Goal: Task Accomplishment & Management: Use online tool/utility

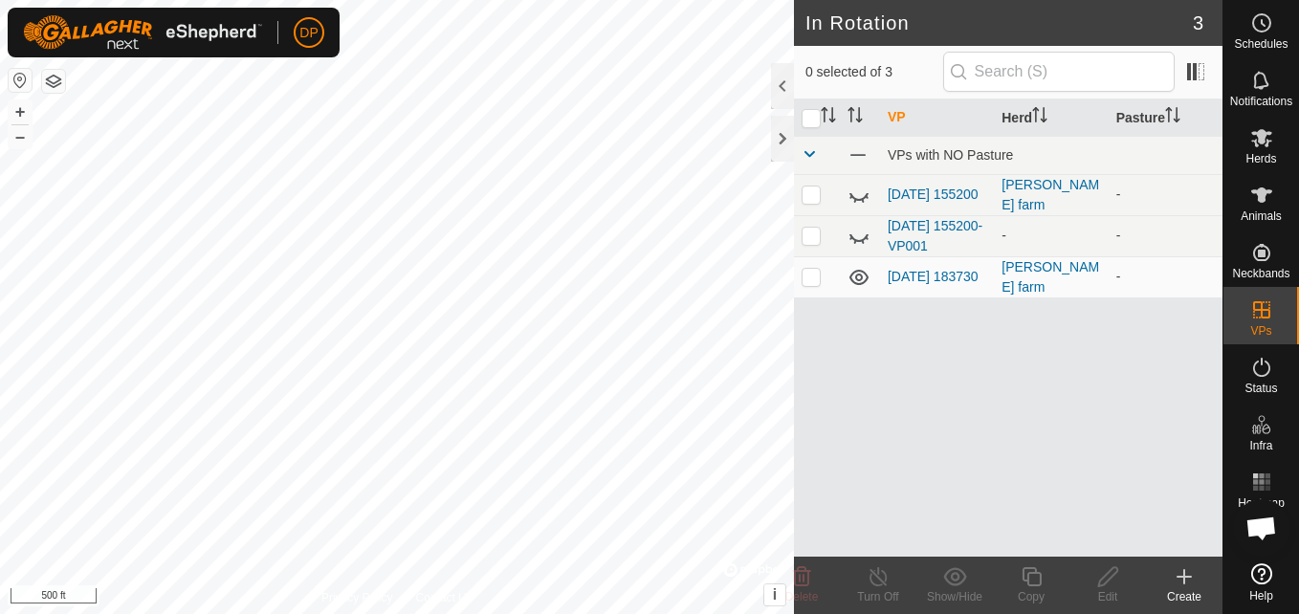
scroll to position [1952, 0]
click at [1260, 143] on icon at bounding box center [1261, 138] width 21 height 18
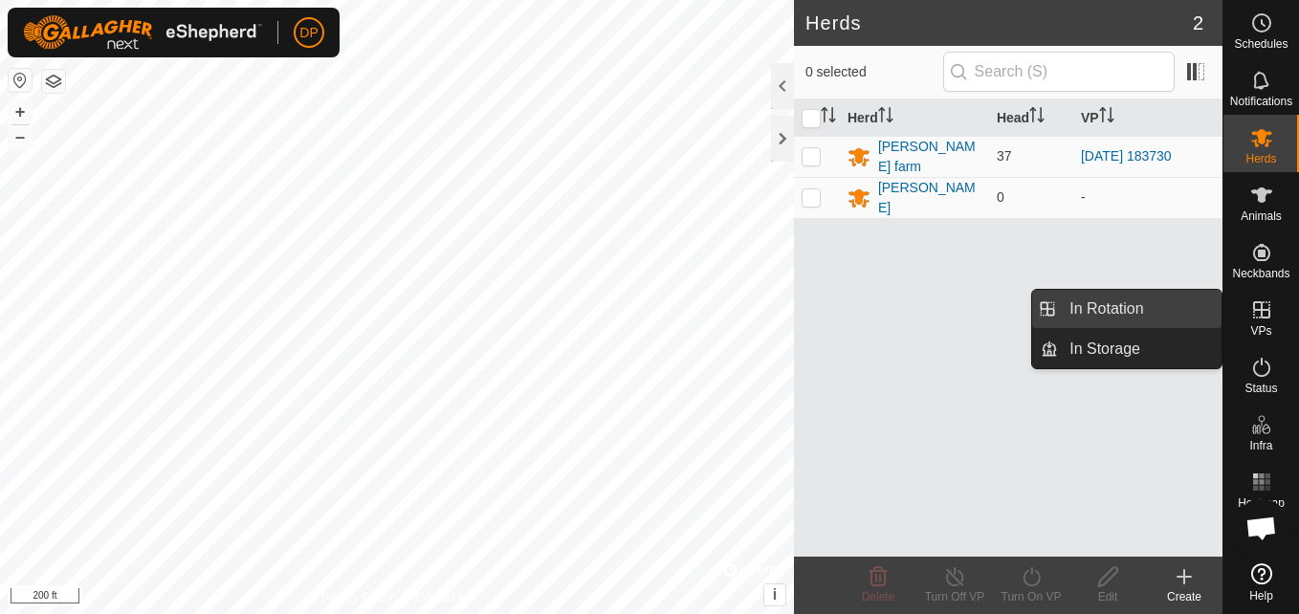
drag, startPoint x: 1201, startPoint y: 311, endPoint x: 1158, endPoint y: 309, distance: 43.1
click at [1158, 309] on link "In Rotation" at bounding box center [1140, 309] width 164 height 38
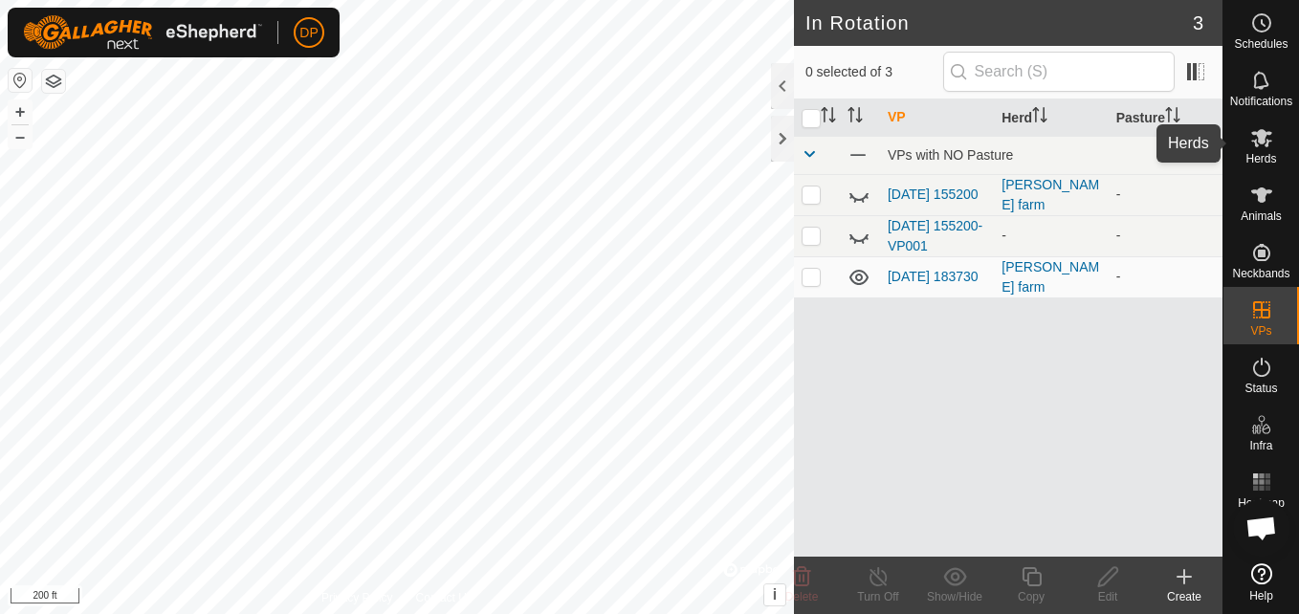
click at [1262, 149] on es-mob-svg-icon at bounding box center [1261, 137] width 34 height 31
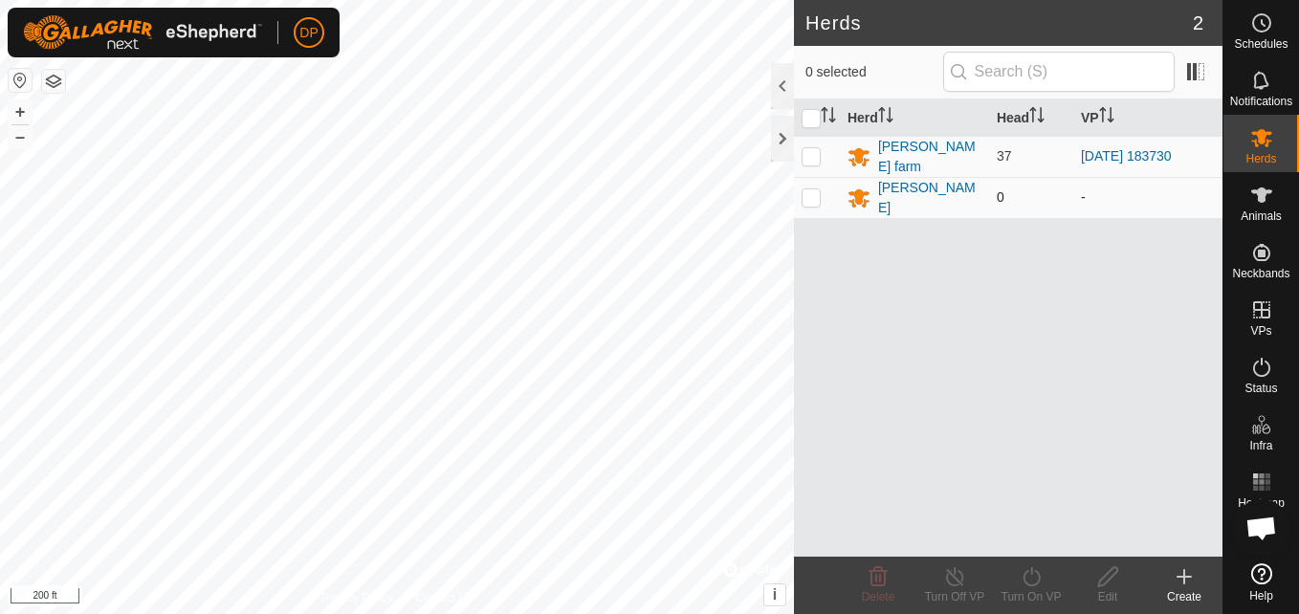
click at [1139, 190] on td "-" at bounding box center [1147, 197] width 149 height 41
click at [1061, 192] on td "0" at bounding box center [1031, 197] width 84 height 41
click at [909, 195] on div "[PERSON_NAME]" at bounding box center [929, 198] width 103 height 40
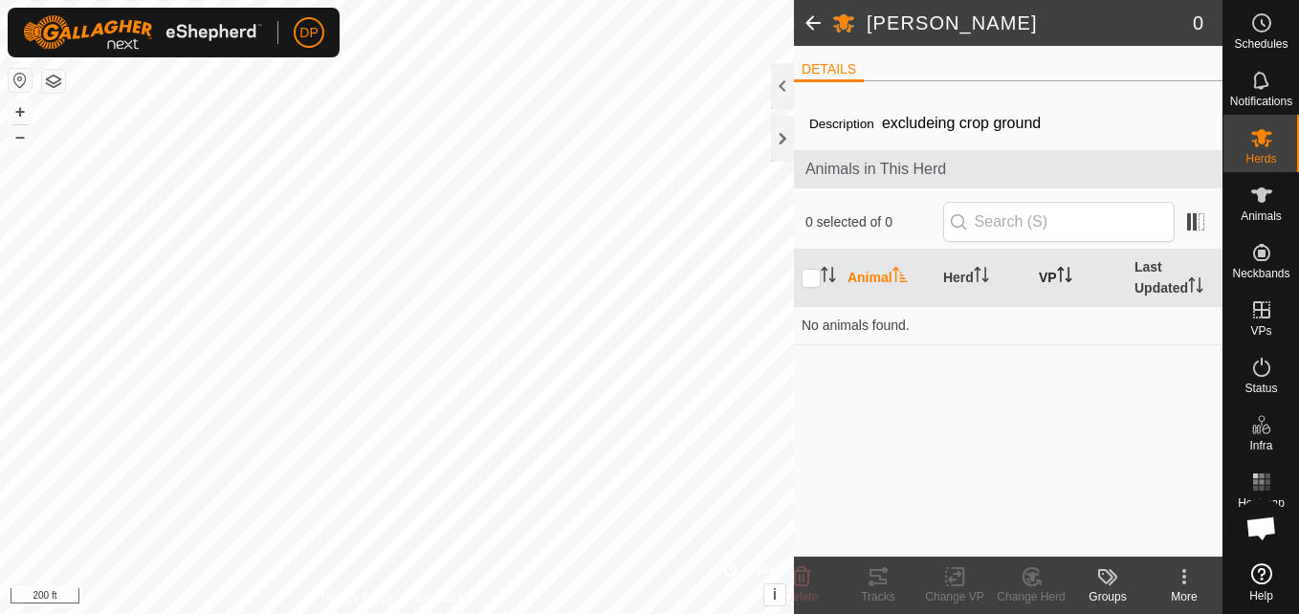
click at [1061, 268] on icon "Activate to sort" at bounding box center [1064, 274] width 15 height 15
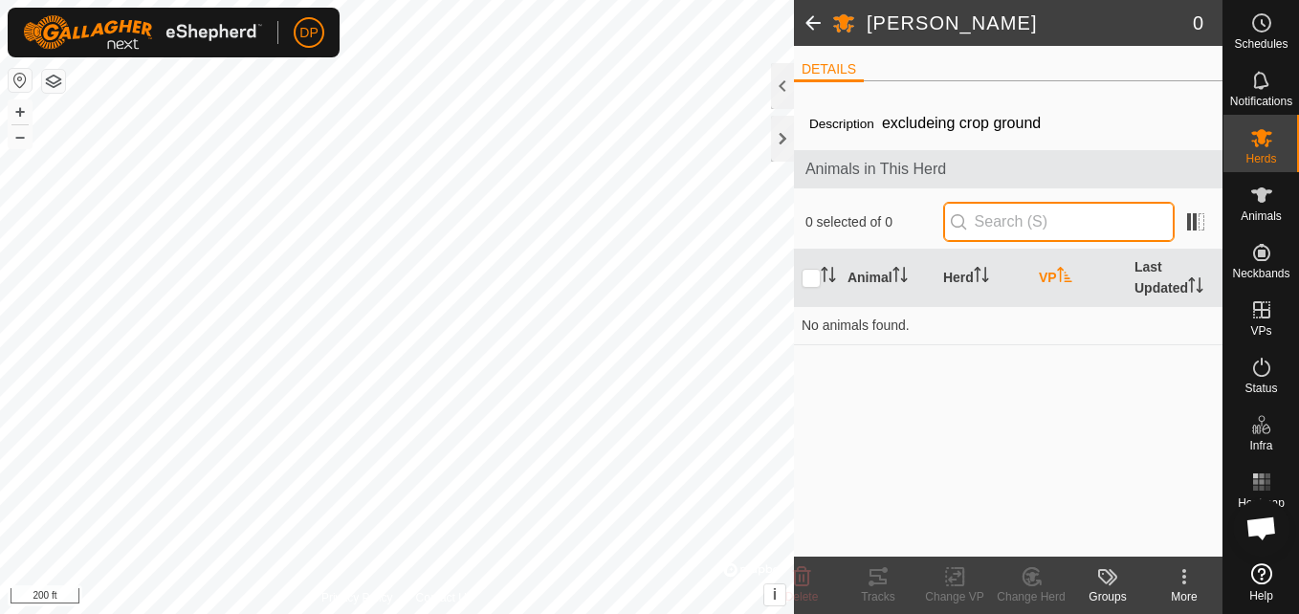
click at [1070, 225] on input "text" at bounding box center [1058, 222] width 231 height 40
type input "183730"
click at [966, 222] on p-inputicon at bounding box center [958, 221] width 15 height 15
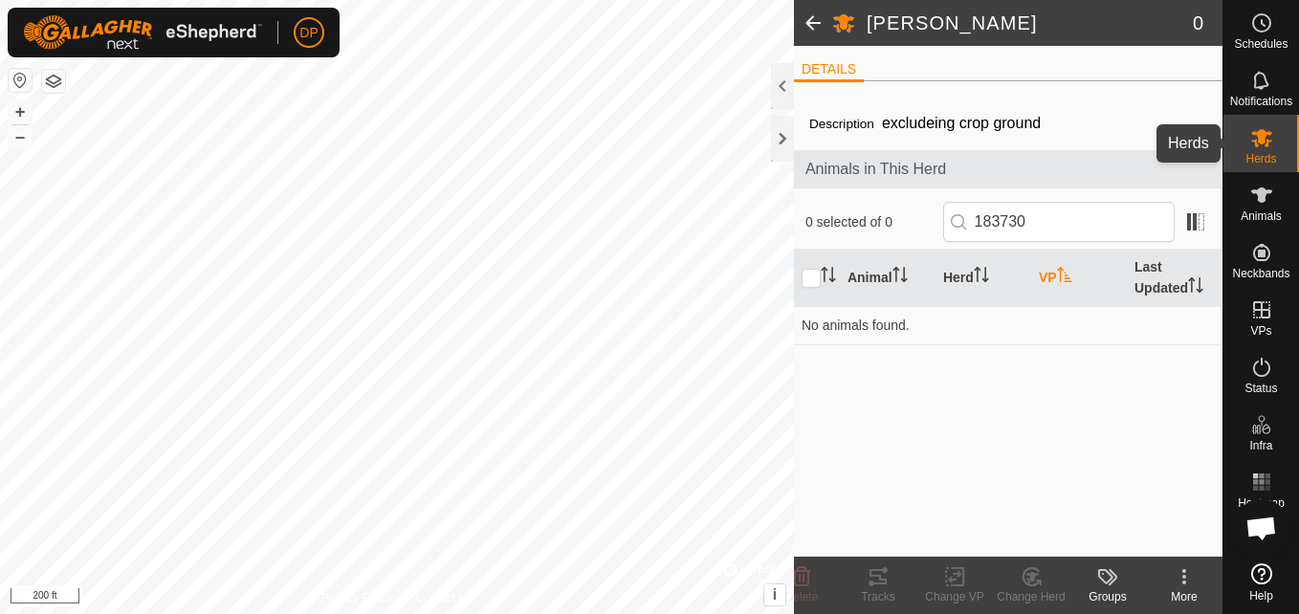
click at [1256, 150] on es-mob-svg-icon at bounding box center [1261, 137] width 34 height 31
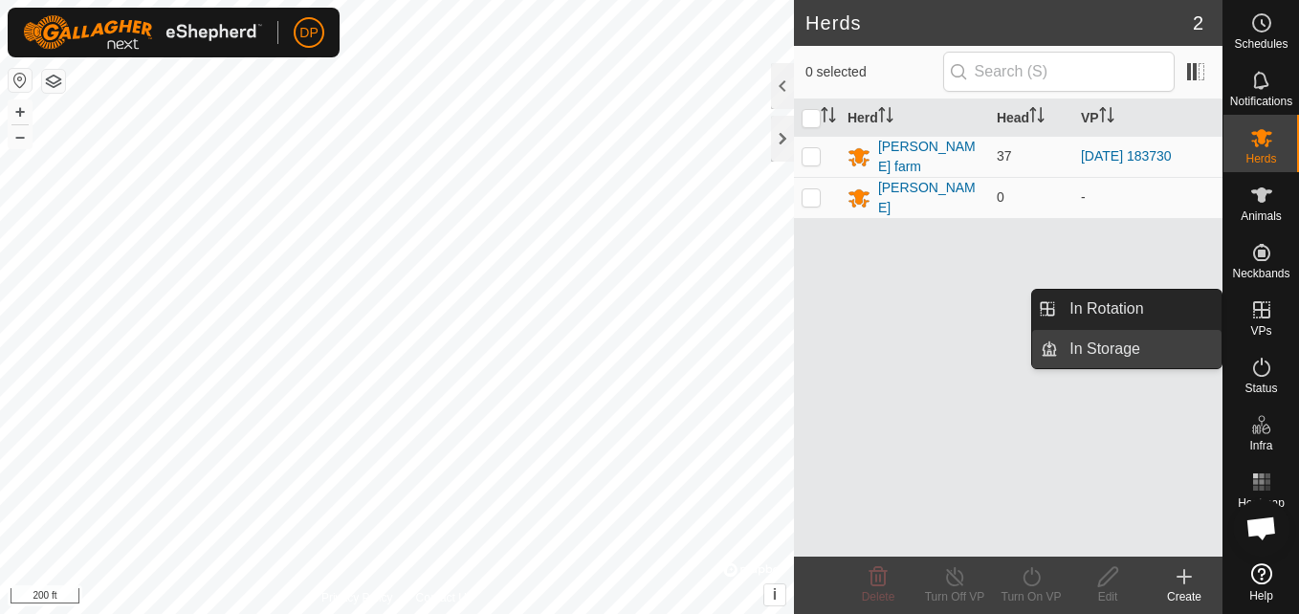
click at [1188, 345] on link "In Storage" at bounding box center [1140, 349] width 164 height 38
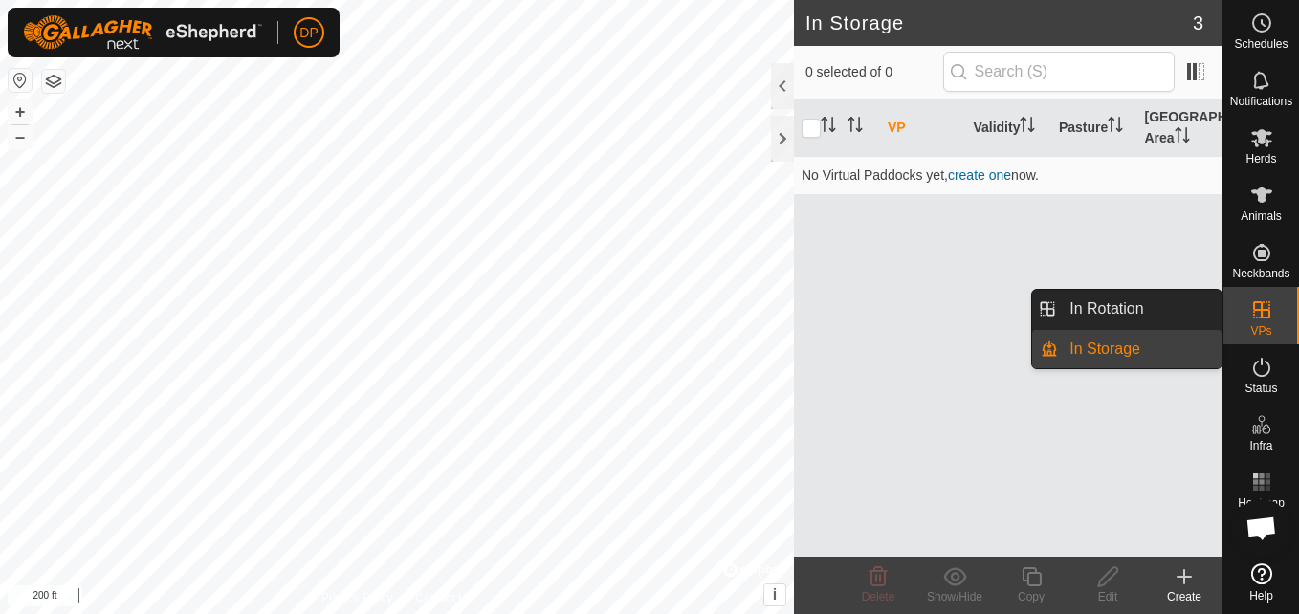
click at [1188, 345] on link "In Storage" at bounding box center [1140, 349] width 164 height 38
click at [1176, 313] on link "In Rotation" at bounding box center [1140, 309] width 164 height 38
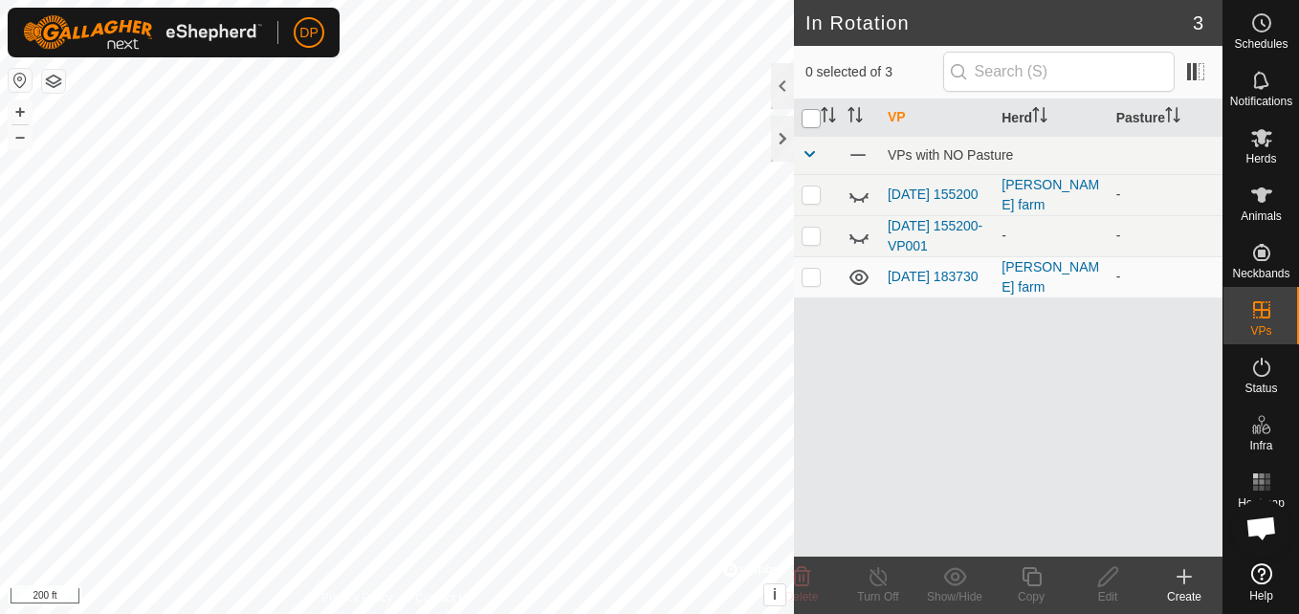
click at [817, 115] on input "checkbox" at bounding box center [810, 118] width 19 height 19
checkbox input "true"
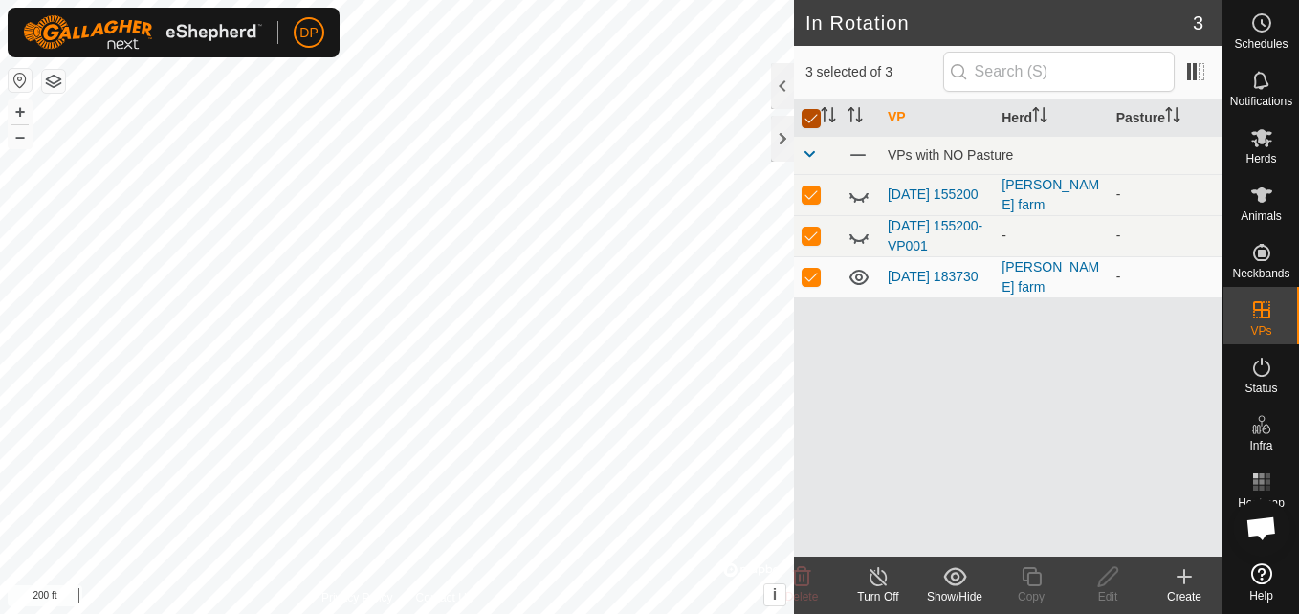
click at [817, 115] on input "checkbox" at bounding box center [810, 118] width 19 height 19
checkbox input "false"
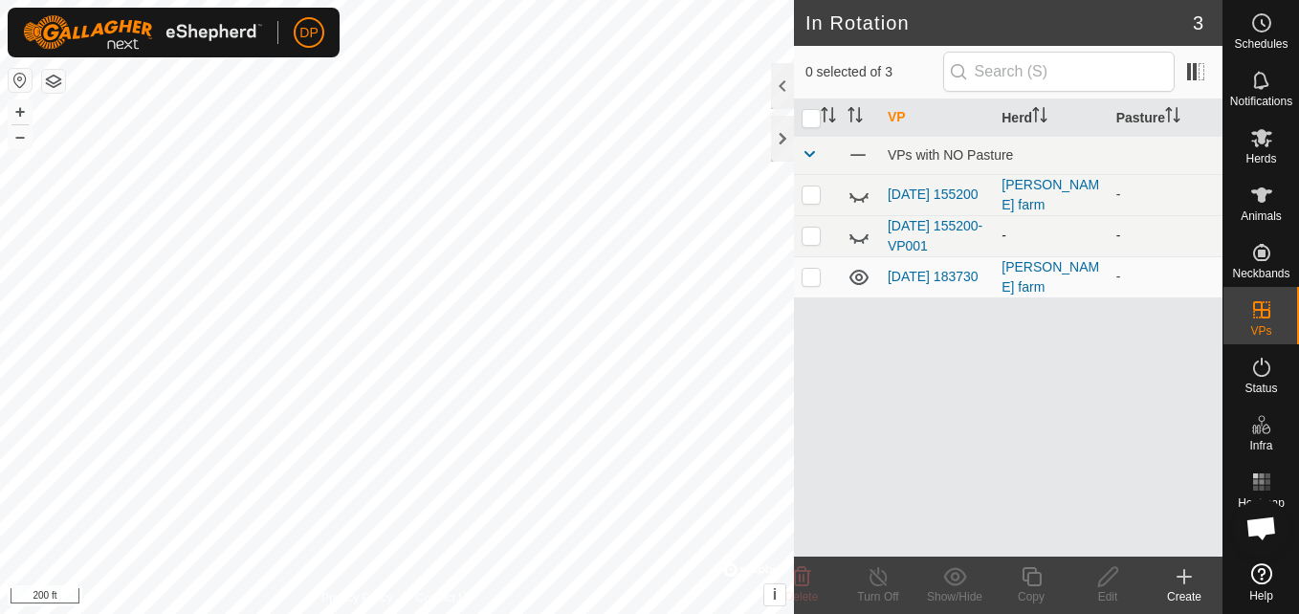
click at [807, 234] on p-checkbox at bounding box center [810, 235] width 19 height 15
checkbox input "false"
click at [807, 195] on p-checkbox at bounding box center [810, 193] width 19 height 15
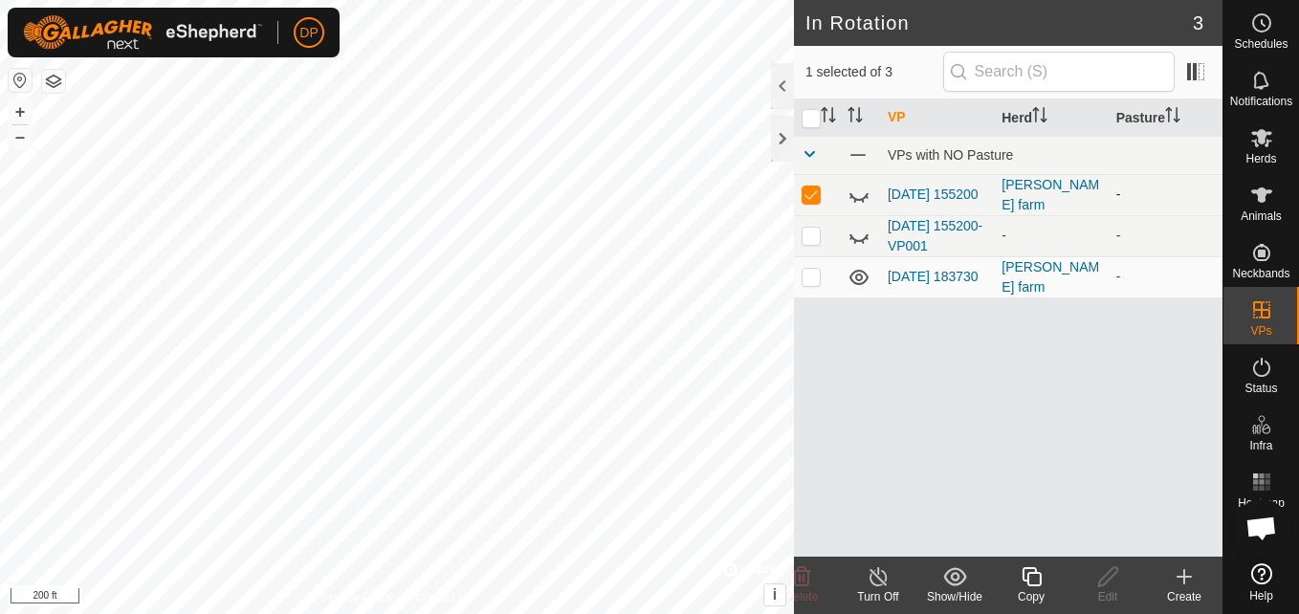
checkbox input "false"
click at [810, 233] on p-checkbox at bounding box center [810, 235] width 19 height 15
checkbox input "false"
click at [806, 279] on p-checkbox at bounding box center [810, 276] width 19 height 15
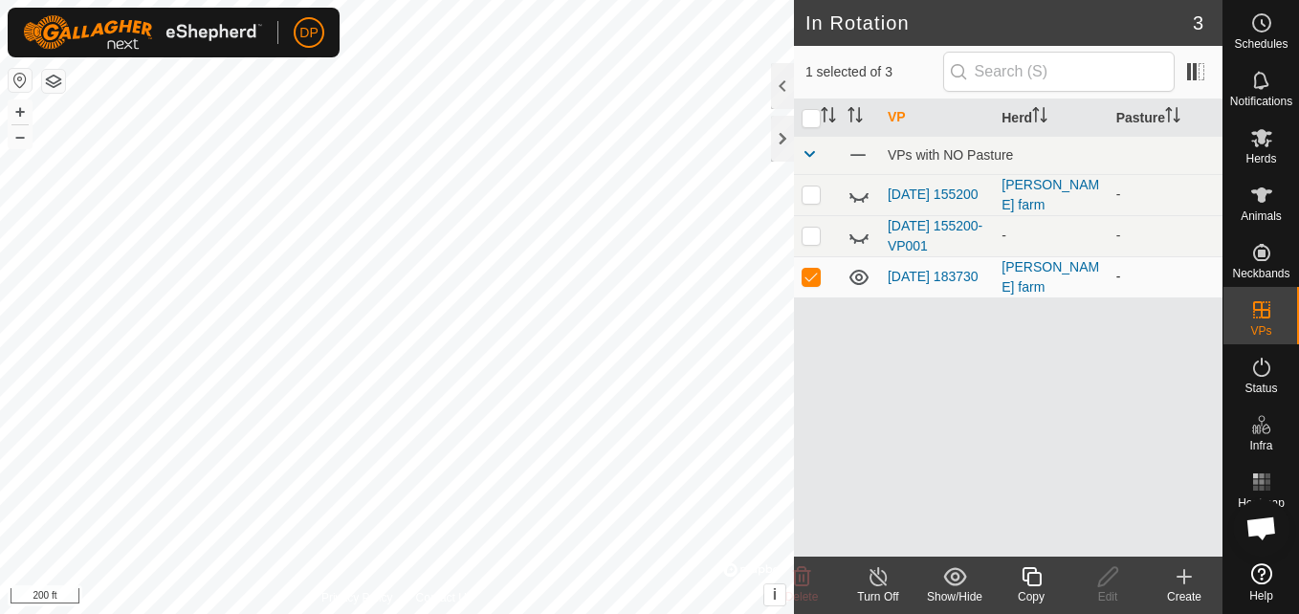
click at [806, 279] on p-checkbox at bounding box center [810, 276] width 19 height 15
checkbox input "false"
click at [850, 238] on icon at bounding box center [850, 237] width 3 height 3
click at [812, 234] on p-checkbox at bounding box center [810, 235] width 19 height 15
click at [859, 235] on icon at bounding box center [858, 236] width 23 height 23
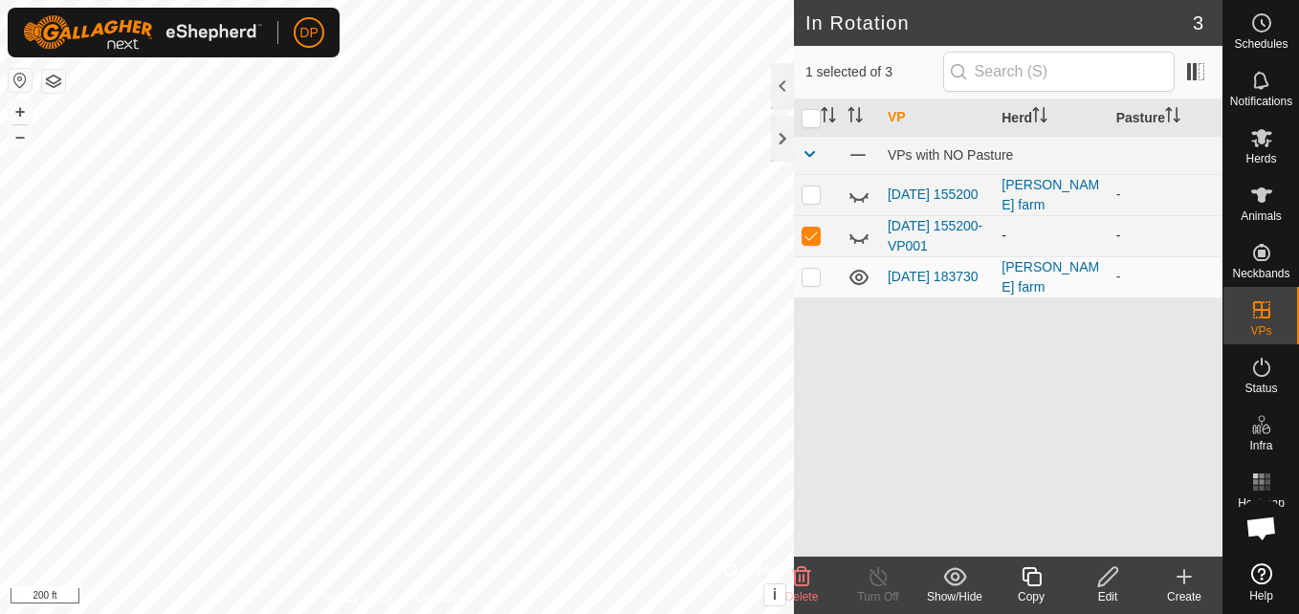
click at [811, 235] on p-checkbox at bounding box center [810, 235] width 19 height 15
checkbox input "false"
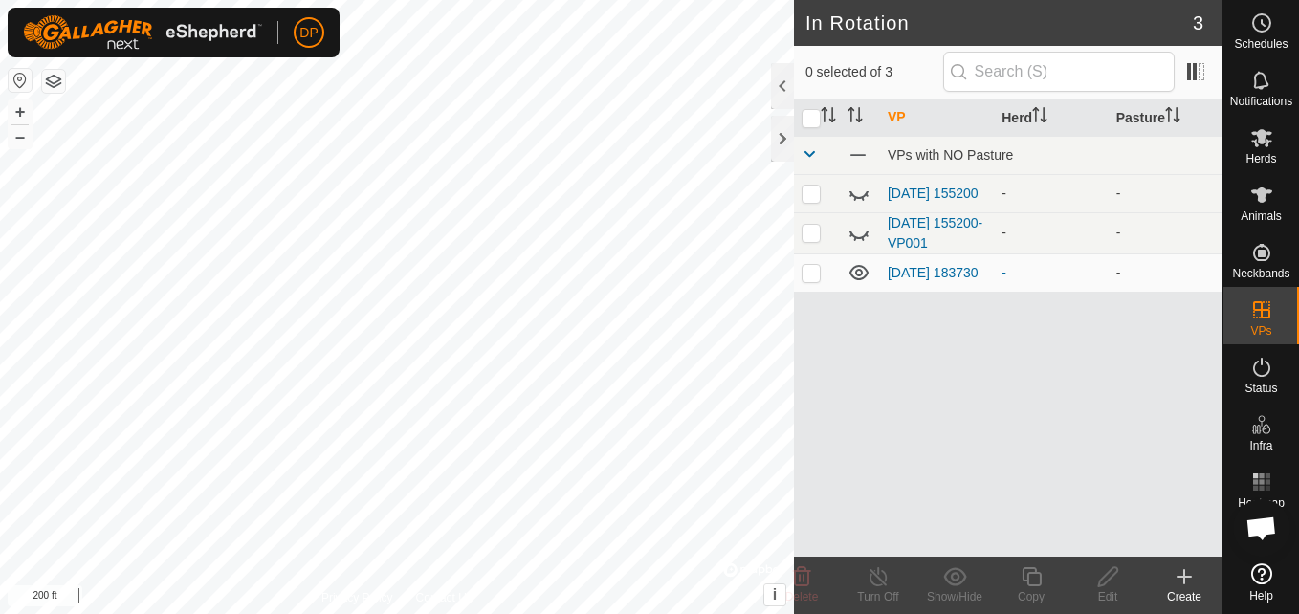
scroll to position [1952, 0]
click at [1264, 140] on icon at bounding box center [1261, 138] width 21 height 18
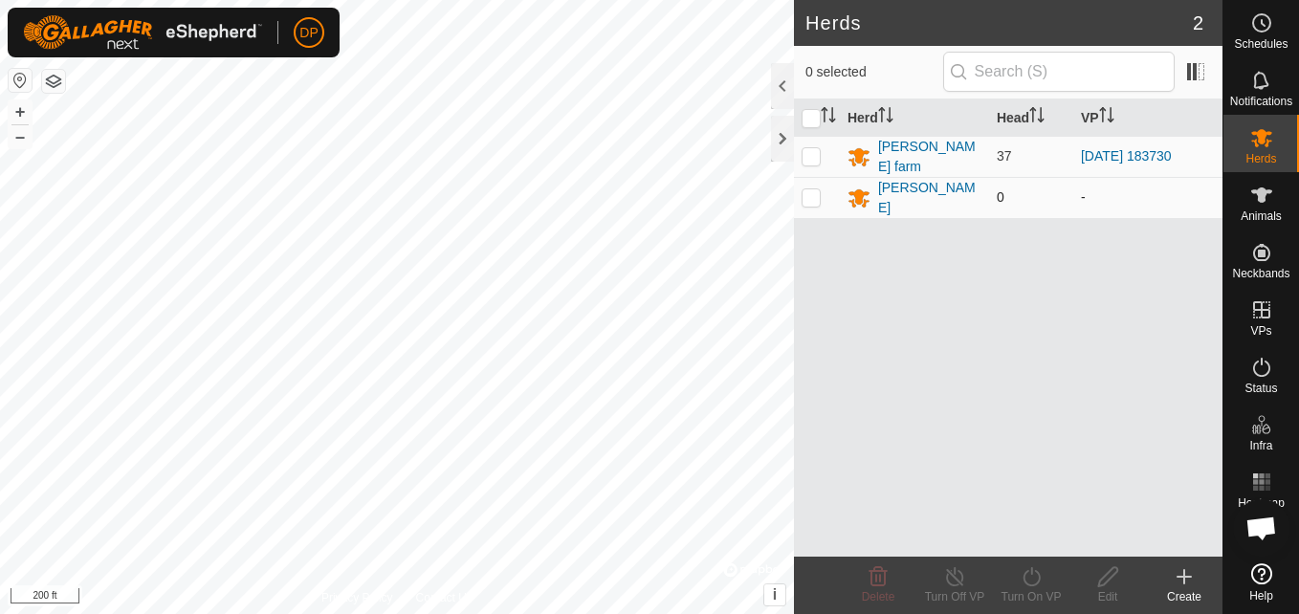
click at [1018, 187] on td "0" at bounding box center [1031, 197] width 84 height 41
click at [1129, 156] on link "[DATE] 183730" at bounding box center [1126, 155] width 91 height 15
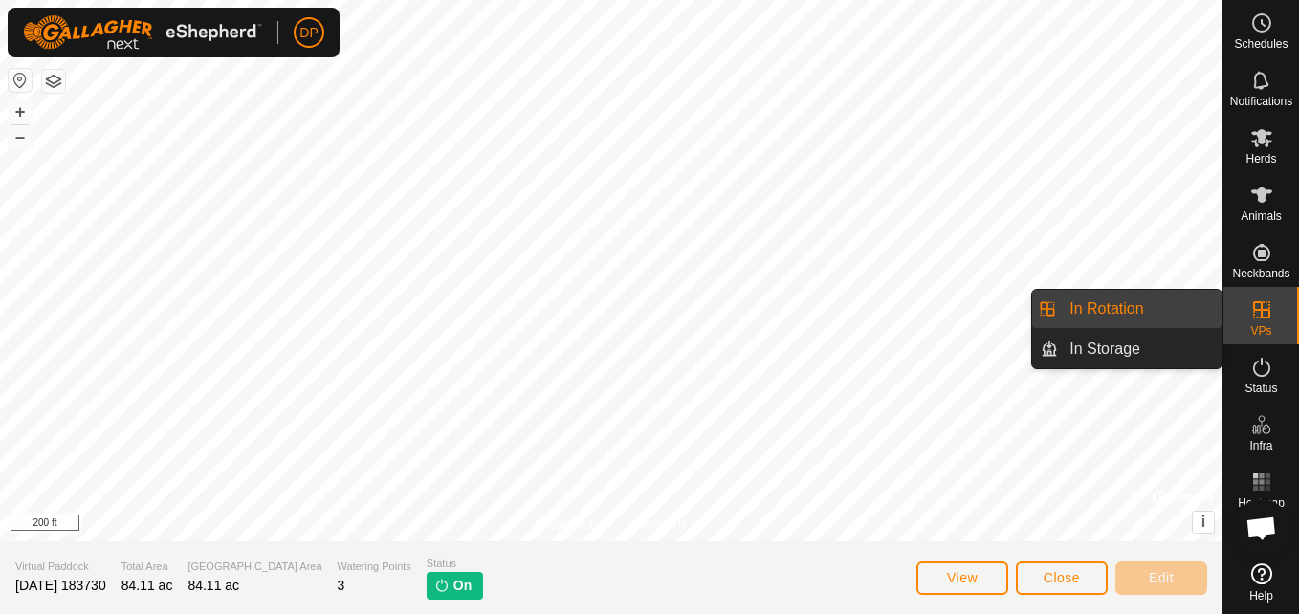
click at [1257, 299] on icon at bounding box center [1261, 309] width 23 height 23
click at [1143, 350] on link "In Storage" at bounding box center [1140, 349] width 164 height 38
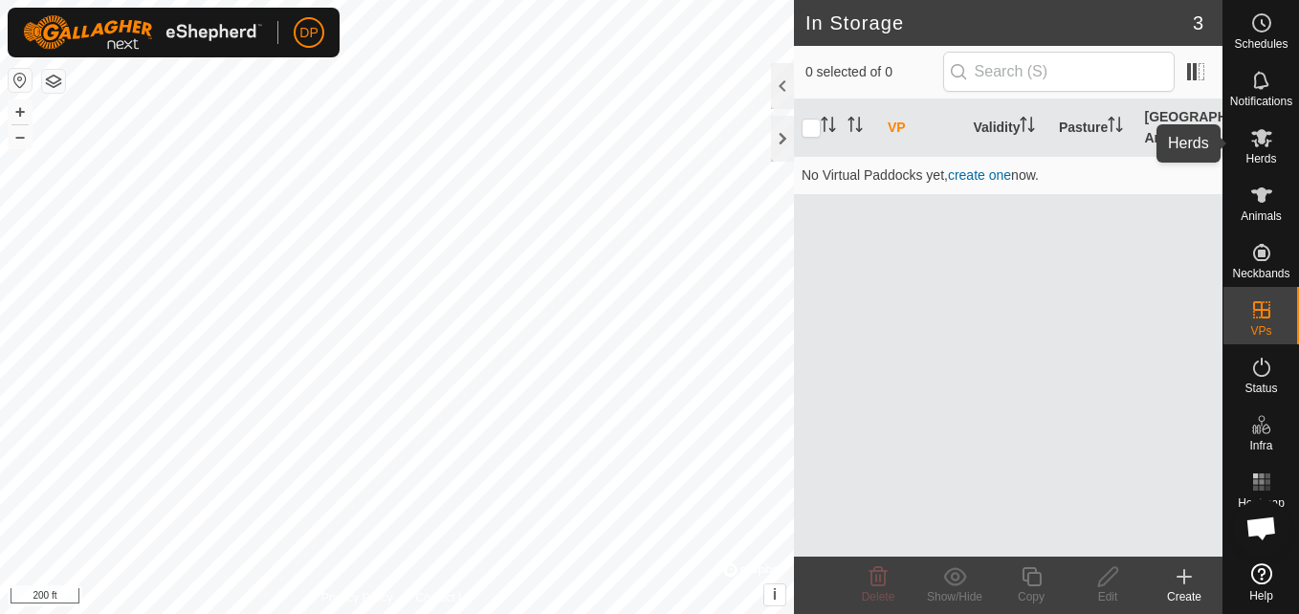
click at [1260, 151] on es-mob-svg-icon at bounding box center [1261, 137] width 34 height 31
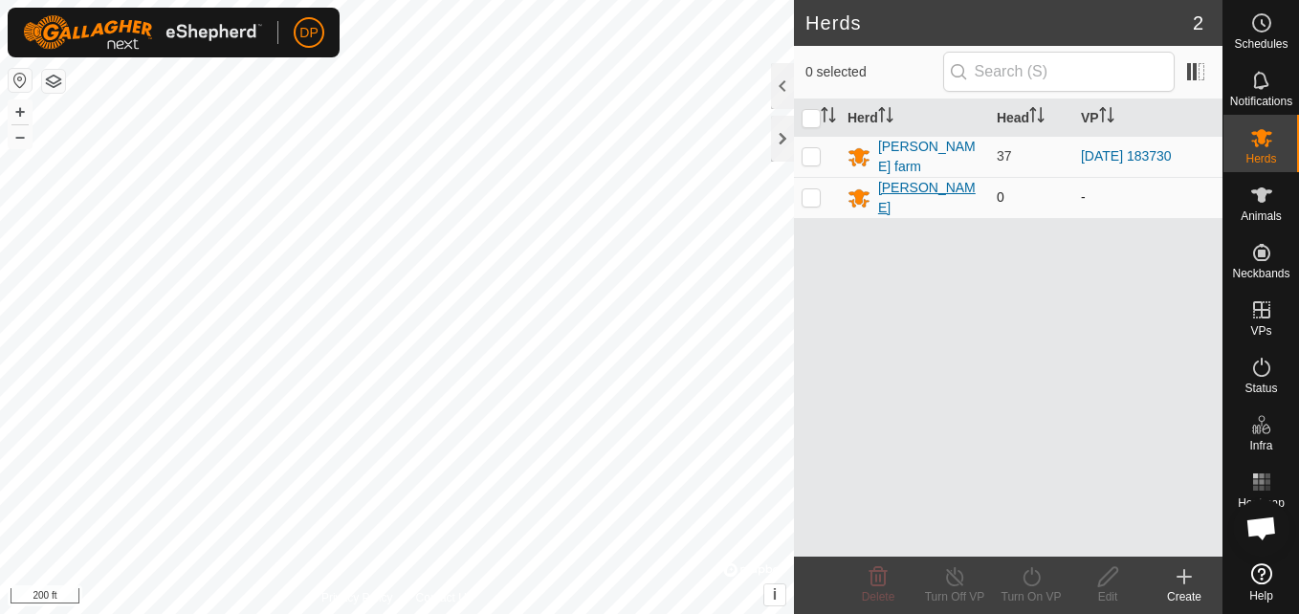
click at [889, 191] on div "[PERSON_NAME]" at bounding box center [929, 198] width 103 height 40
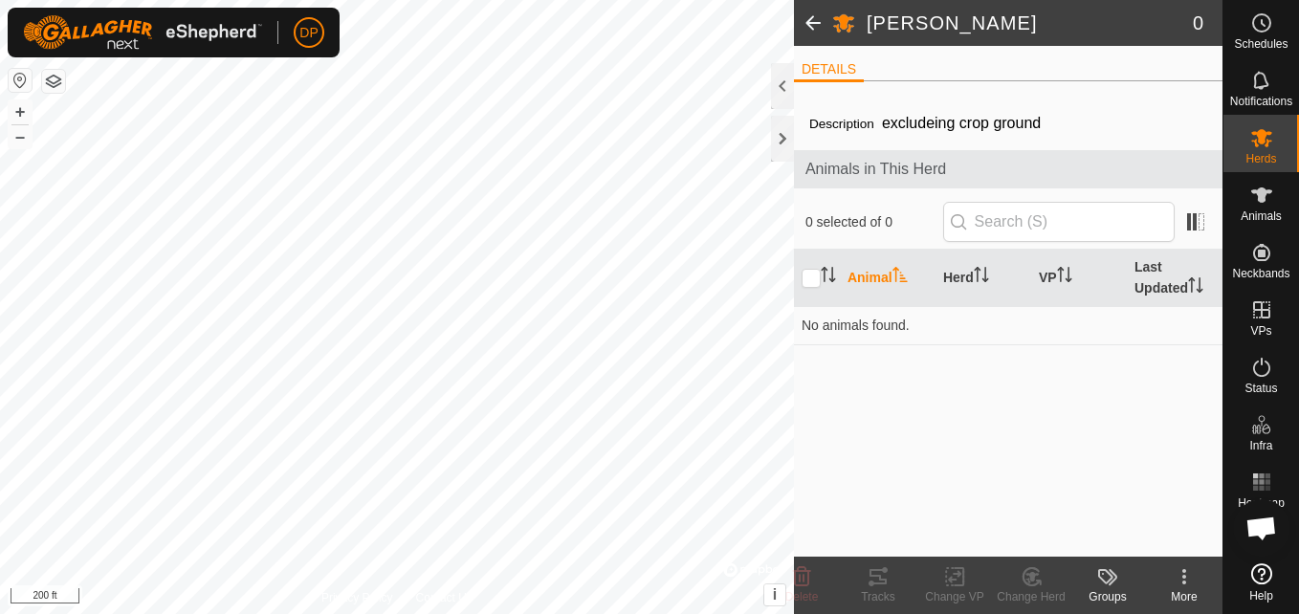
click at [892, 170] on span "Animals in This Herd" at bounding box center [1008, 169] width 406 height 23
click at [894, 276] on icon "Activate to sort" at bounding box center [899, 274] width 15 height 15
click at [810, 274] on input "checkbox" at bounding box center [810, 278] width 19 height 19
click at [811, 274] on input "checkbox" at bounding box center [810, 278] width 19 height 19
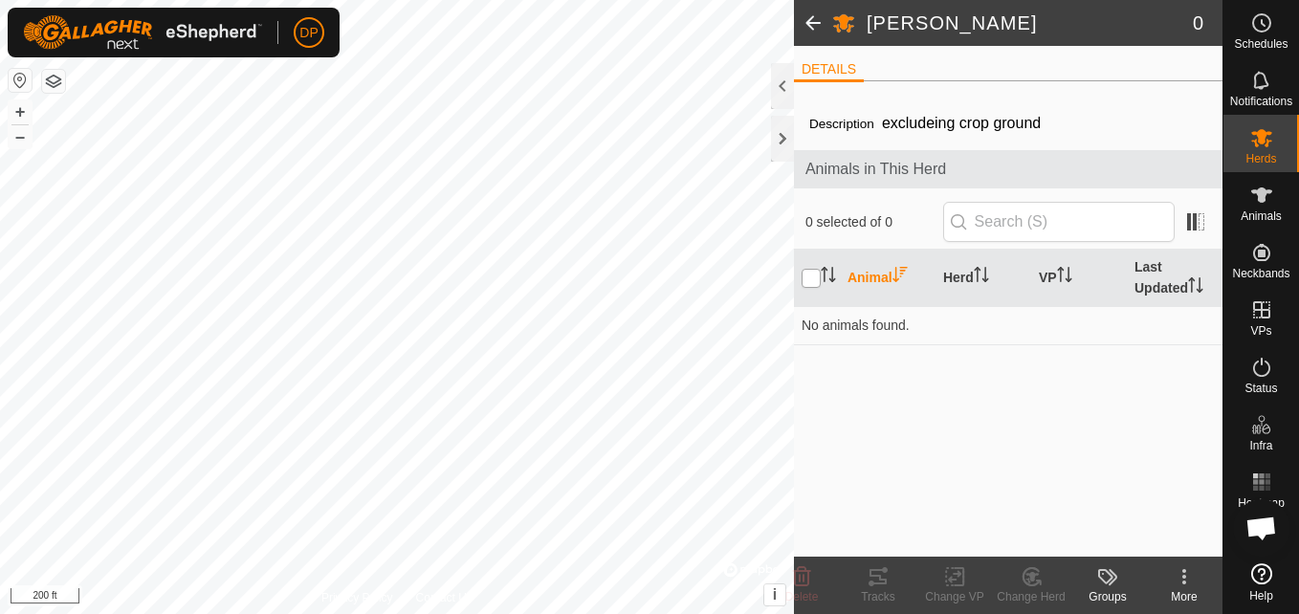
checkbox input "true"
click at [966, 221] on p-inputicon at bounding box center [958, 221] width 15 height 15
click at [1013, 214] on input "text" at bounding box center [1058, 222] width 231 height 40
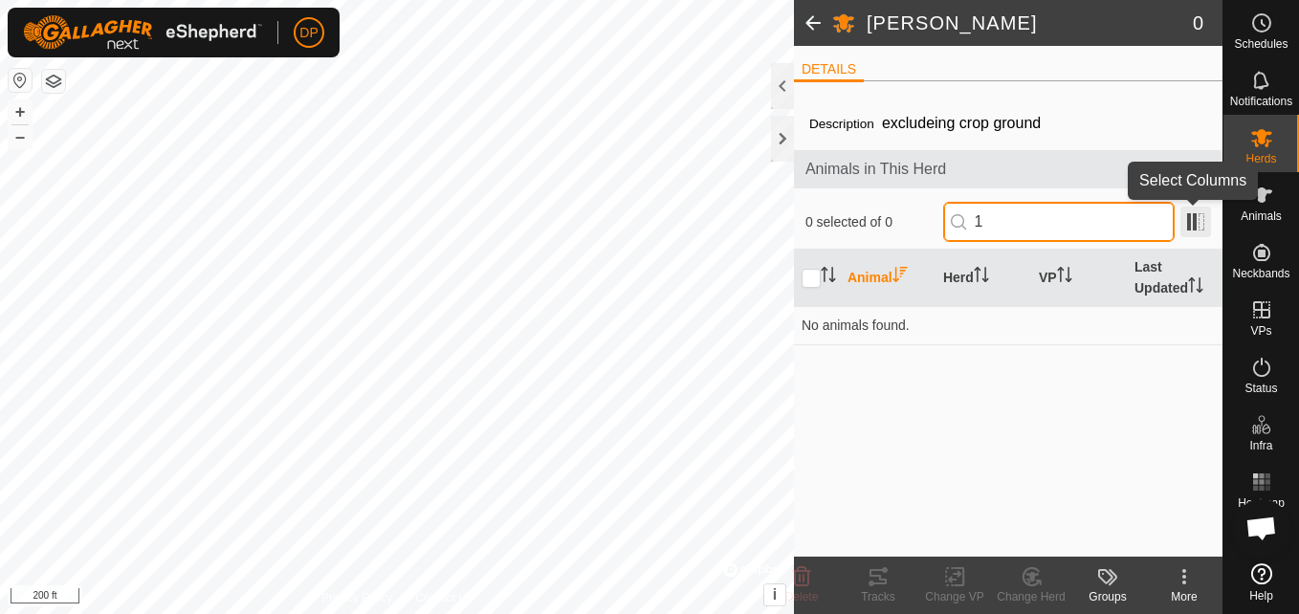
type input "1"
click at [1196, 221] on span at bounding box center [1195, 222] width 31 height 31
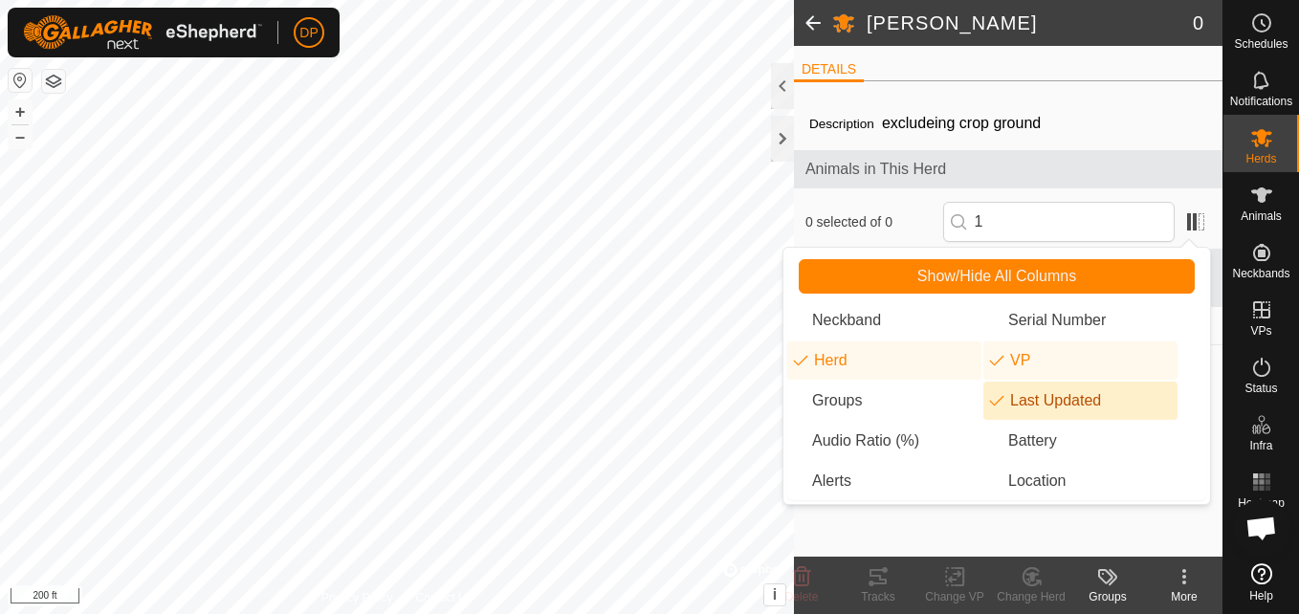
drag, startPoint x: 1148, startPoint y: 353, endPoint x: 1148, endPoint y: 386, distance: 33.5
click at [1148, 386] on ul "Neckband Serial Number Herd VP Groups Last Updated Audio Ratio (%) Battery Aler…" at bounding box center [996, 400] width 419 height 199
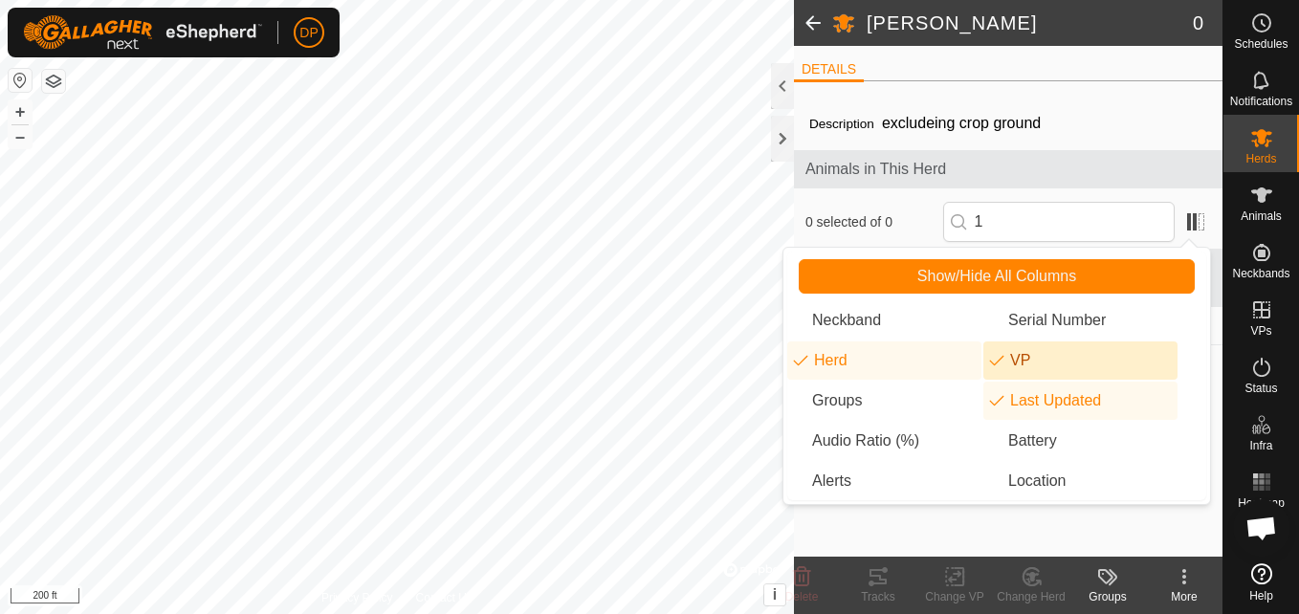
drag, startPoint x: 1148, startPoint y: 386, endPoint x: 1107, endPoint y: 347, distance: 56.8
click at [1107, 347] on li "VP" at bounding box center [1080, 360] width 194 height 38
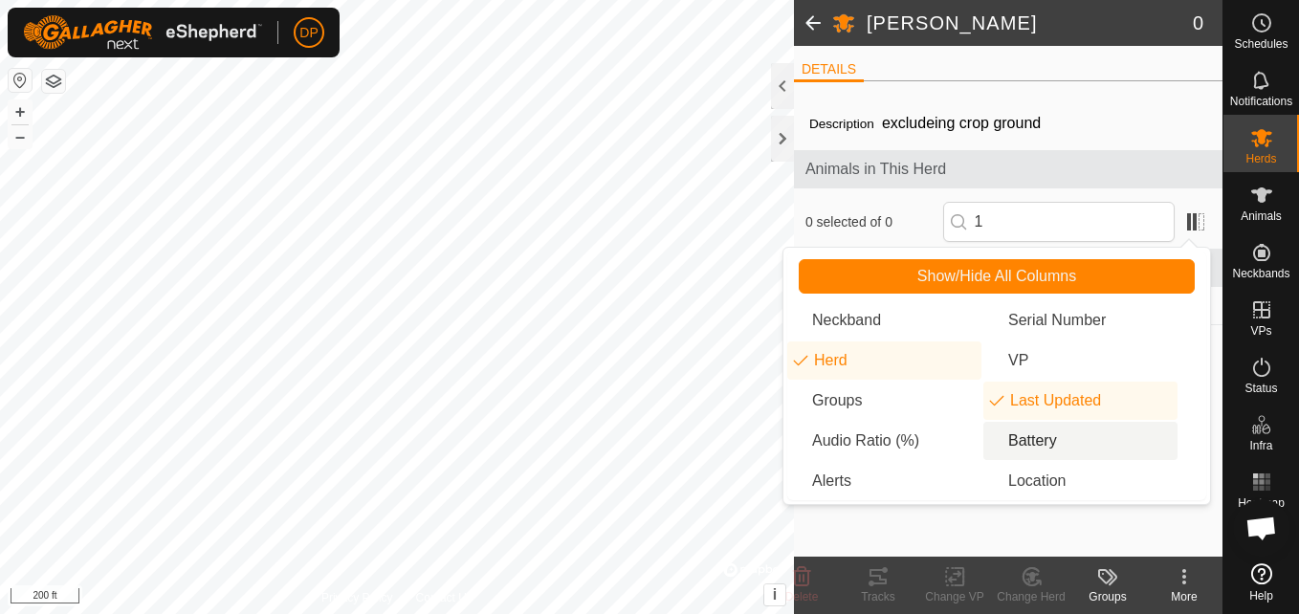
click at [1036, 440] on li "Battery" at bounding box center [1080, 441] width 194 height 38
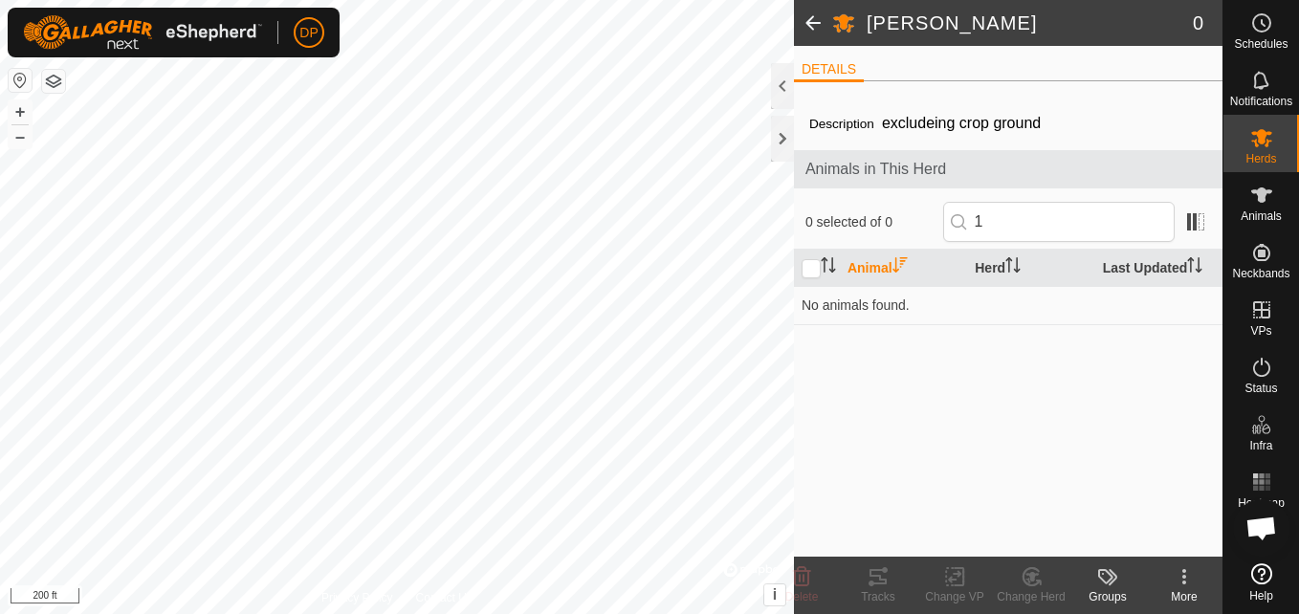
drag, startPoint x: 911, startPoint y: 359, endPoint x: 815, endPoint y: 364, distance: 95.8
click at [815, 364] on div "Description excludeing crop ground Animals in This Herd 0 selected of 0 1 Anima…" at bounding box center [1008, 327] width 428 height 460
click at [1194, 215] on span at bounding box center [1195, 222] width 31 height 31
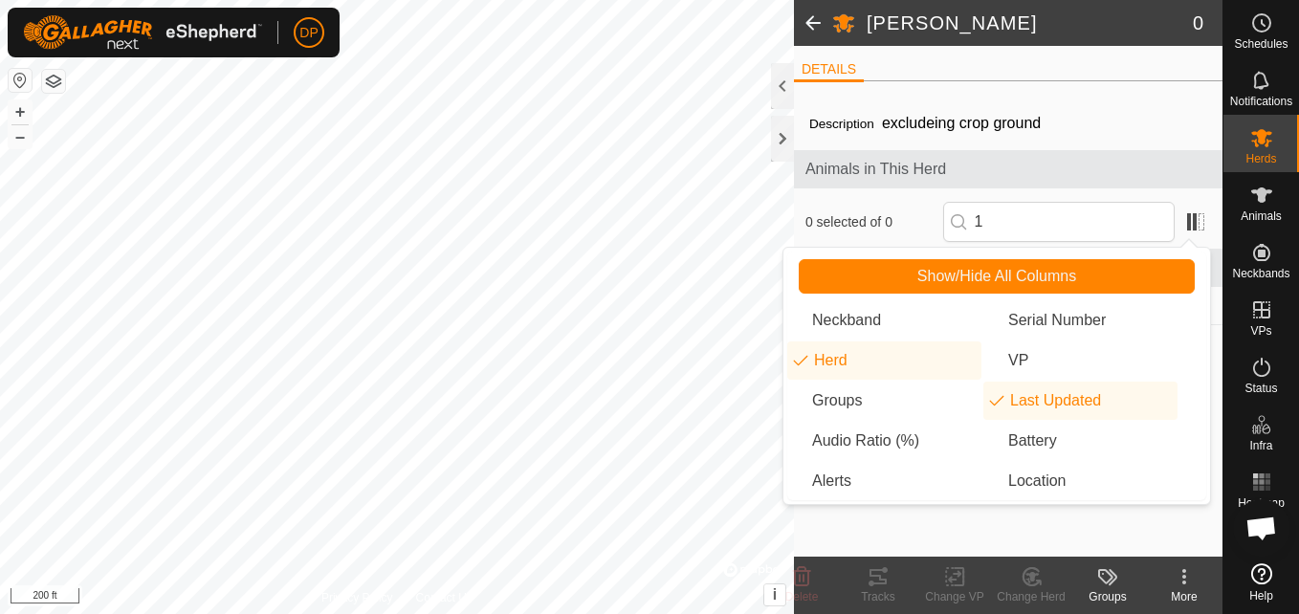
click at [1186, 137] on div "Description excludeing crop ground Animals in This Herd 0 selected of 0 1 Anima…" at bounding box center [1008, 327] width 428 height 460
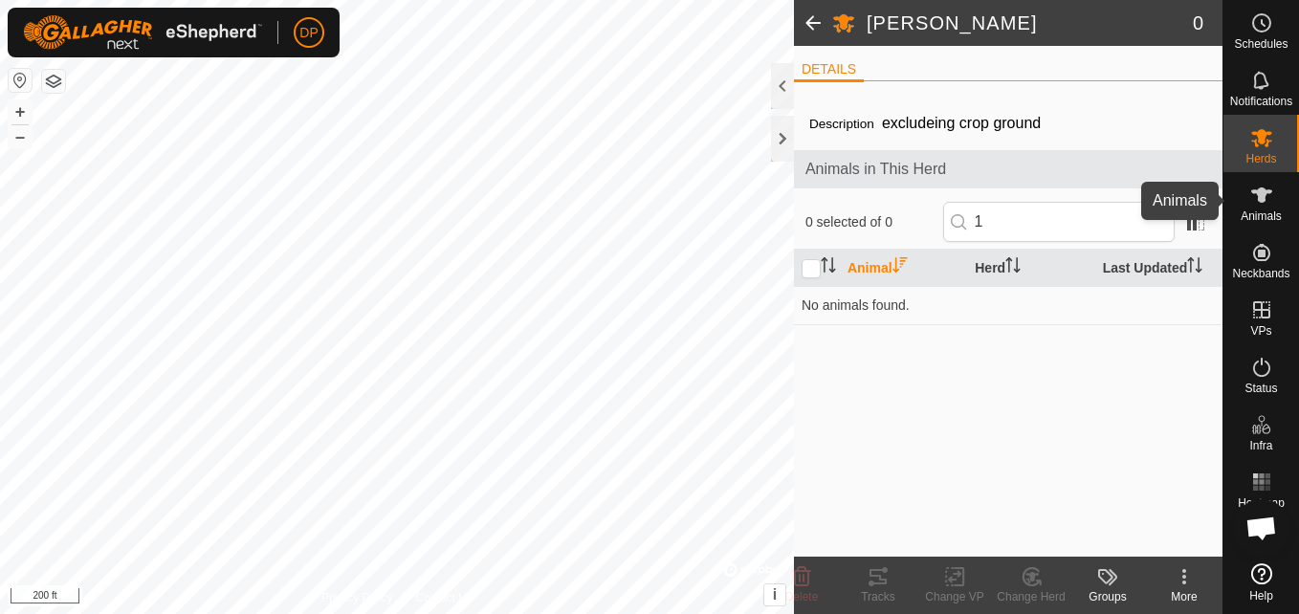
click at [1261, 189] on icon at bounding box center [1261, 194] width 21 height 15
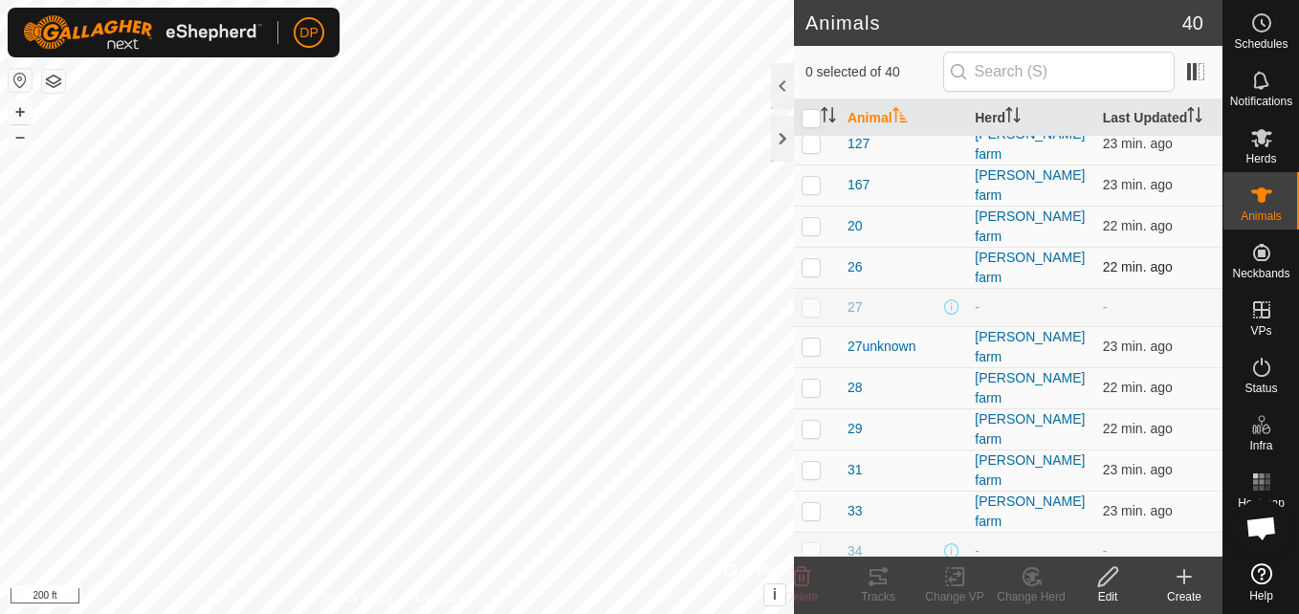
scroll to position [765, 0]
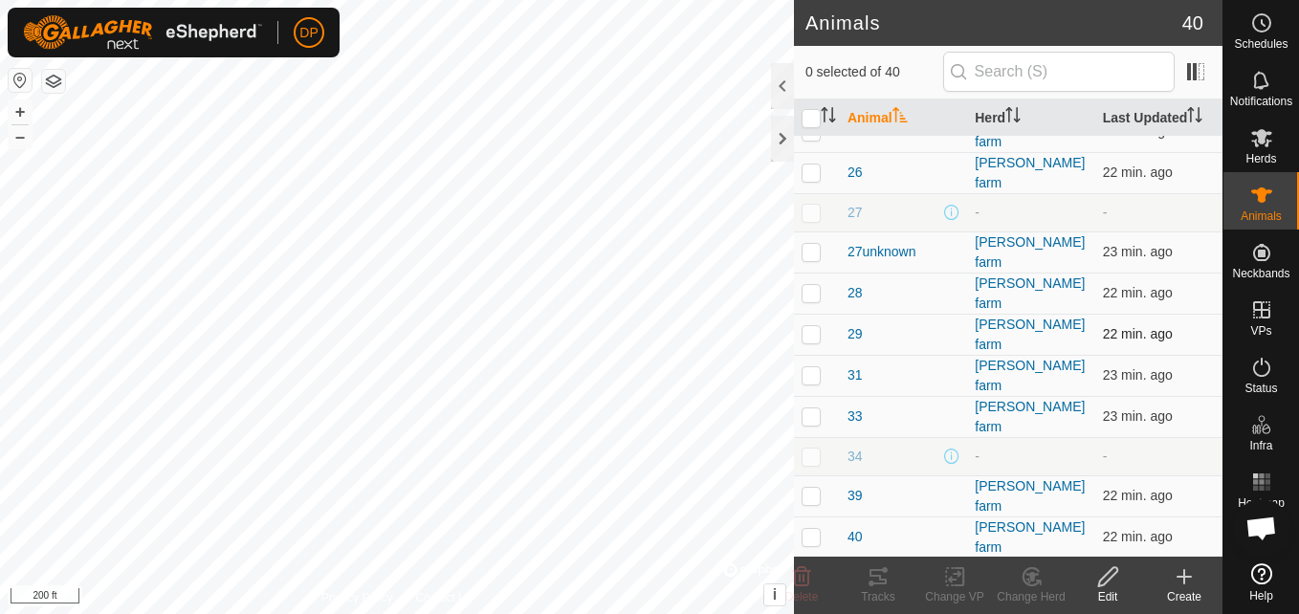
click at [813, 326] on p-checkbox at bounding box center [810, 333] width 19 height 15
checkbox input "true"
click at [1263, 193] on icon at bounding box center [1261, 194] width 21 height 15
click at [1262, 150] on es-mob-svg-icon at bounding box center [1261, 137] width 34 height 31
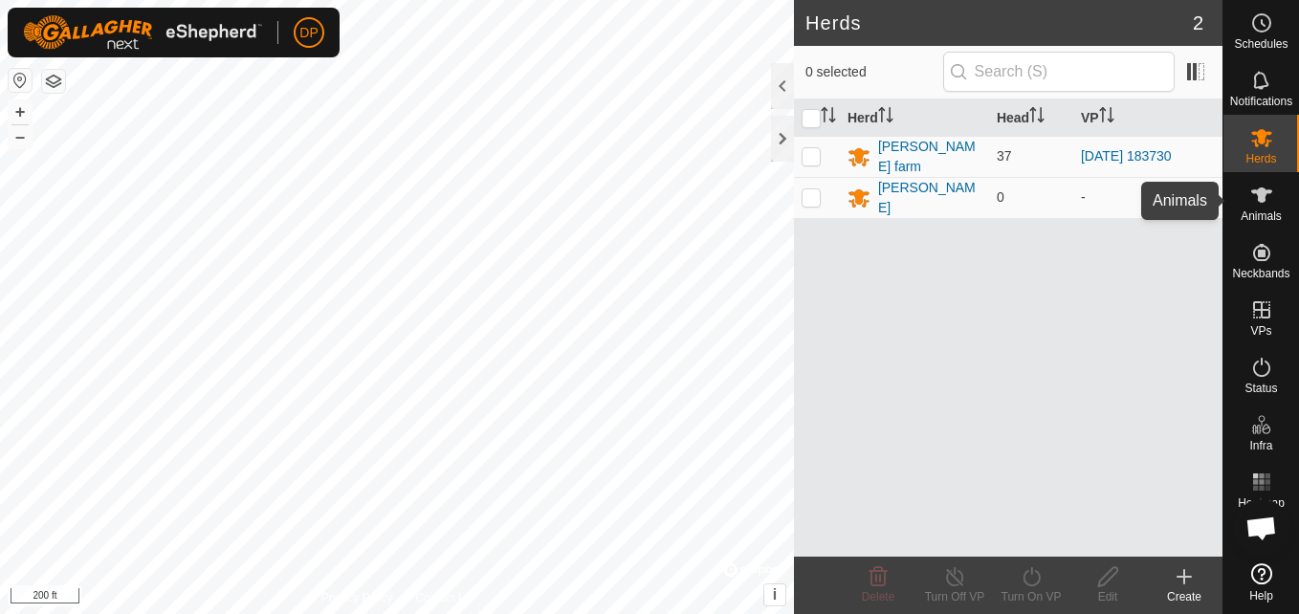
click at [1251, 204] on icon at bounding box center [1261, 195] width 23 height 23
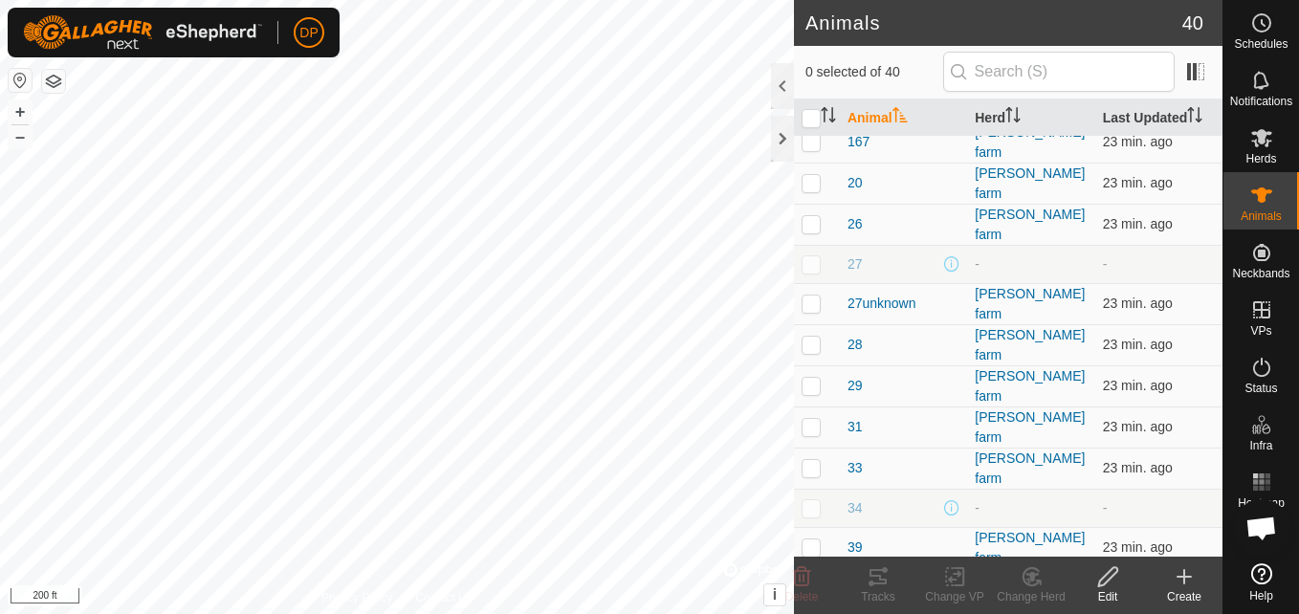
scroll to position [765, 0]
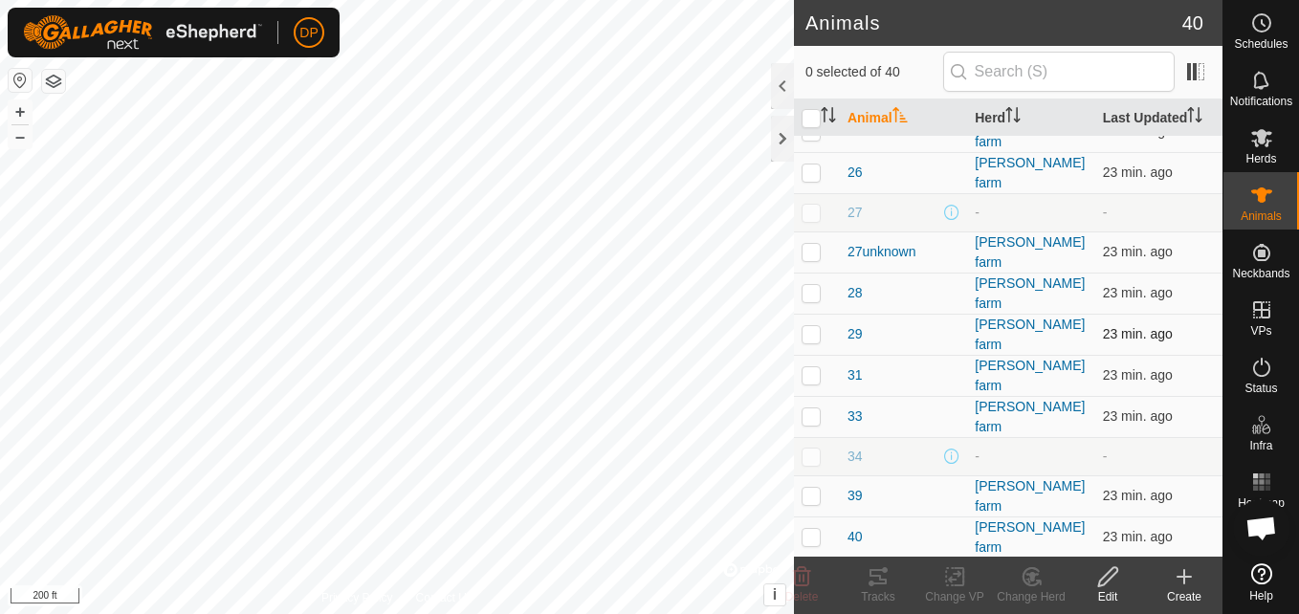
click at [811, 326] on p-checkbox at bounding box center [810, 333] width 19 height 15
checkbox input "true"
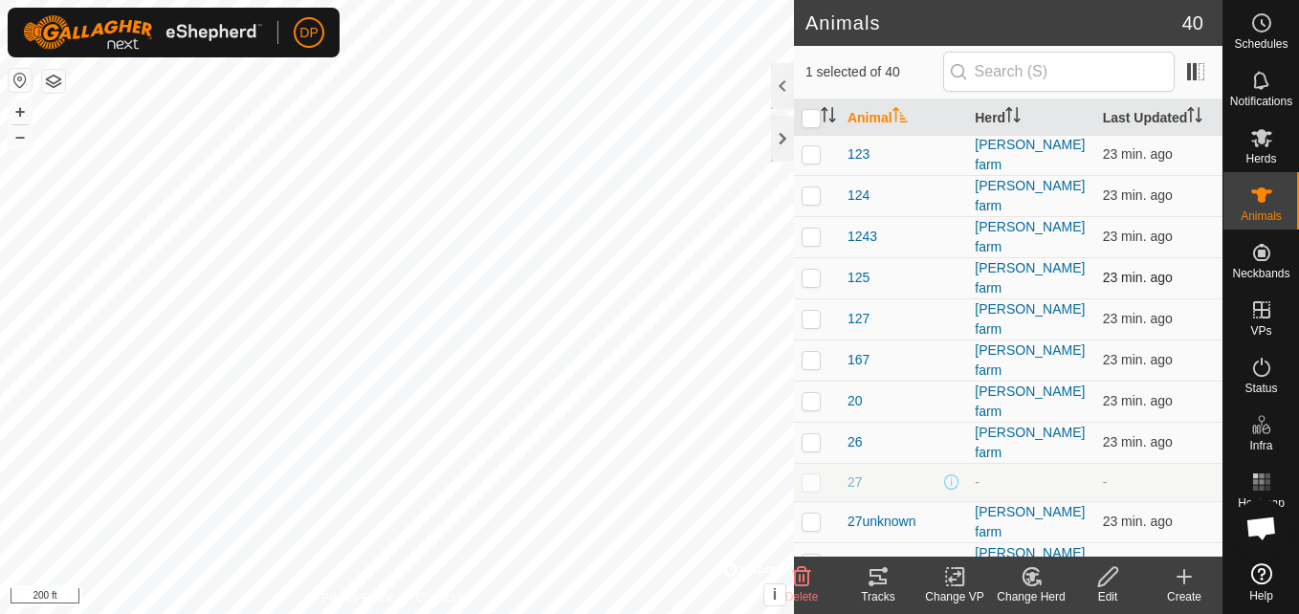
scroll to position [478, 0]
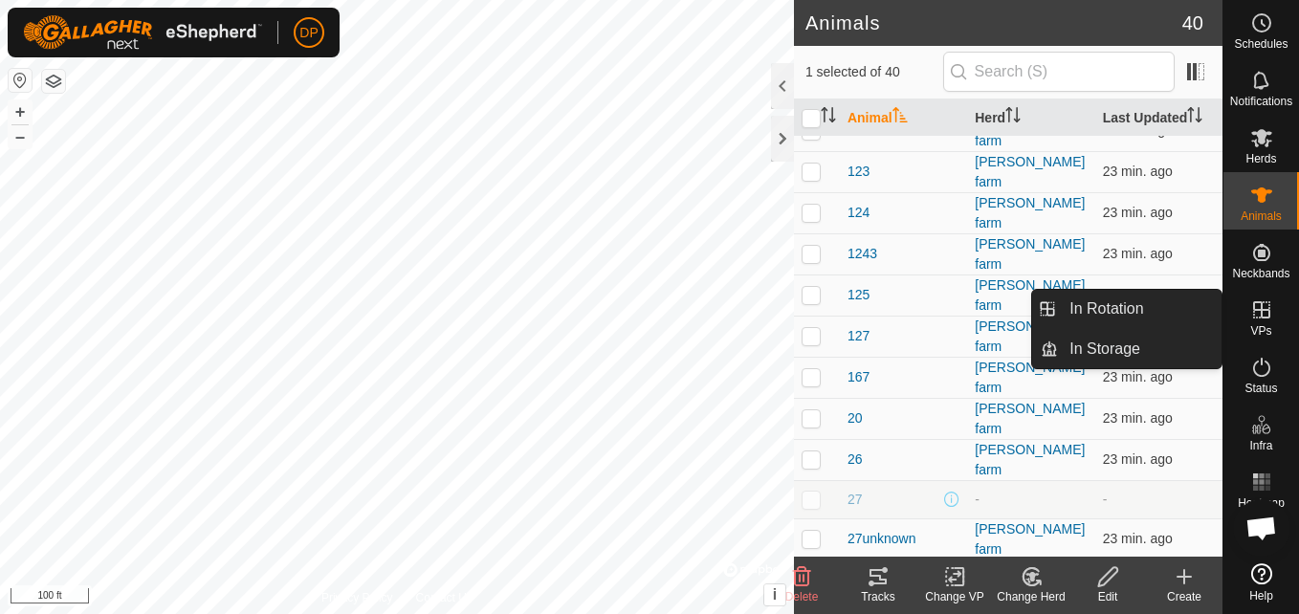
click at [1256, 312] on icon at bounding box center [1261, 309] width 23 height 23
click at [1175, 308] on link "In Rotation" at bounding box center [1140, 309] width 164 height 38
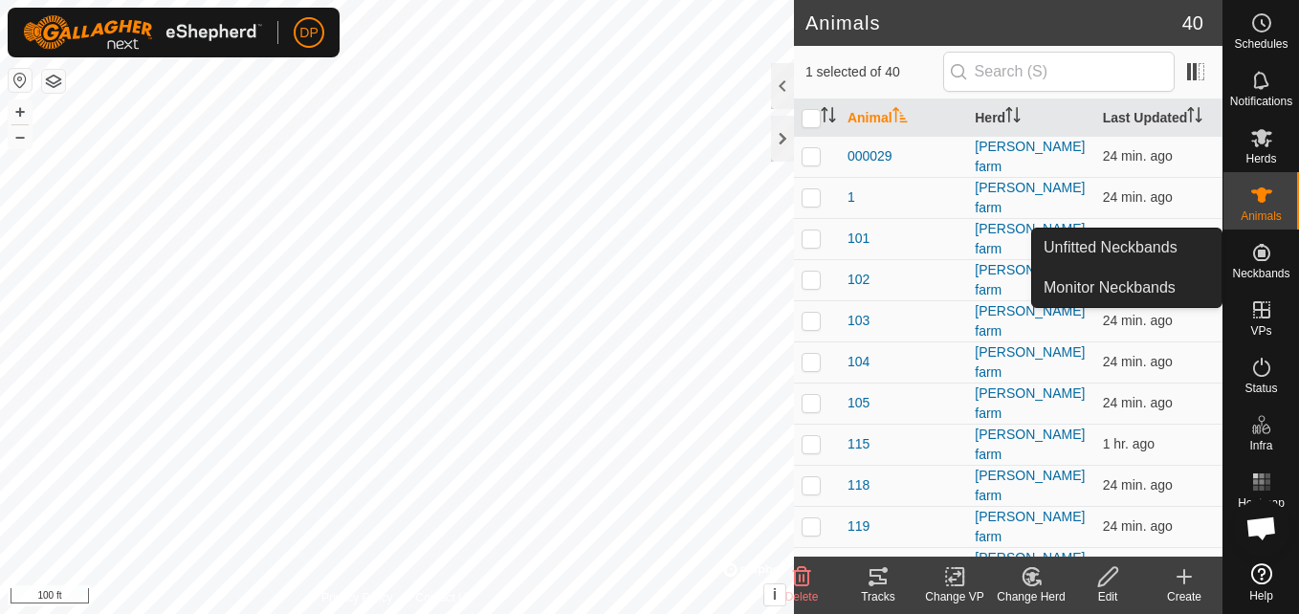
click at [1261, 268] on span "Neckbands" at bounding box center [1260, 273] width 57 height 11
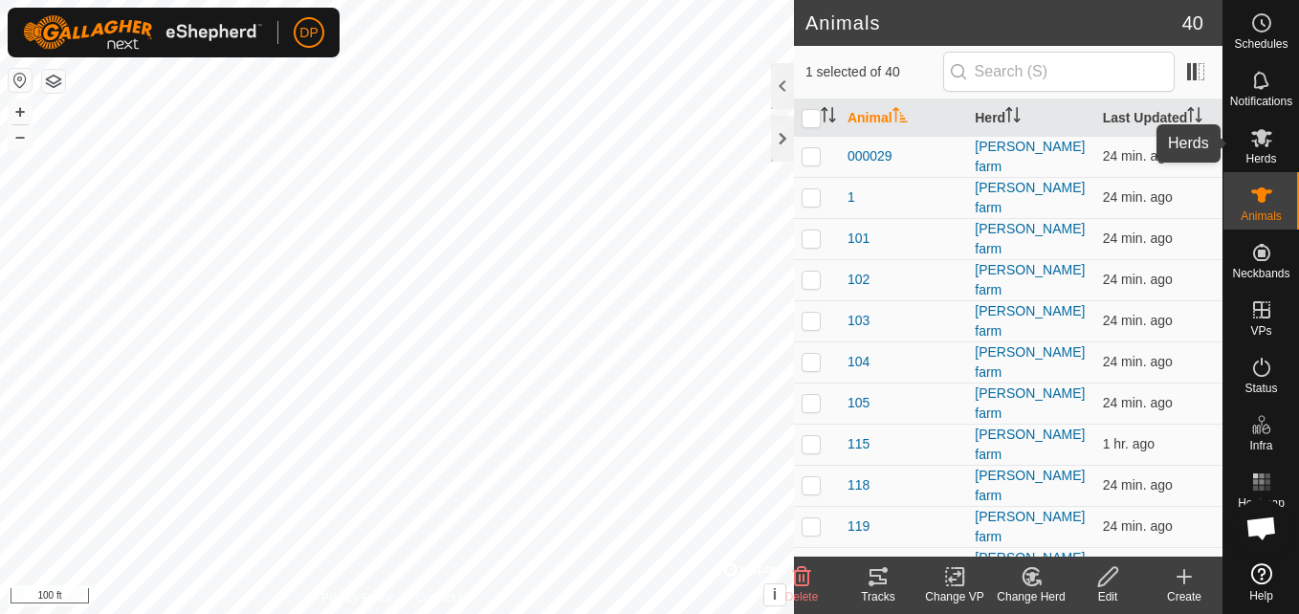
click at [1261, 148] on icon at bounding box center [1261, 137] width 23 height 23
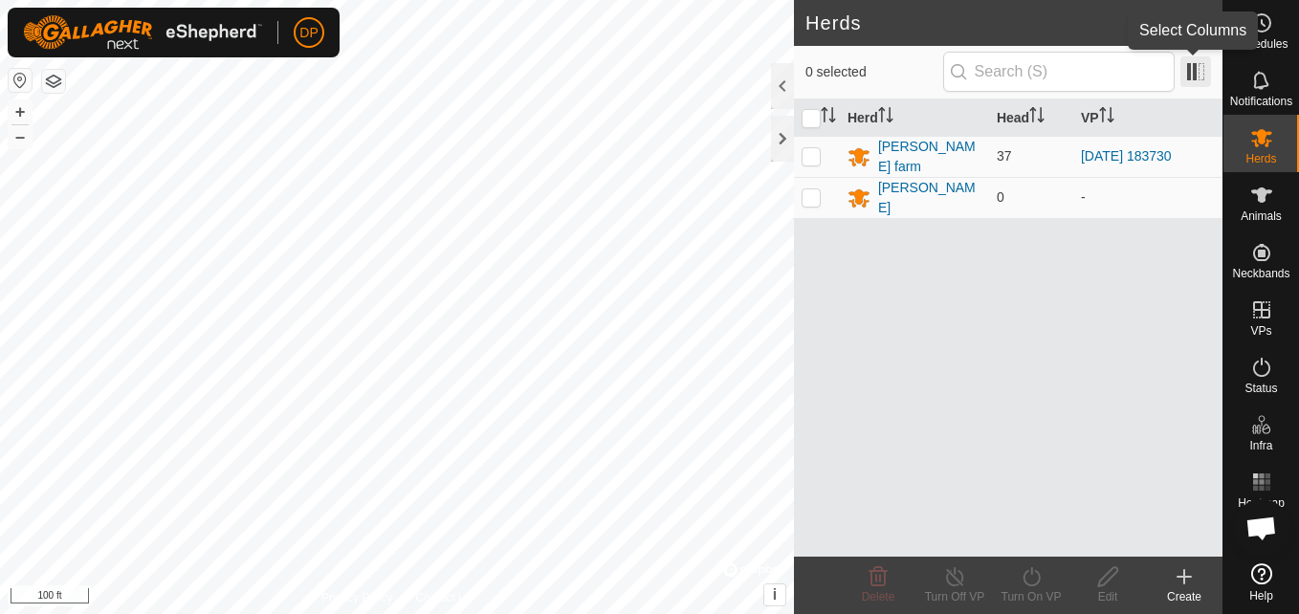
click at [1196, 70] on span at bounding box center [1195, 71] width 31 height 31
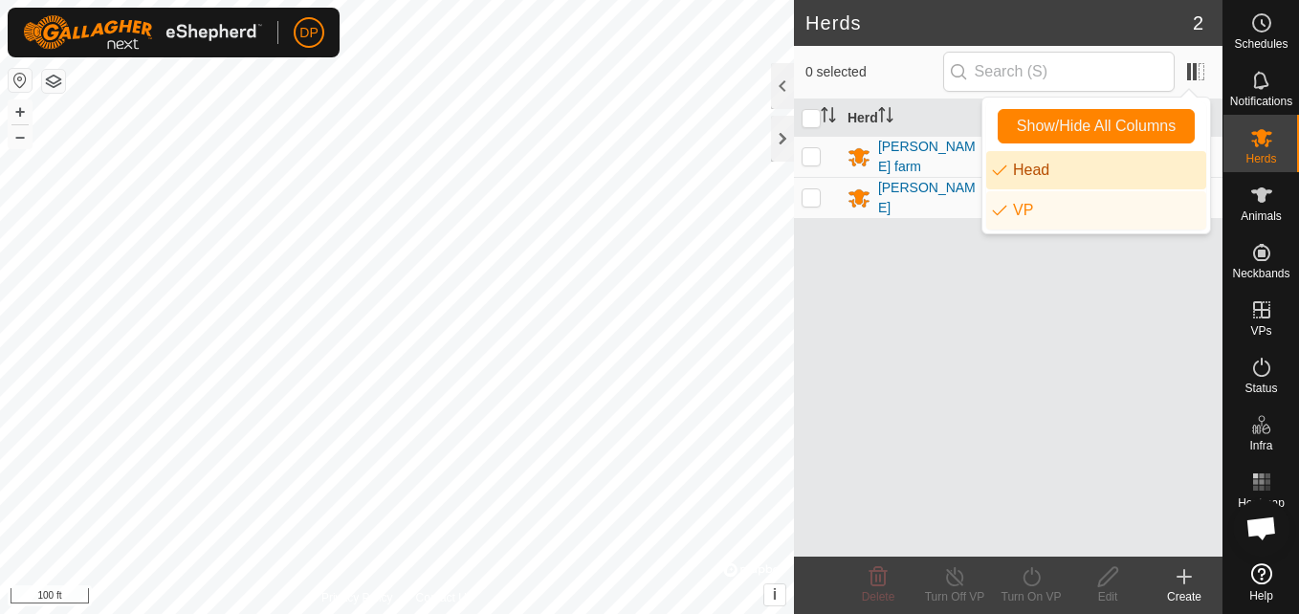
click at [1054, 169] on li "Head" at bounding box center [1096, 170] width 220 height 38
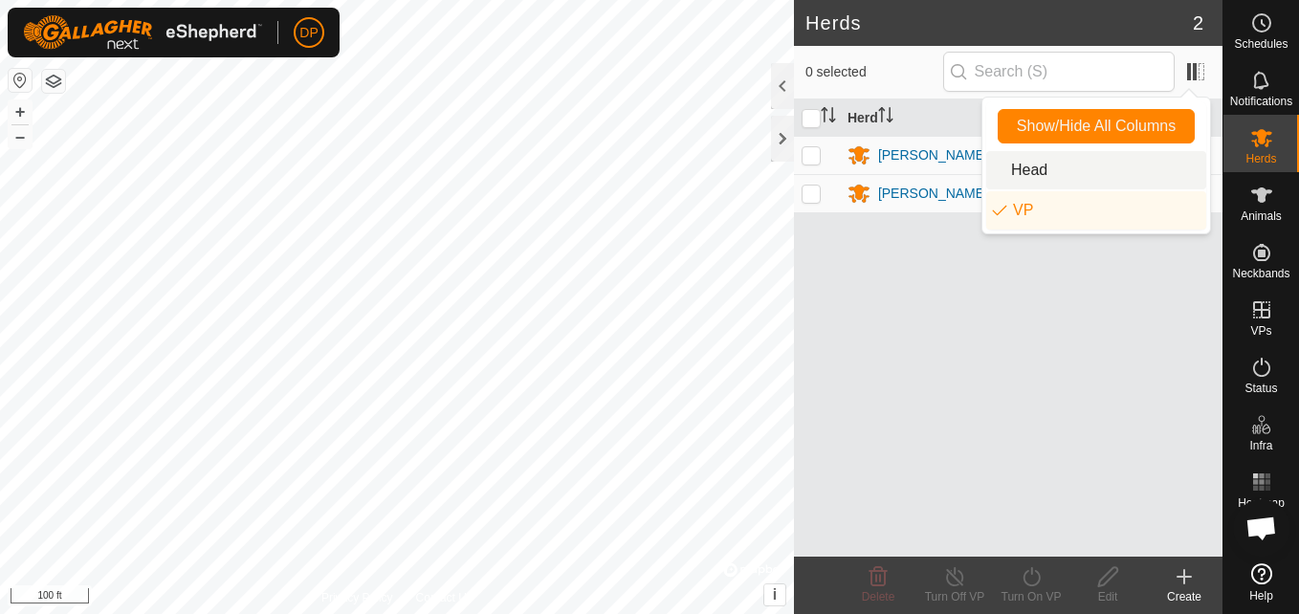
click at [1085, 161] on li "Head" at bounding box center [1096, 170] width 220 height 38
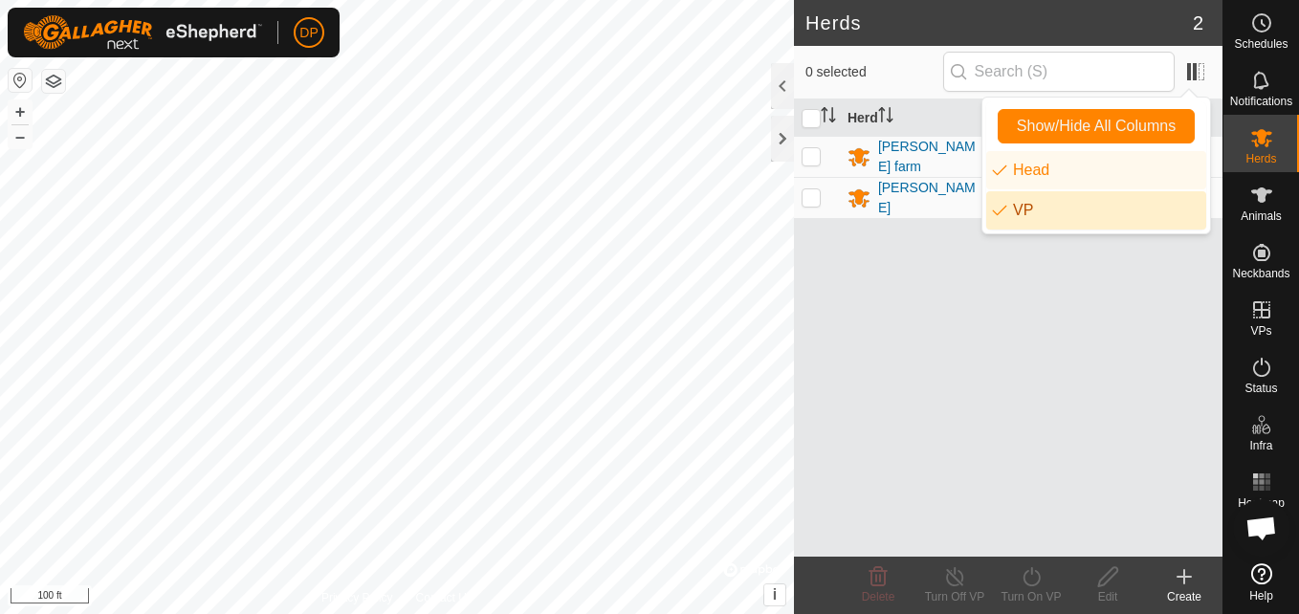
click at [1043, 209] on li "VP" at bounding box center [1096, 210] width 220 height 38
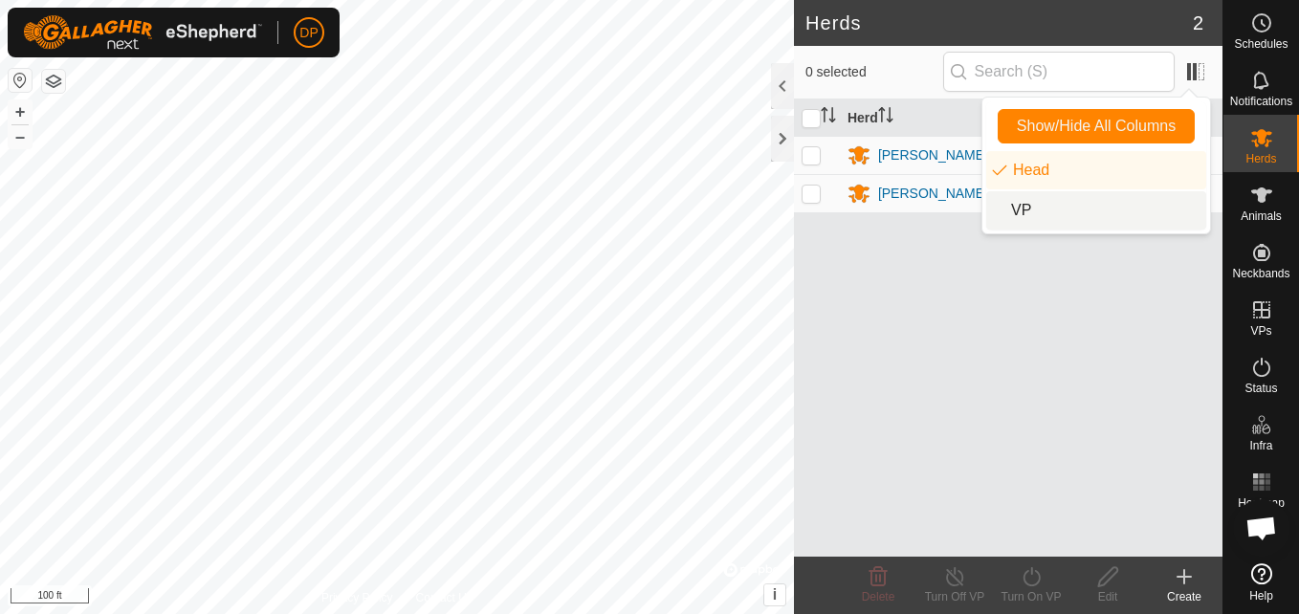
click at [1051, 208] on li "VP" at bounding box center [1096, 210] width 220 height 38
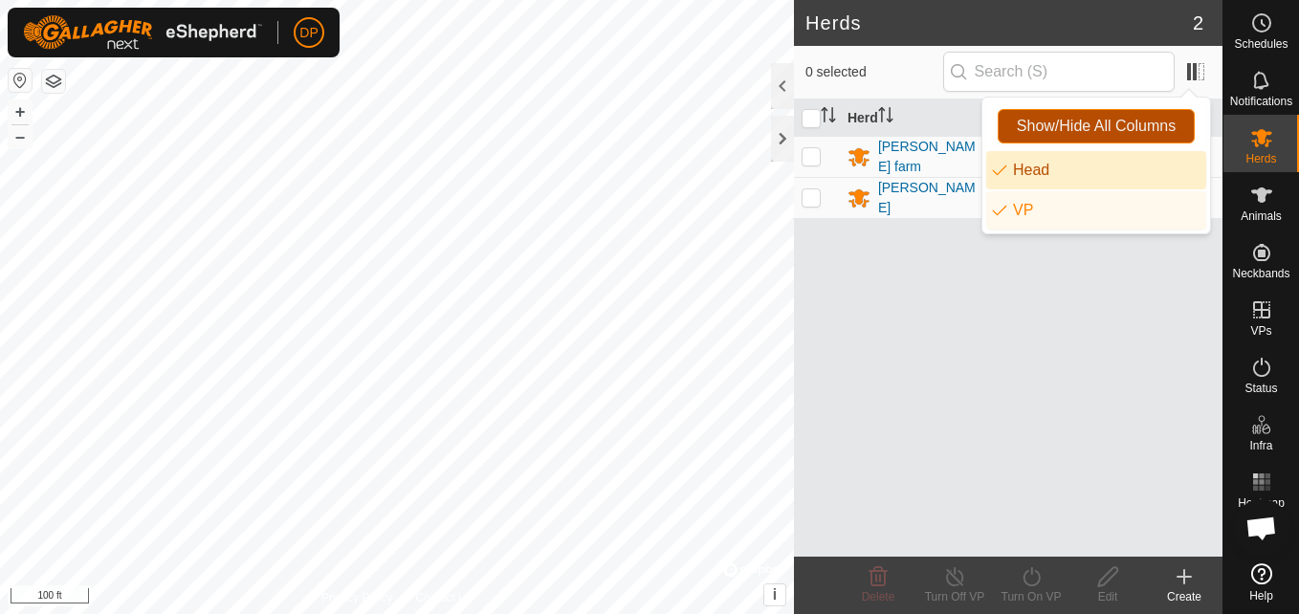
click at [1088, 122] on span "Show/Hide All Columns" at bounding box center [1096, 126] width 159 height 17
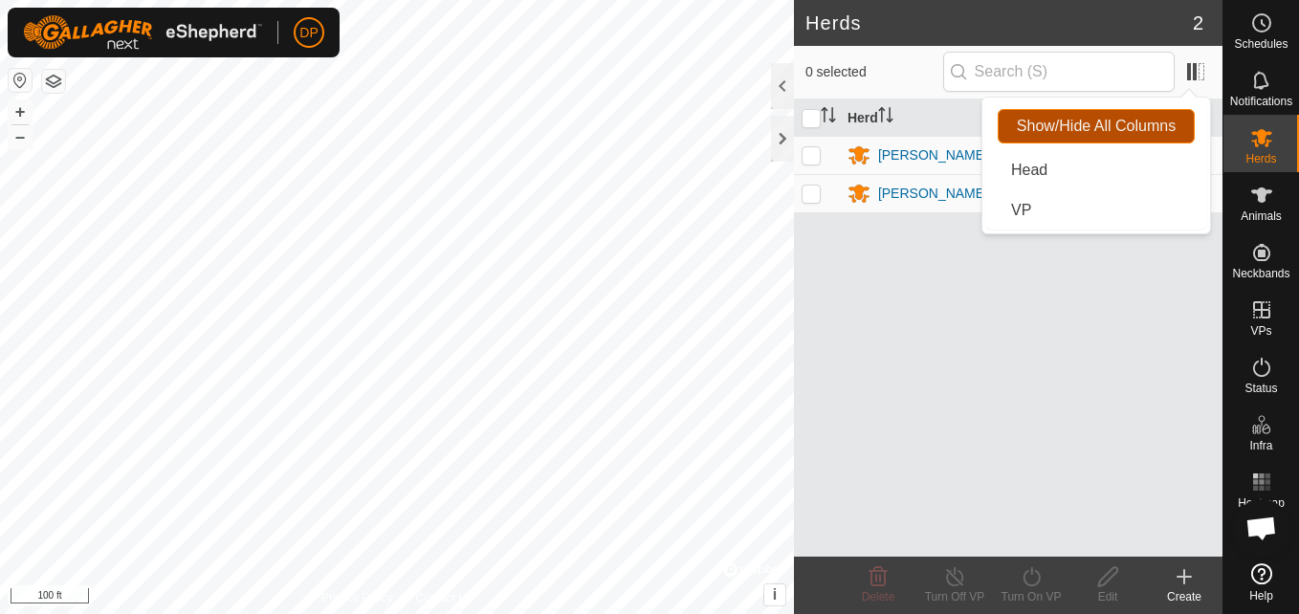
click at [1099, 121] on span "Show/Hide All Columns" at bounding box center [1096, 126] width 159 height 17
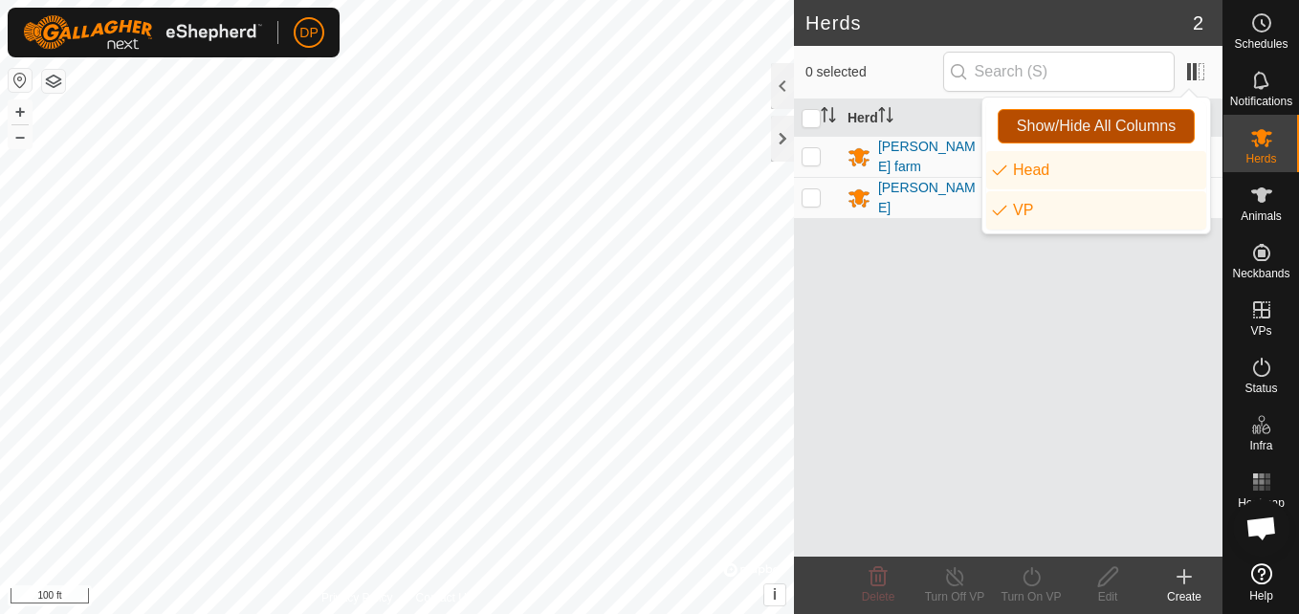
click at [1104, 121] on span "Show/Hide All Columns" at bounding box center [1096, 126] width 159 height 17
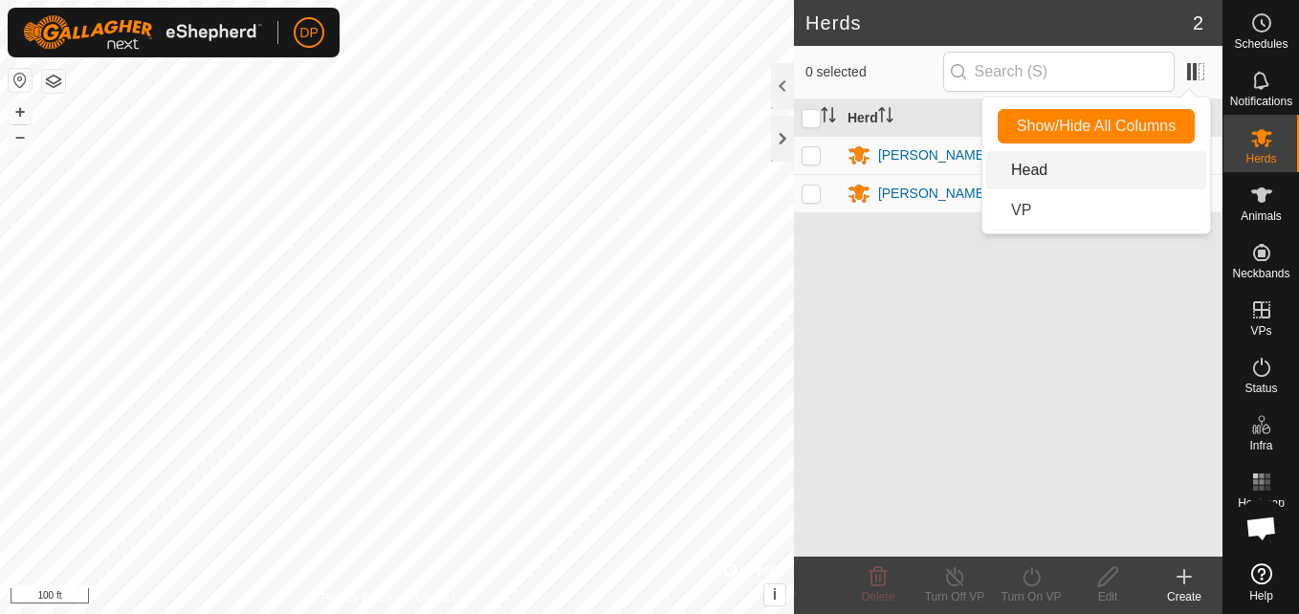
click at [1086, 169] on li "Head" at bounding box center [1096, 170] width 220 height 38
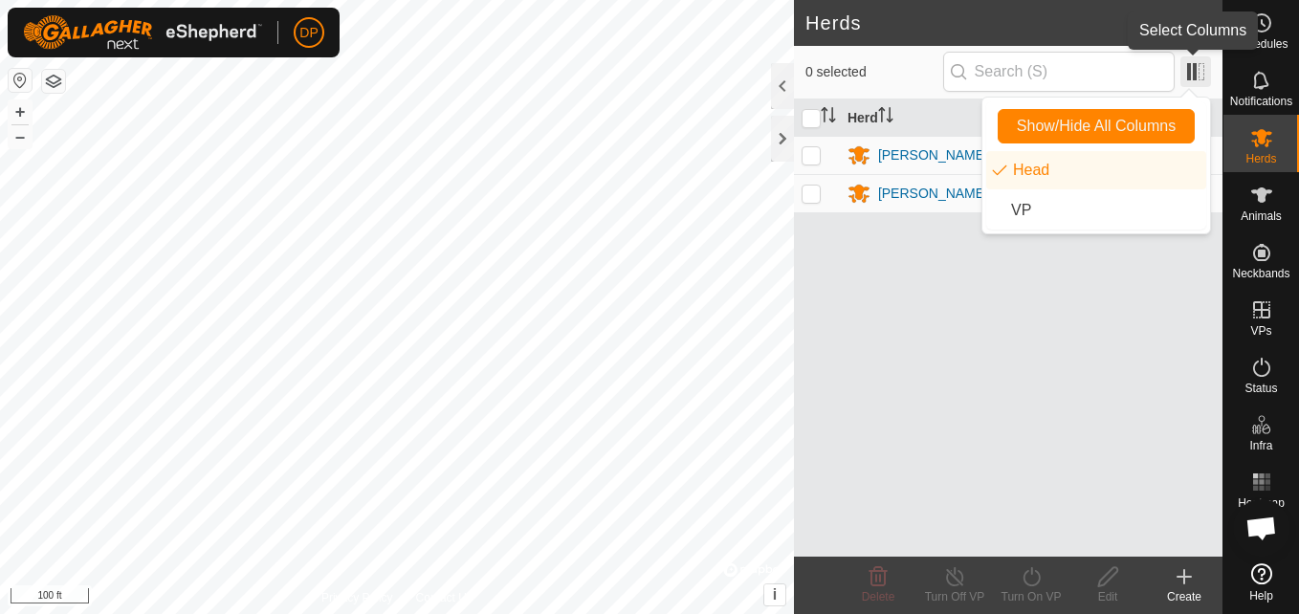
click at [1195, 67] on span at bounding box center [1195, 71] width 31 height 31
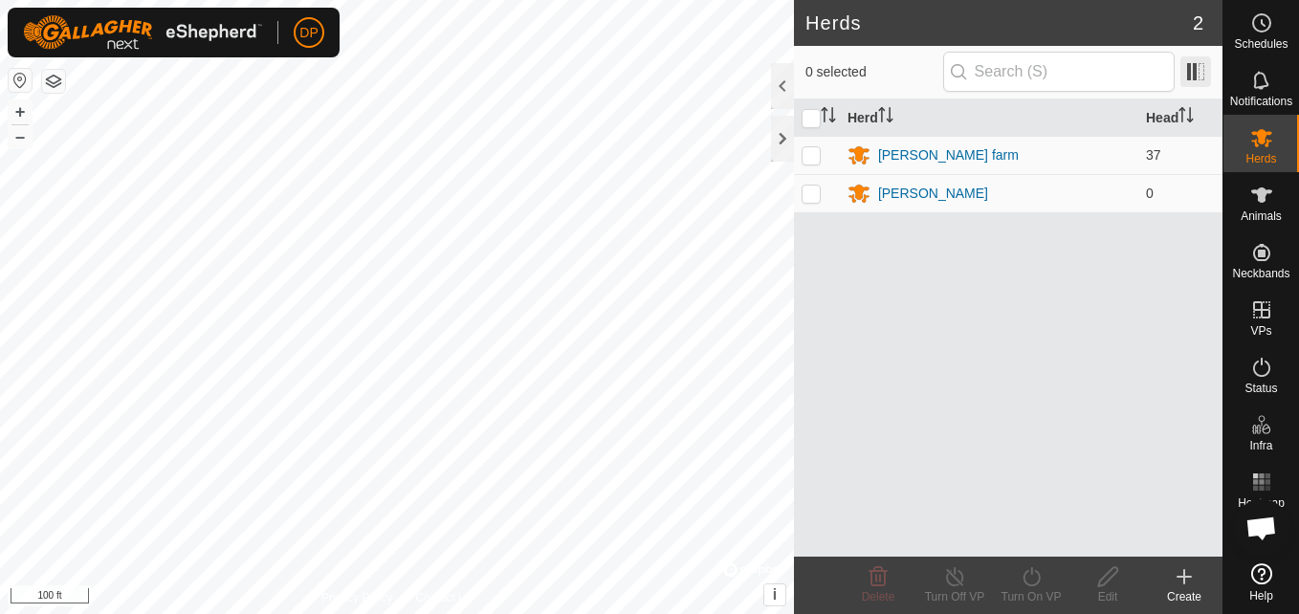
click at [1195, 67] on span at bounding box center [1195, 71] width 31 height 31
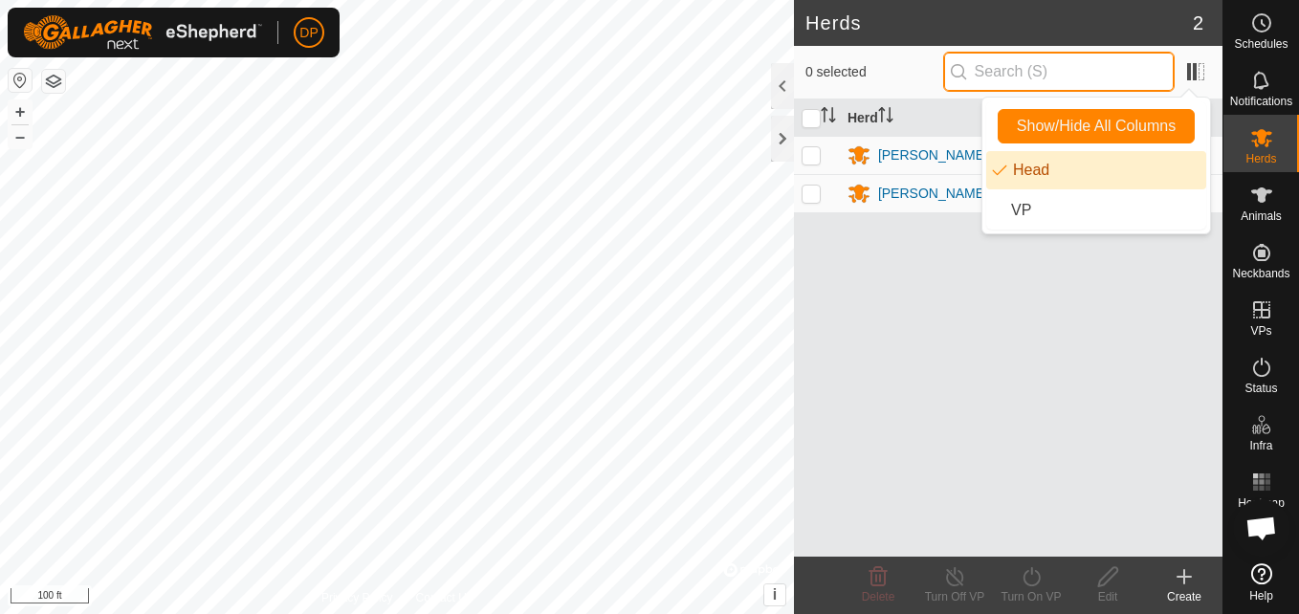
click at [1072, 66] on input "text" at bounding box center [1058, 72] width 231 height 40
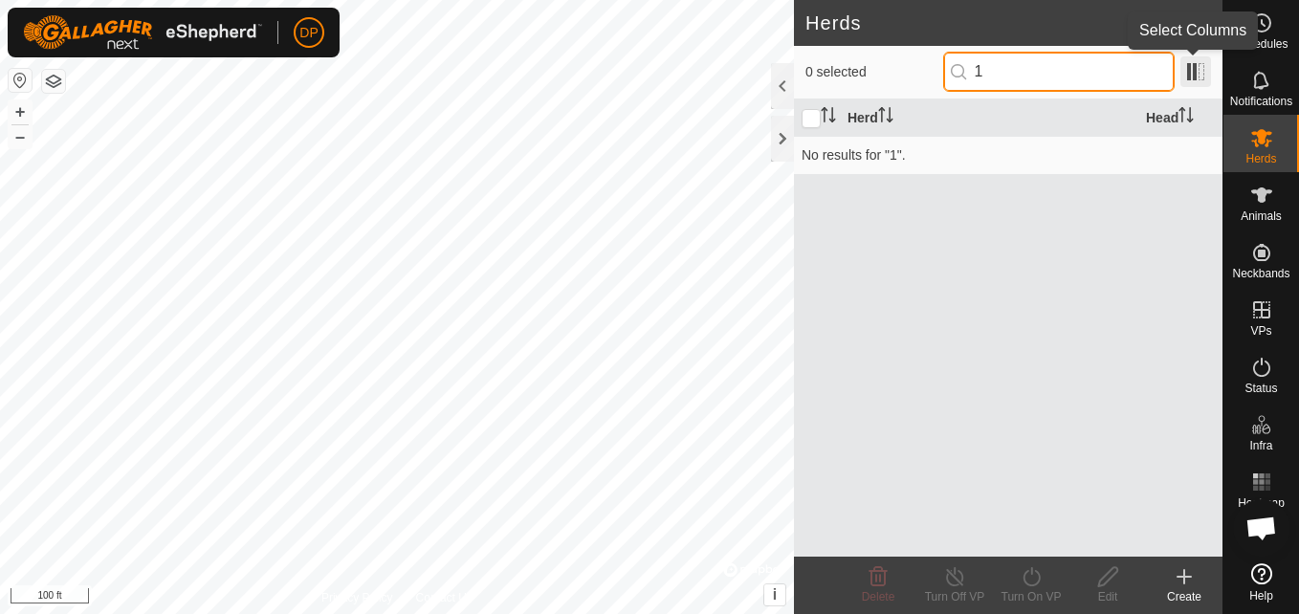
type input "1"
click at [1192, 69] on span at bounding box center [1195, 71] width 31 height 31
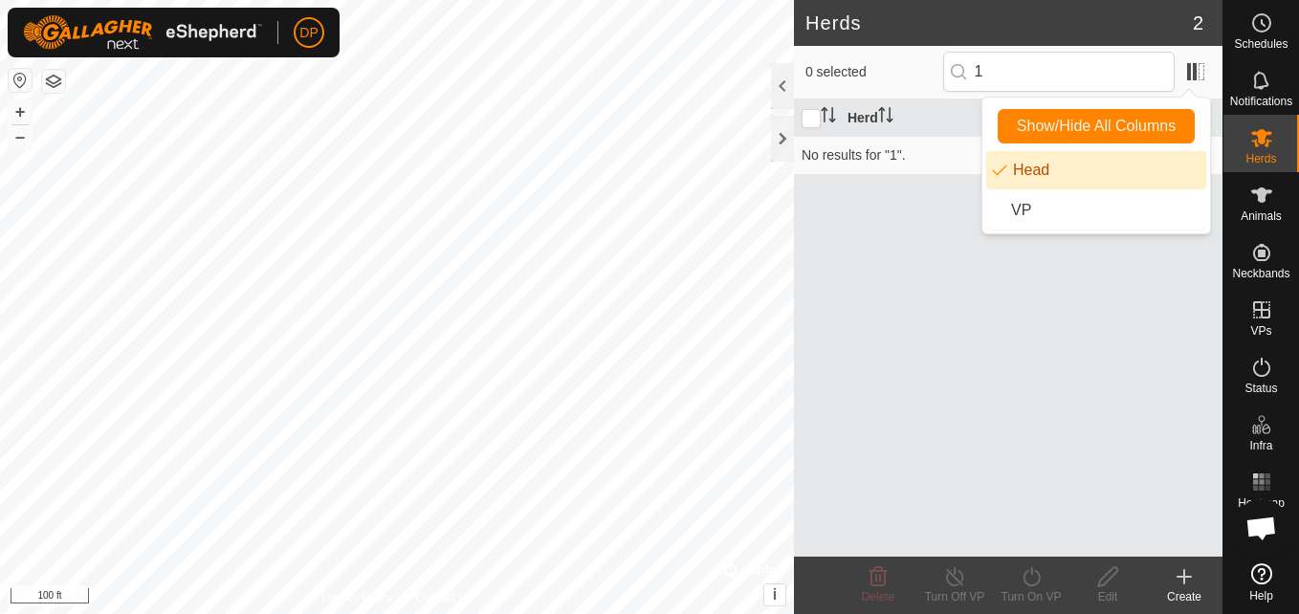
click at [1082, 165] on li "Head" at bounding box center [1096, 170] width 220 height 38
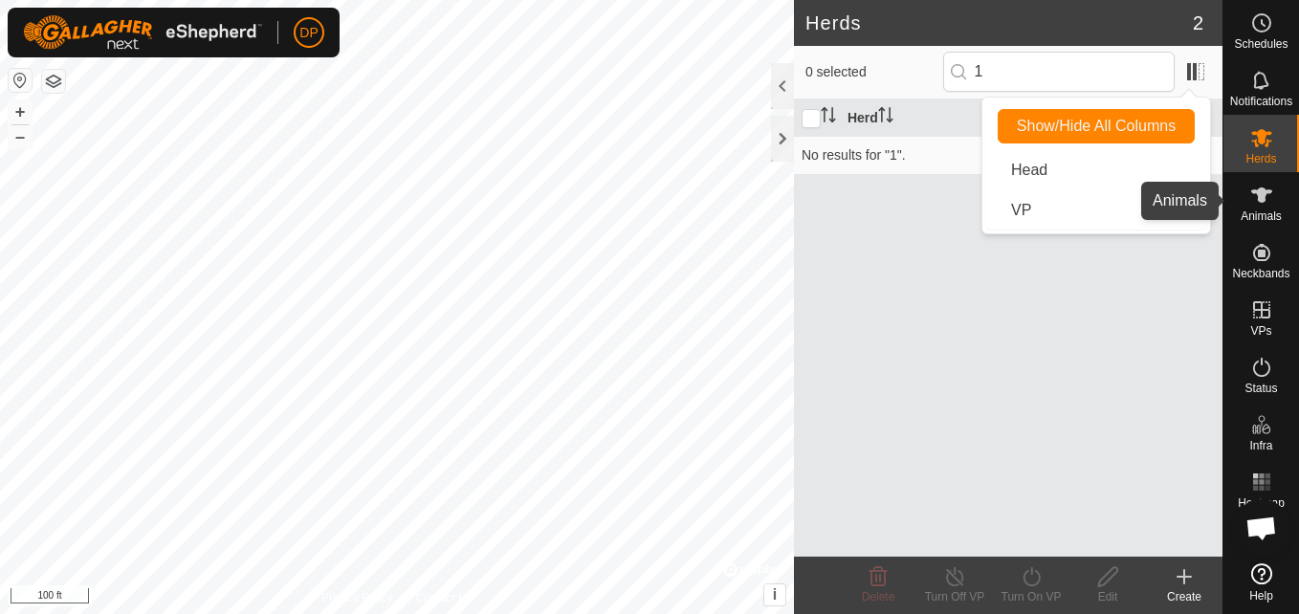
click at [1263, 205] on icon at bounding box center [1261, 195] width 23 height 23
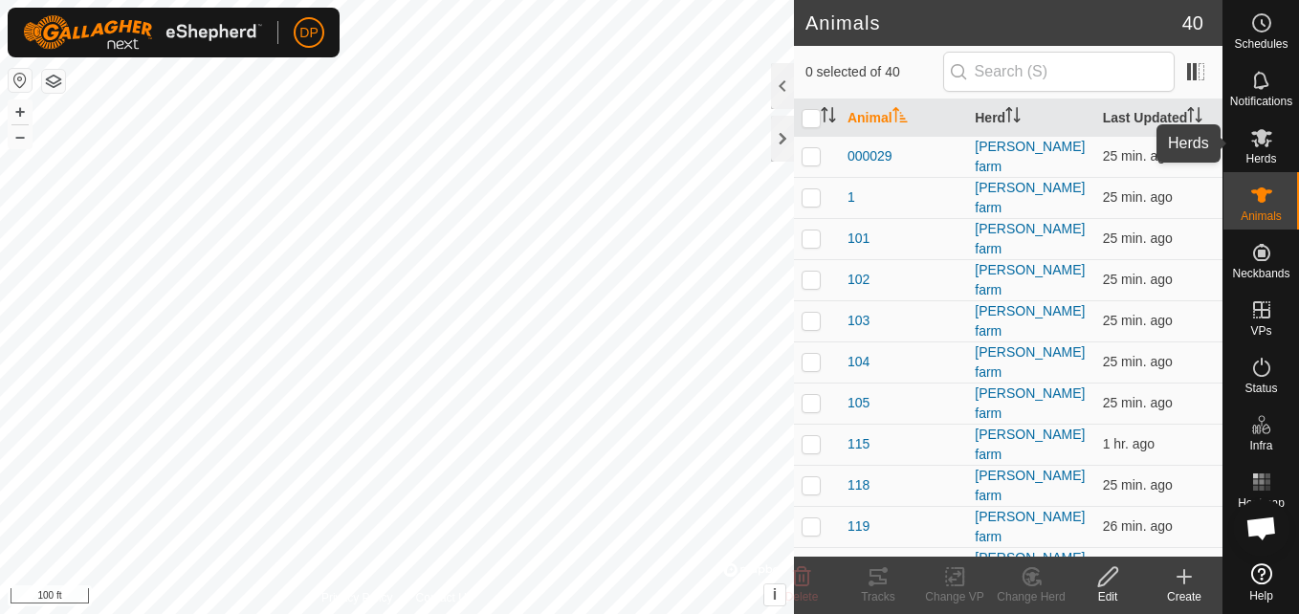
click at [1261, 147] on icon at bounding box center [1261, 137] width 23 height 23
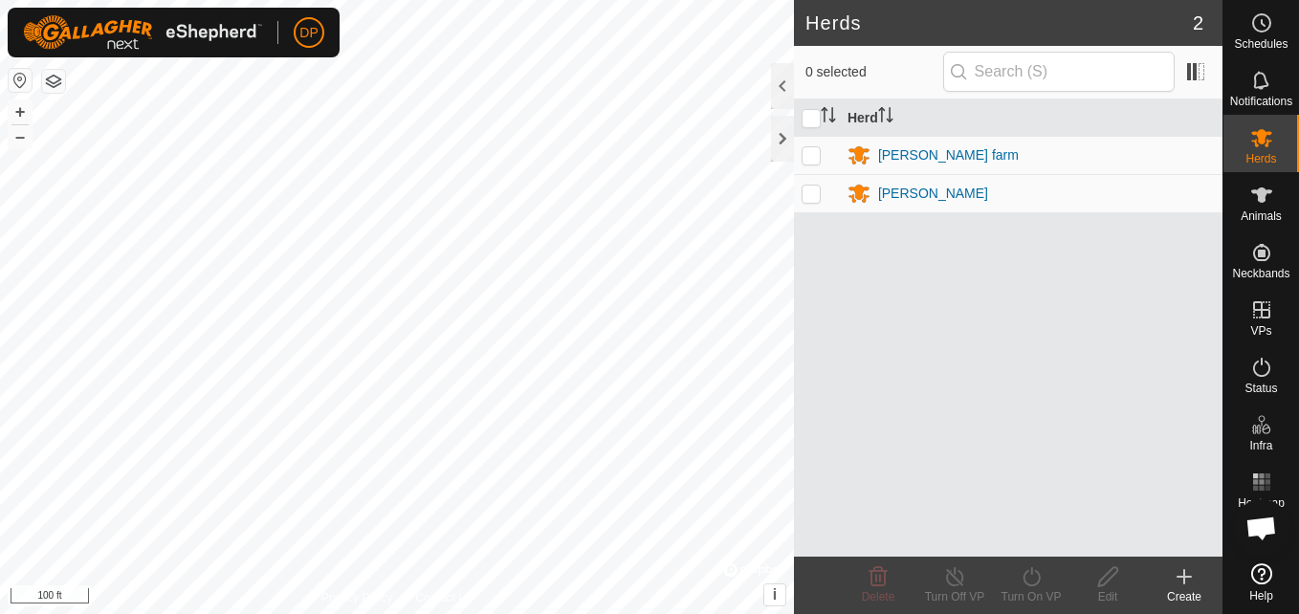
click at [806, 148] on p-checkbox at bounding box center [810, 154] width 19 height 15
checkbox input "true"
click at [809, 194] on p-checkbox at bounding box center [810, 193] width 19 height 15
checkbox input "true"
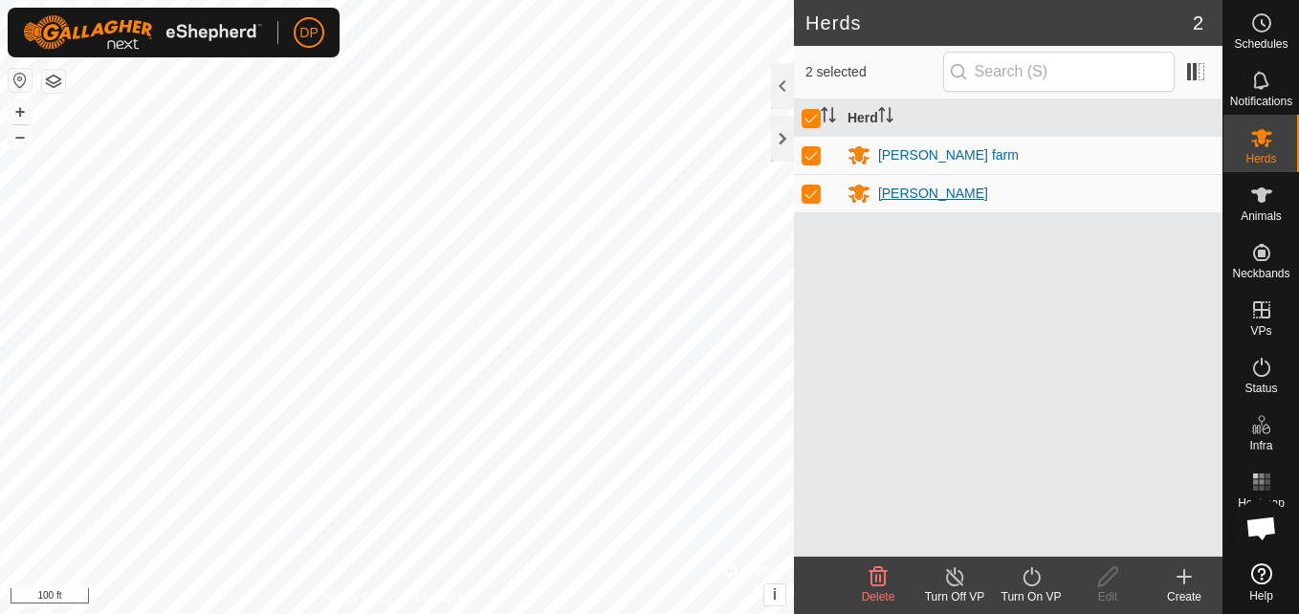
click at [856, 189] on icon at bounding box center [858, 195] width 21 height 18
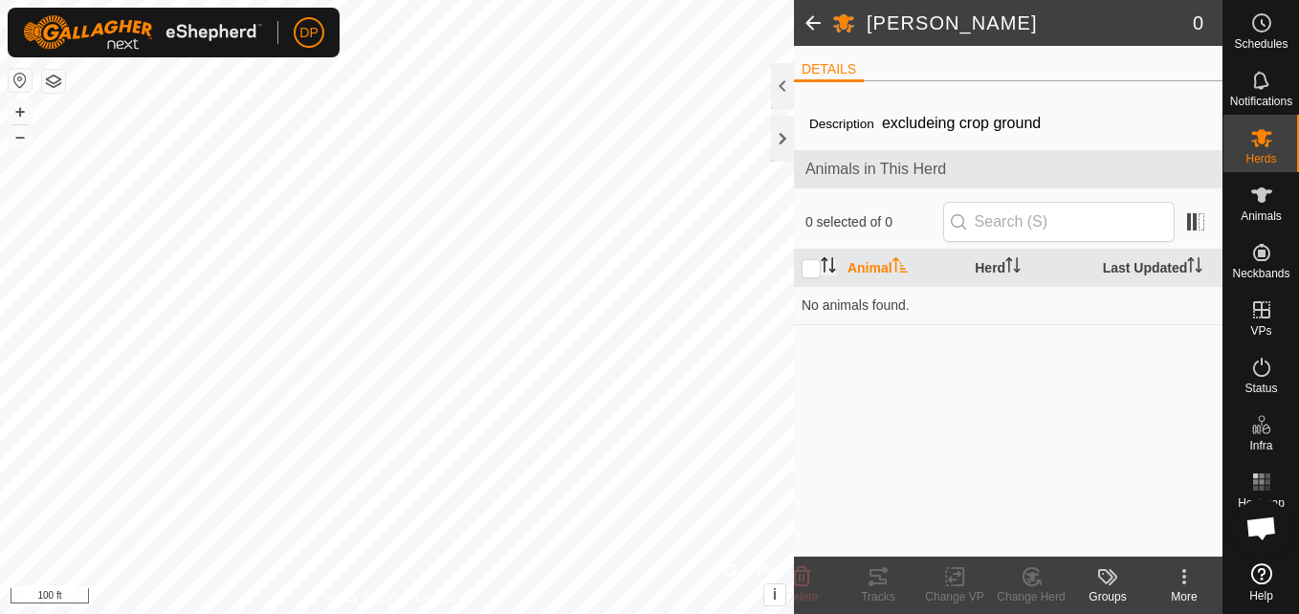
click at [823, 257] on icon "Activate to sort" at bounding box center [828, 264] width 15 height 15
click at [895, 259] on icon "Activate to sort" at bounding box center [895, 259] width 7 height 4
click at [832, 303] on td "No animals found." at bounding box center [1008, 305] width 428 height 38
click at [697, 0] on html "DP Schedules Notifications Herds Animals Neckbands VPs Status Infra Heatmap Hel…" at bounding box center [649, 307] width 1299 height 614
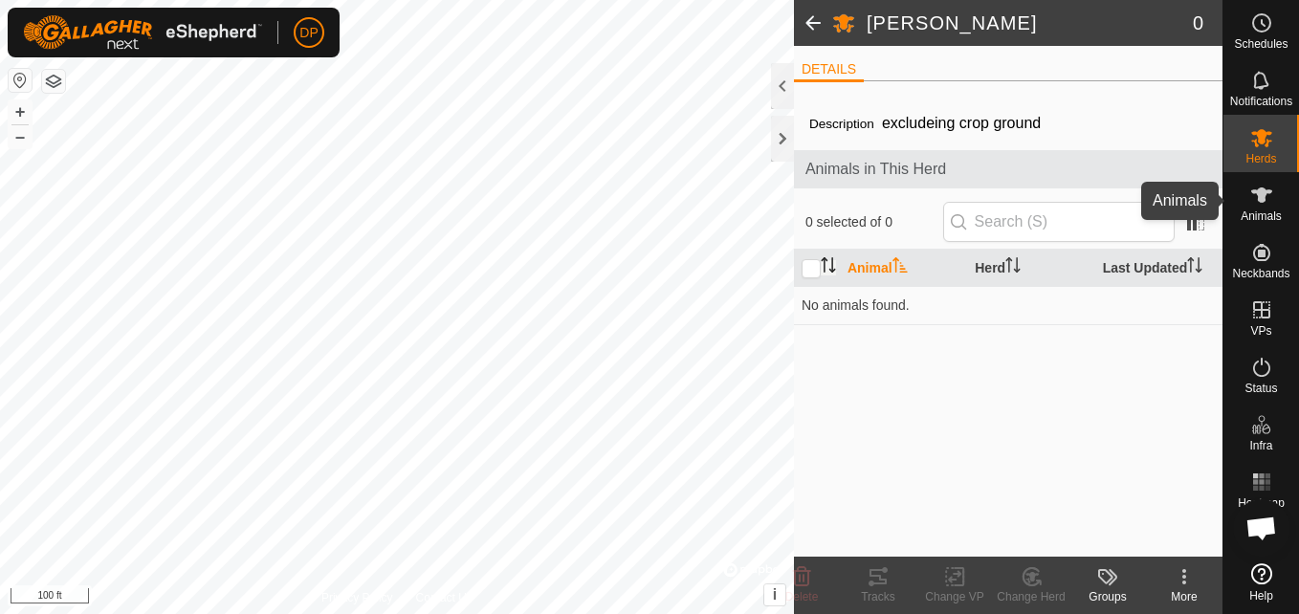
click at [1251, 191] on icon at bounding box center [1261, 194] width 21 height 15
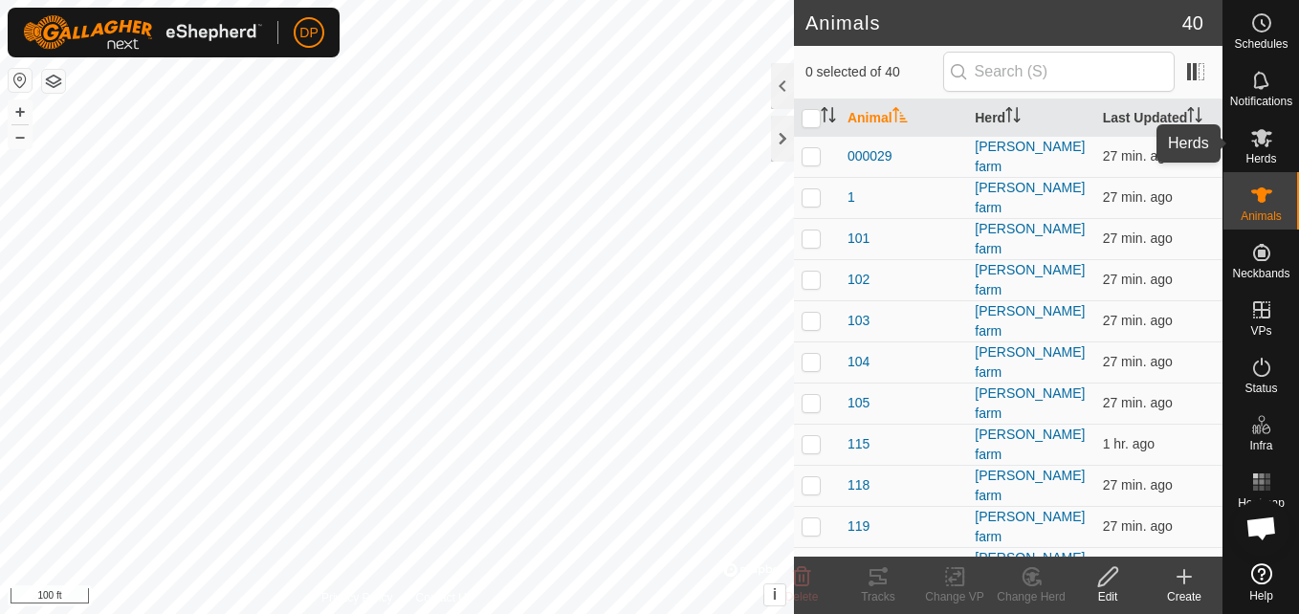
click at [1260, 142] on icon at bounding box center [1261, 138] width 21 height 18
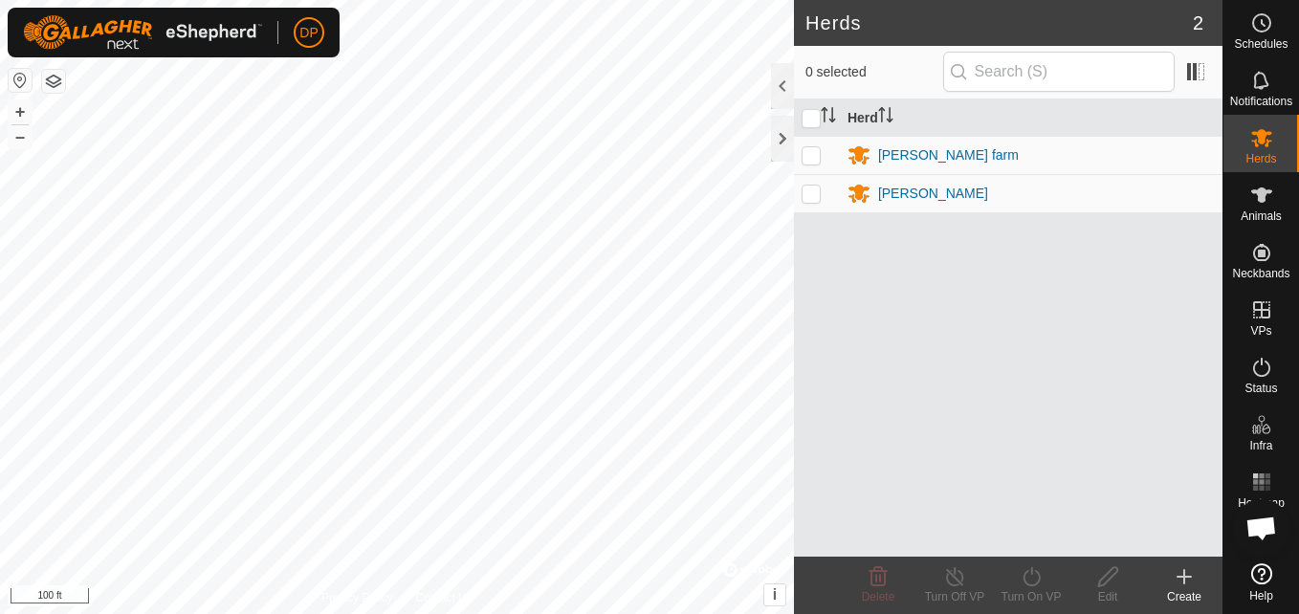
click at [811, 152] on p-checkbox at bounding box center [810, 154] width 19 height 15
checkbox input "true"
click at [810, 193] on p-checkbox at bounding box center [810, 193] width 19 height 15
checkbox input "true"
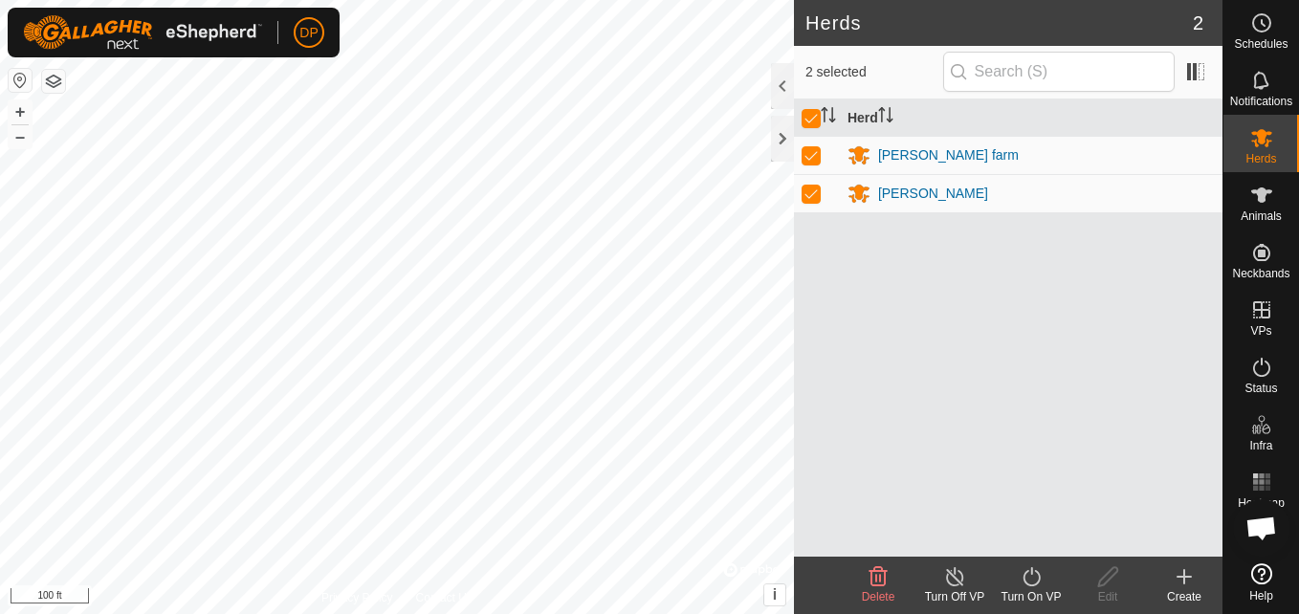
click at [1038, 580] on icon at bounding box center [1032, 576] width 24 height 23
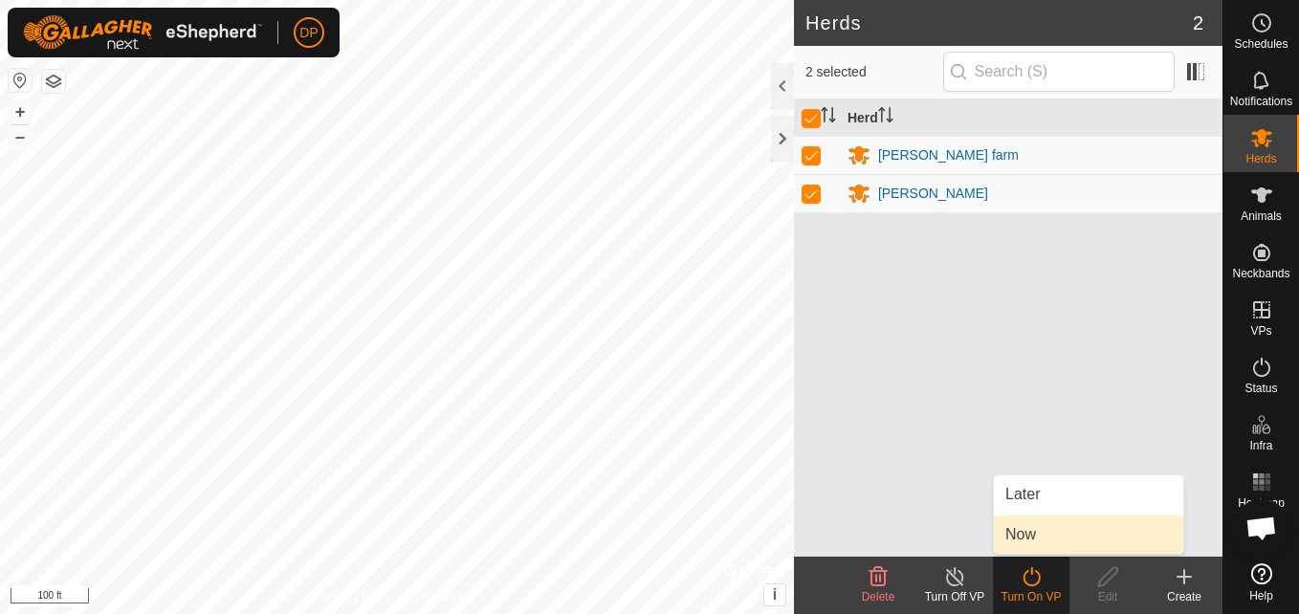
click at [1033, 540] on link "Now" at bounding box center [1088, 535] width 189 height 38
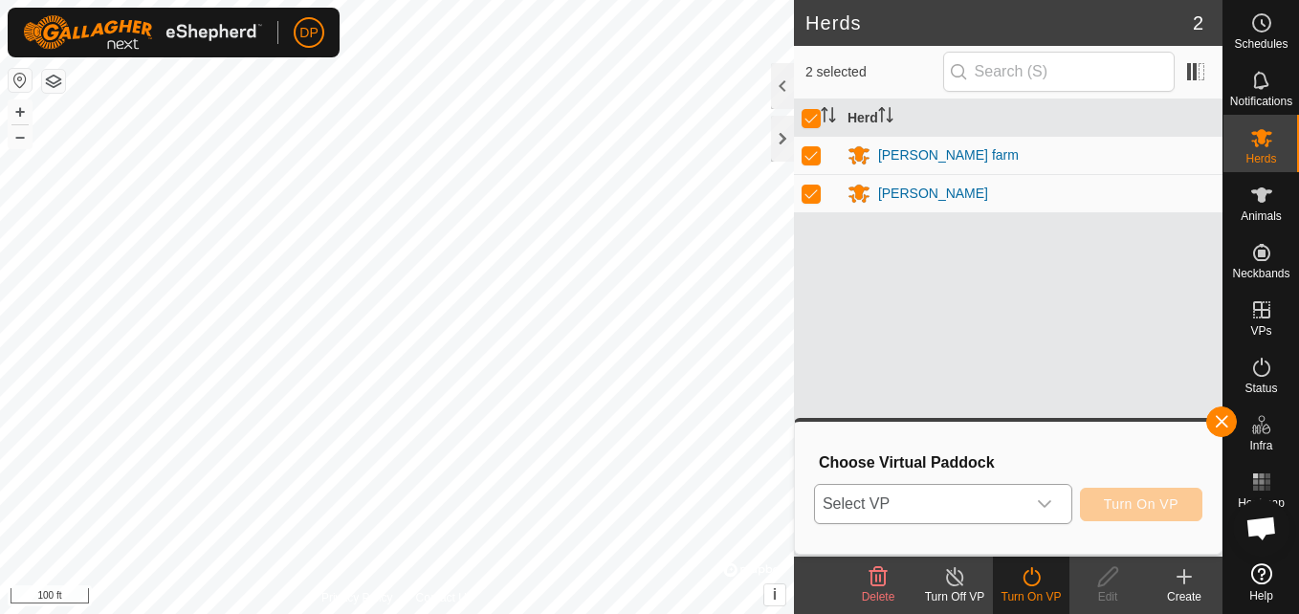
click at [1045, 500] on icon "dropdown trigger" at bounding box center [1044, 503] width 15 height 15
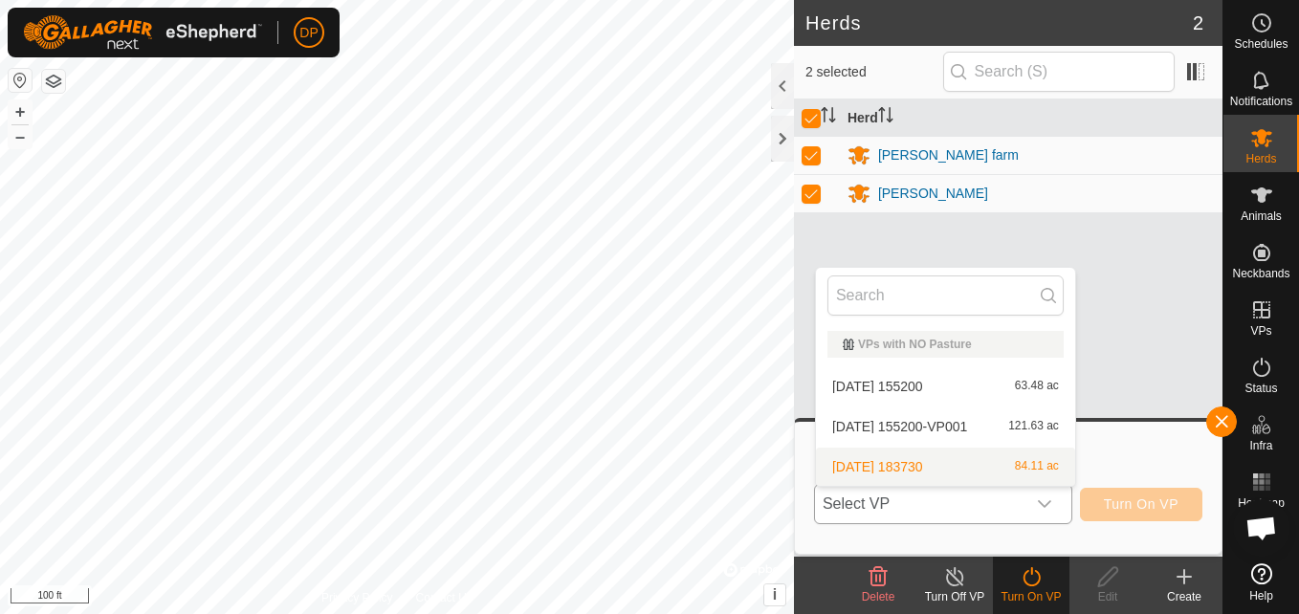
click at [956, 464] on li "2025-09-16 183730 84.11 ac" at bounding box center [945, 467] width 259 height 38
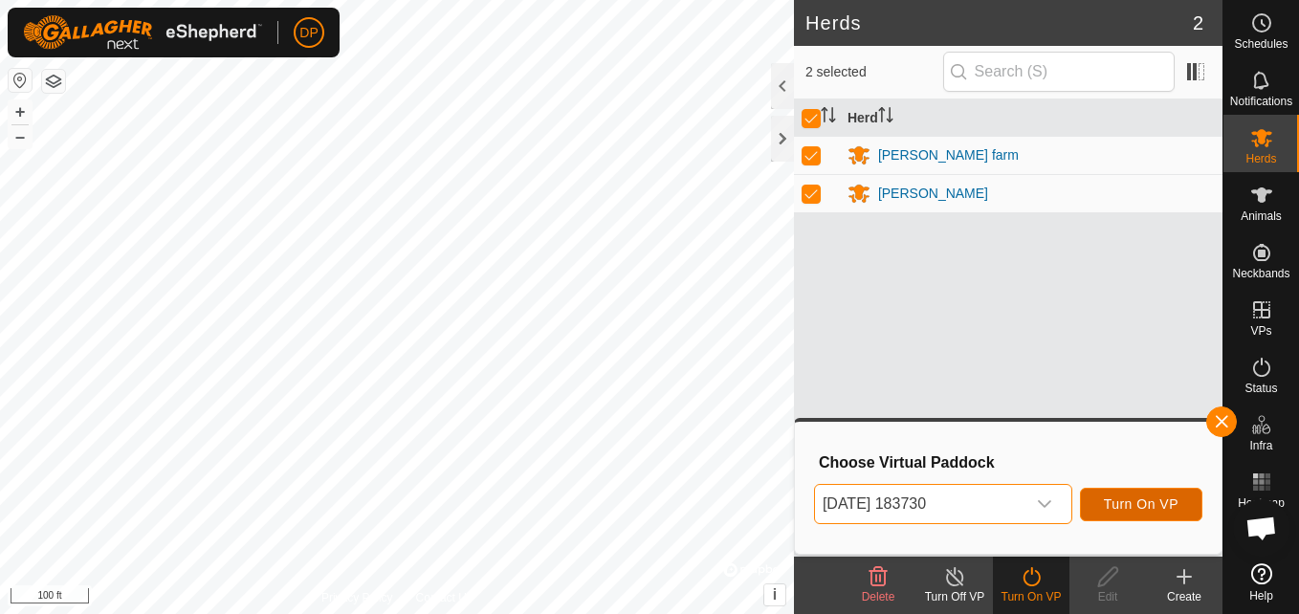
click at [1103, 495] on button "Turn On VP" at bounding box center [1141, 504] width 122 height 33
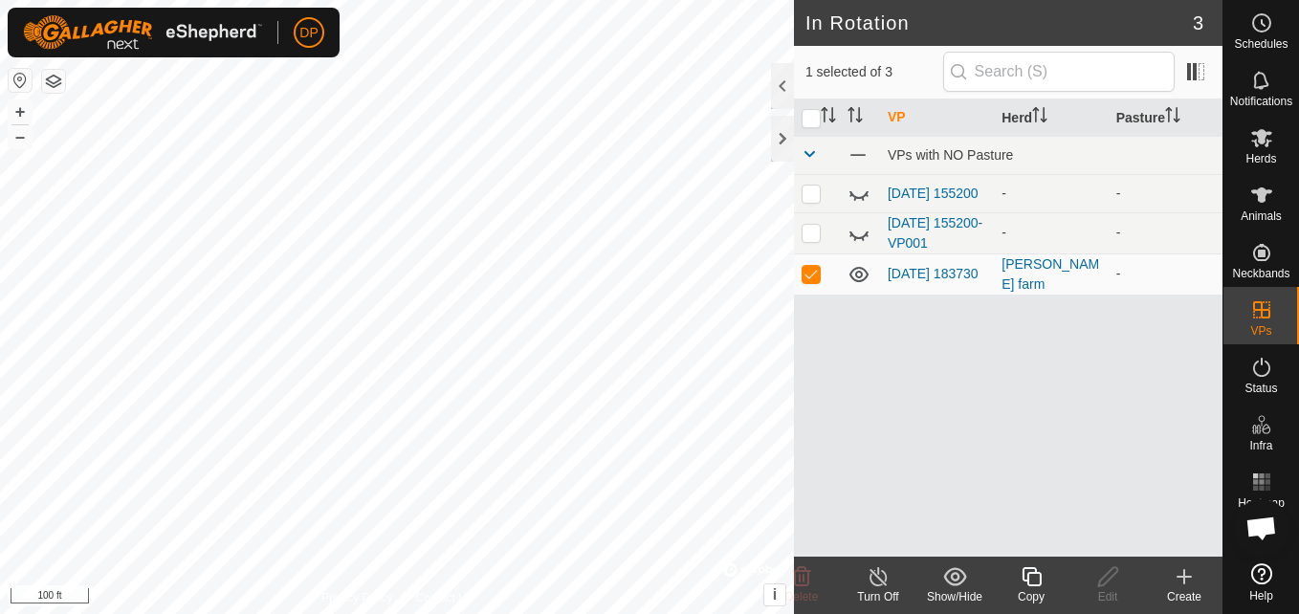
checkbox input "false"
click at [1268, 196] on icon at bounding box center [1261, 195] width 23 height 23
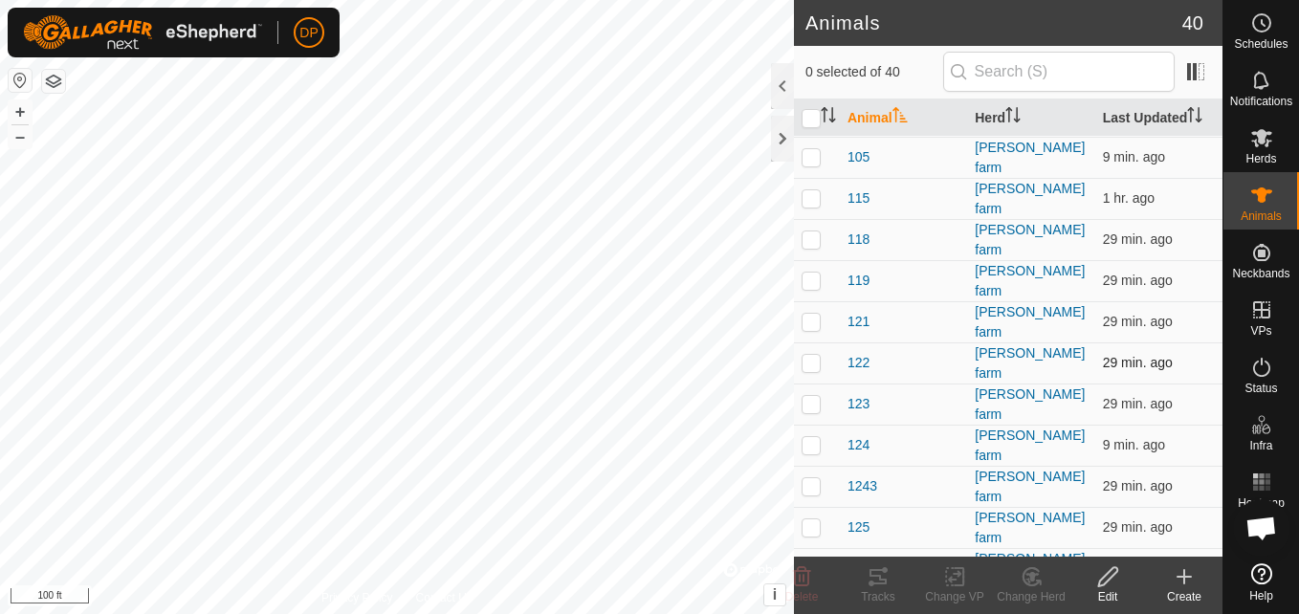
scroll to position [287, 0]
click at [809, 437] on p-checkbox at bounding box center [810, 444] width 19 height 15
checkbox input "true"
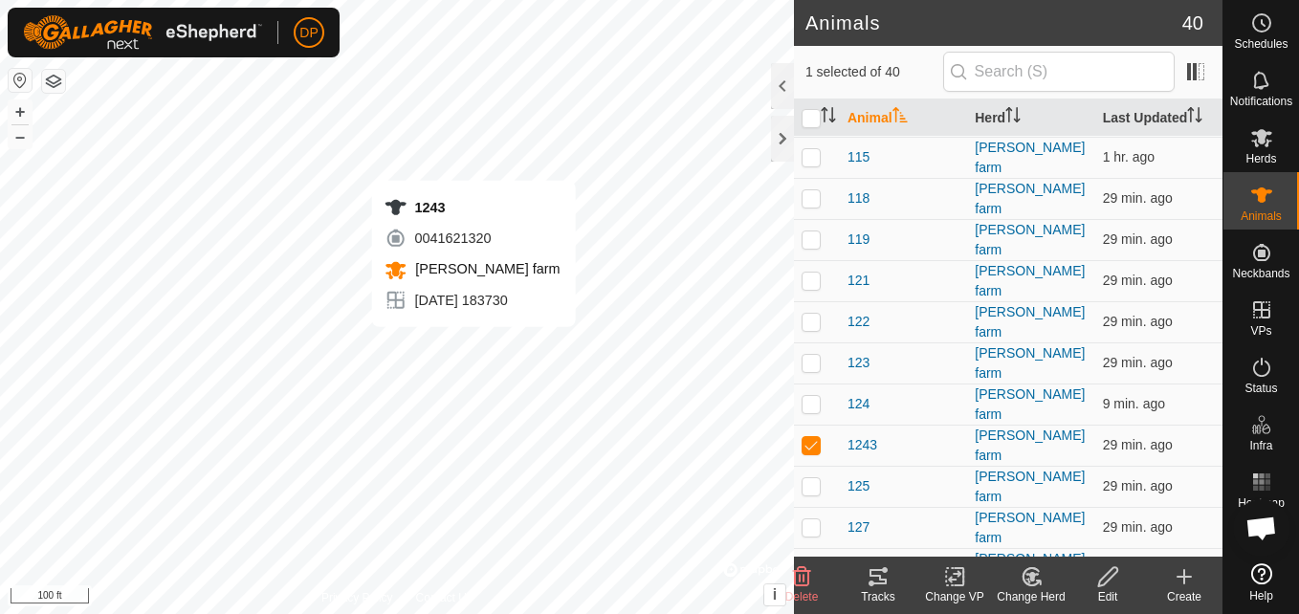
click at [510, 299] on div "1243 0041621320 payne farm 2025-09-16 183730 + – ⇧ i © Mapbox , © OpenStreetMap…" at bounding box center [397, 307] width 794 height 614
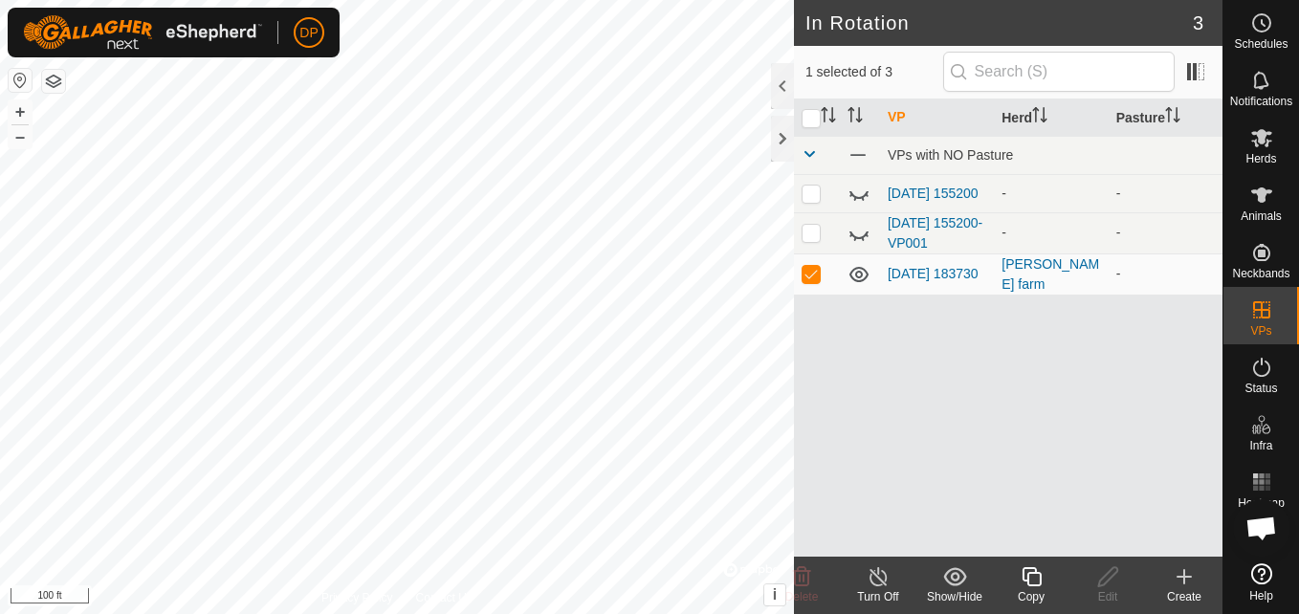
checkbox input "false"
click at [1255, 147] on icon at bounding box center [1261, 137] width 23 height 23
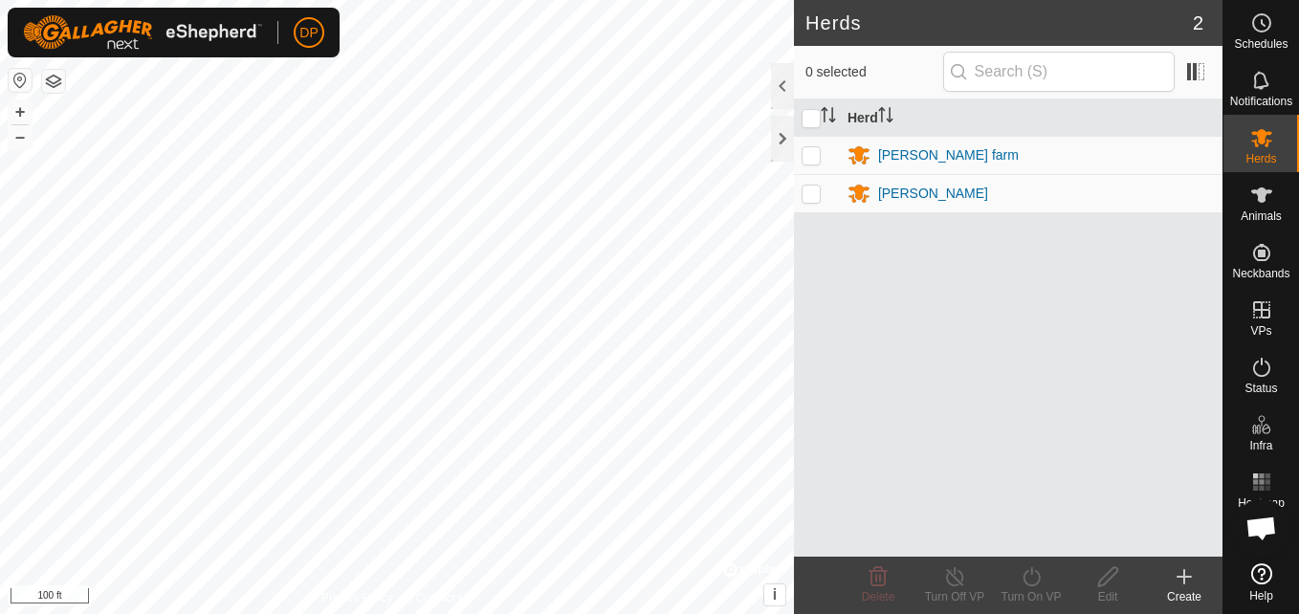
click at [805, 157] on p-checkbox at bounding box center [810, 154] width 19 height 15
checkbox input "true"
click at [810, 193] on p-checkbox at bounding box center [810, 193] width 19 height 15
checkbox input "true"
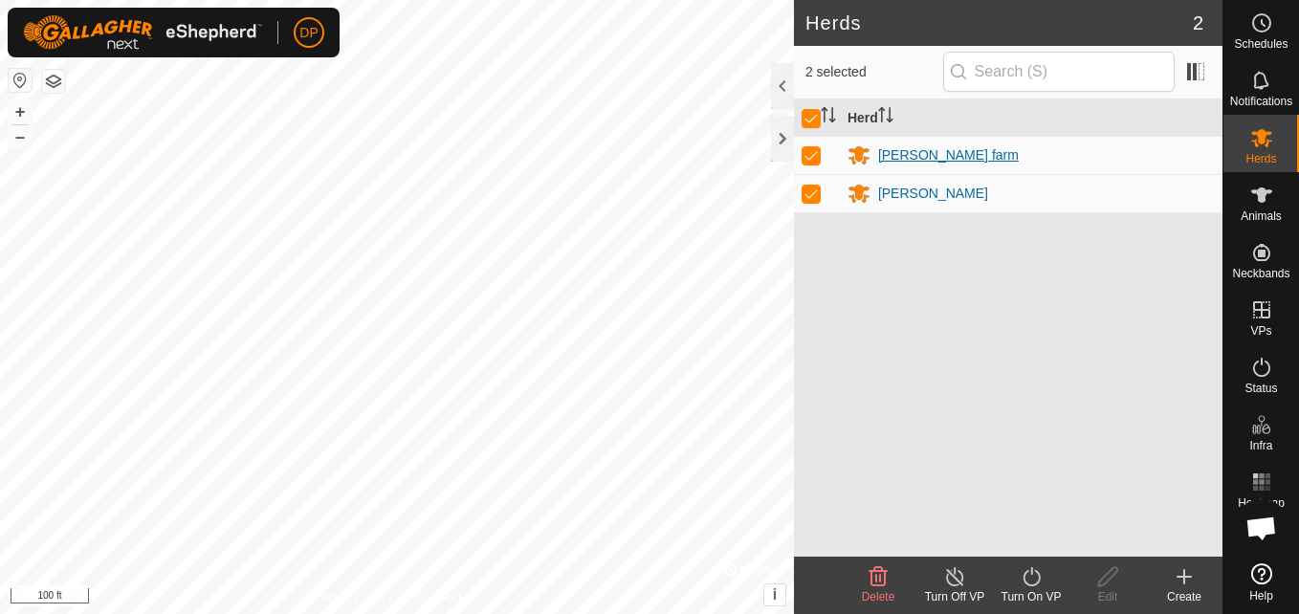
click at [910, 154] on div "[PERSON_NAME] farm" at bounding box center [948, 155] width 141 height 20
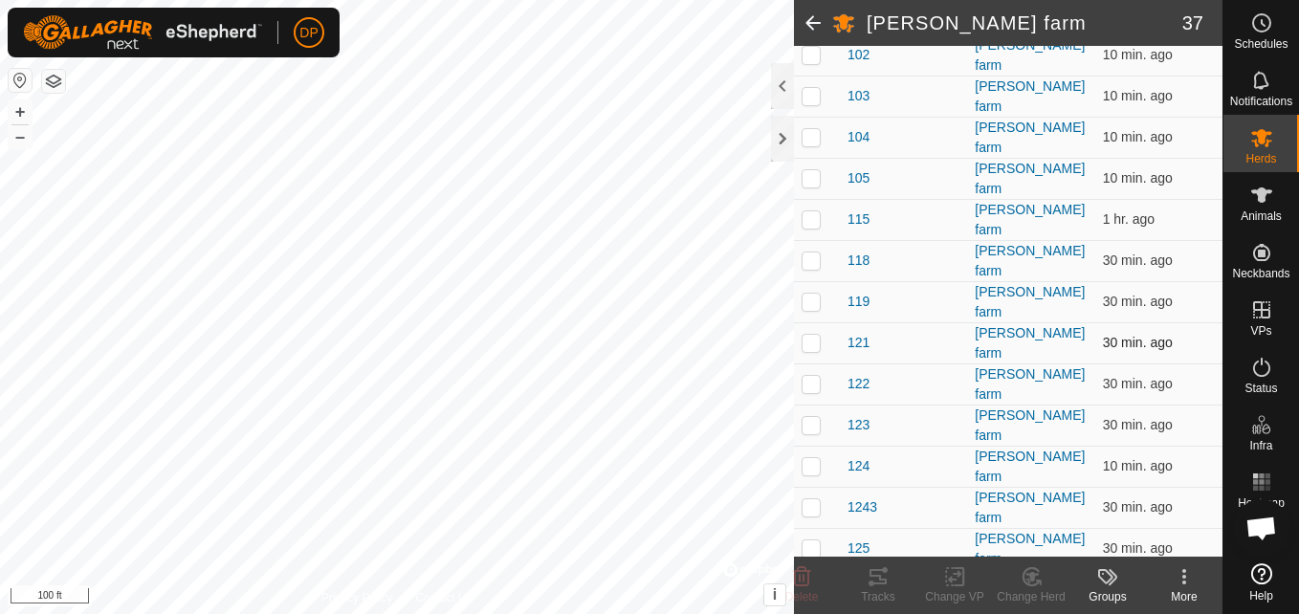
scroll to position [383, 0]
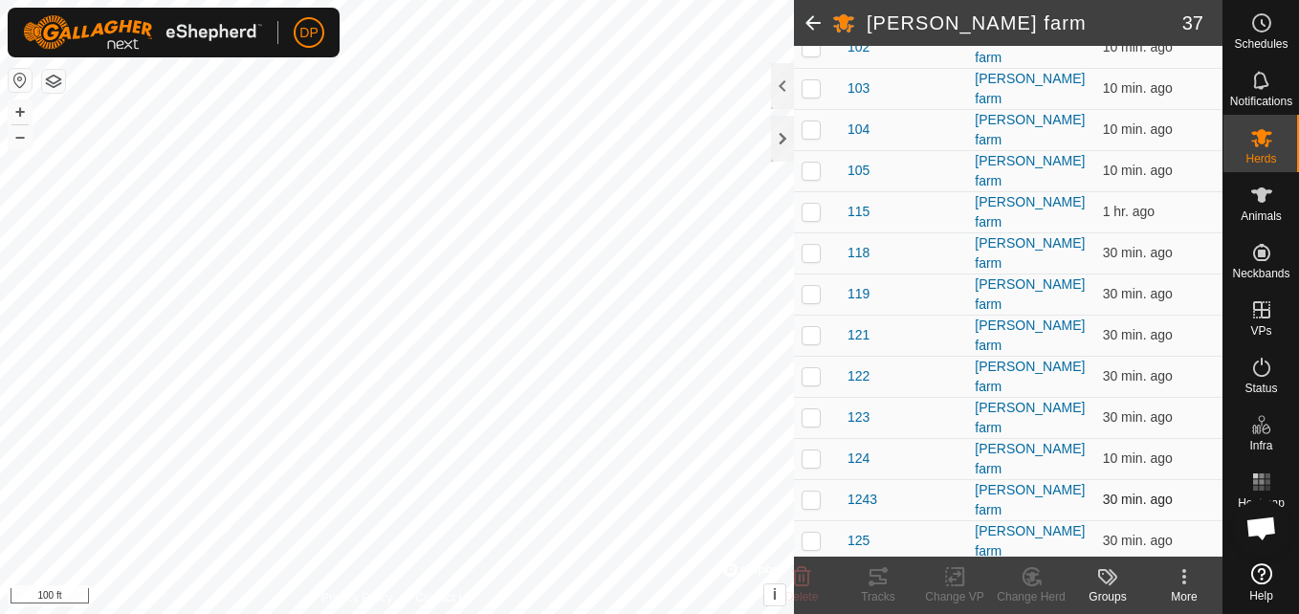
click at [812, 492] on p-checkbox at bounding box center [810, 499] width 19 height 15
checkbox input "true"
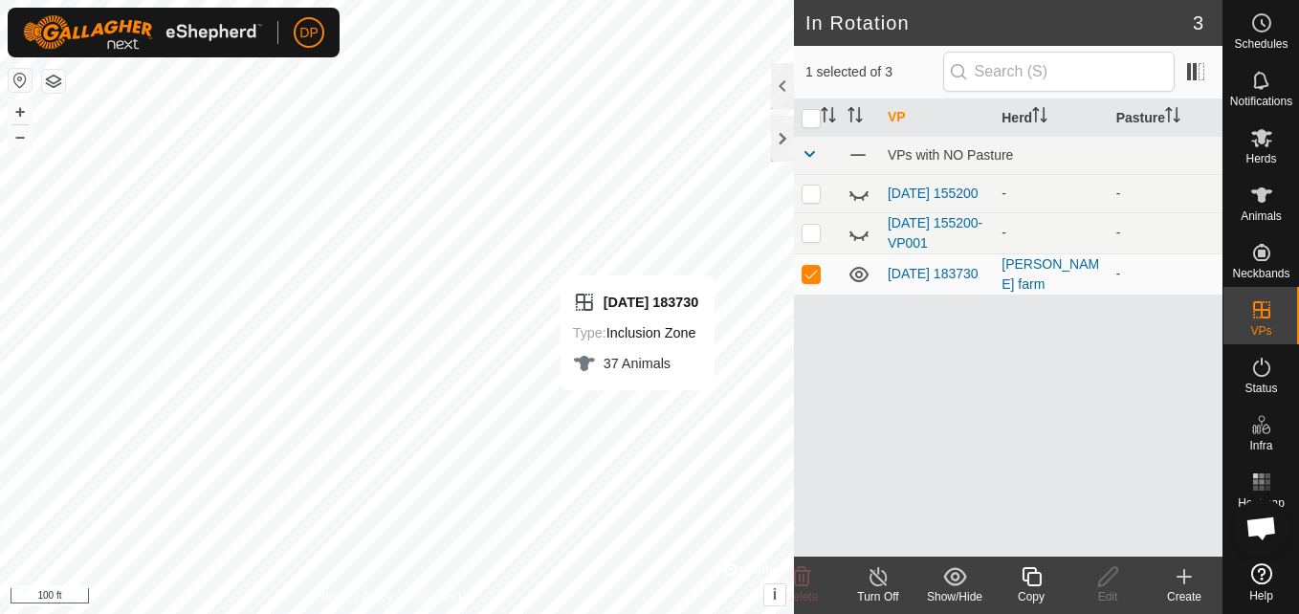
checkbox input "false"
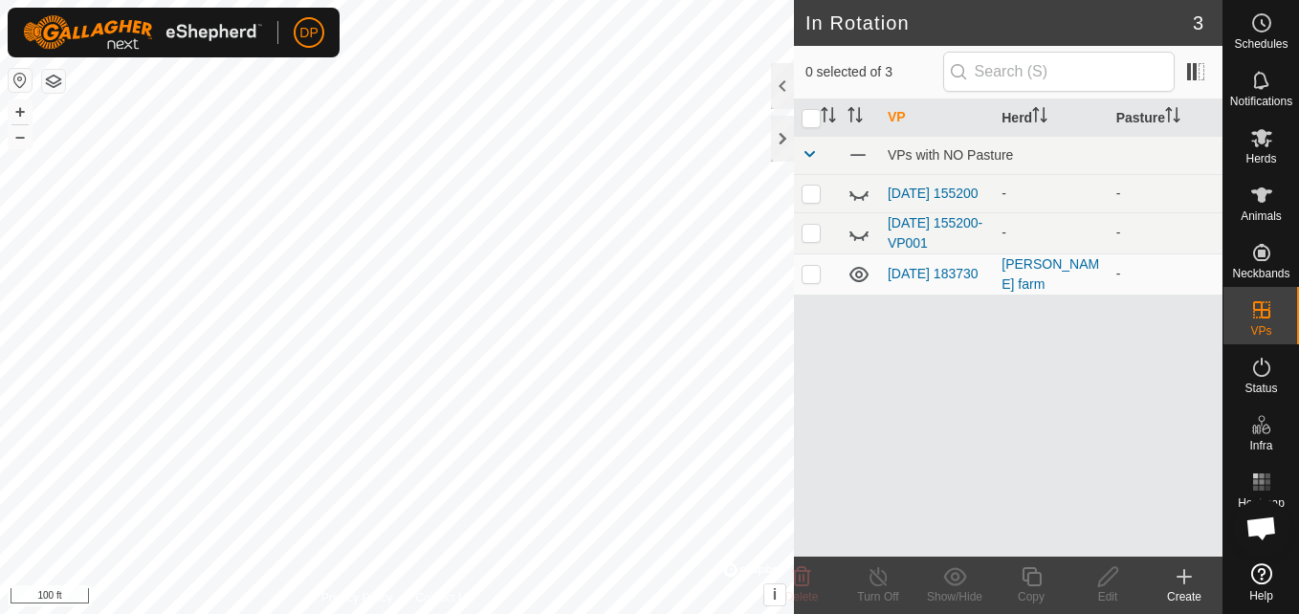
click at [1258, 523] on span "Open chat" at bounding box center [1261, 529] width 32 height 27
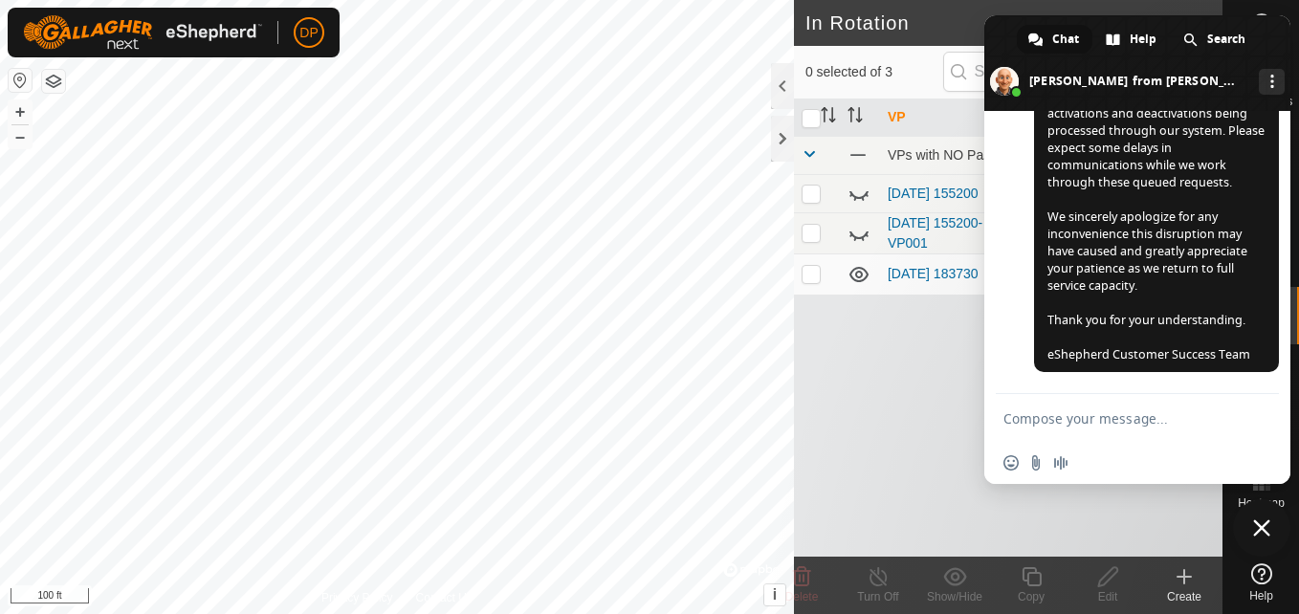
click at [1154, 420] on textarea "Compose your message..." at bounding box center [1116, 418] width 226 height 17
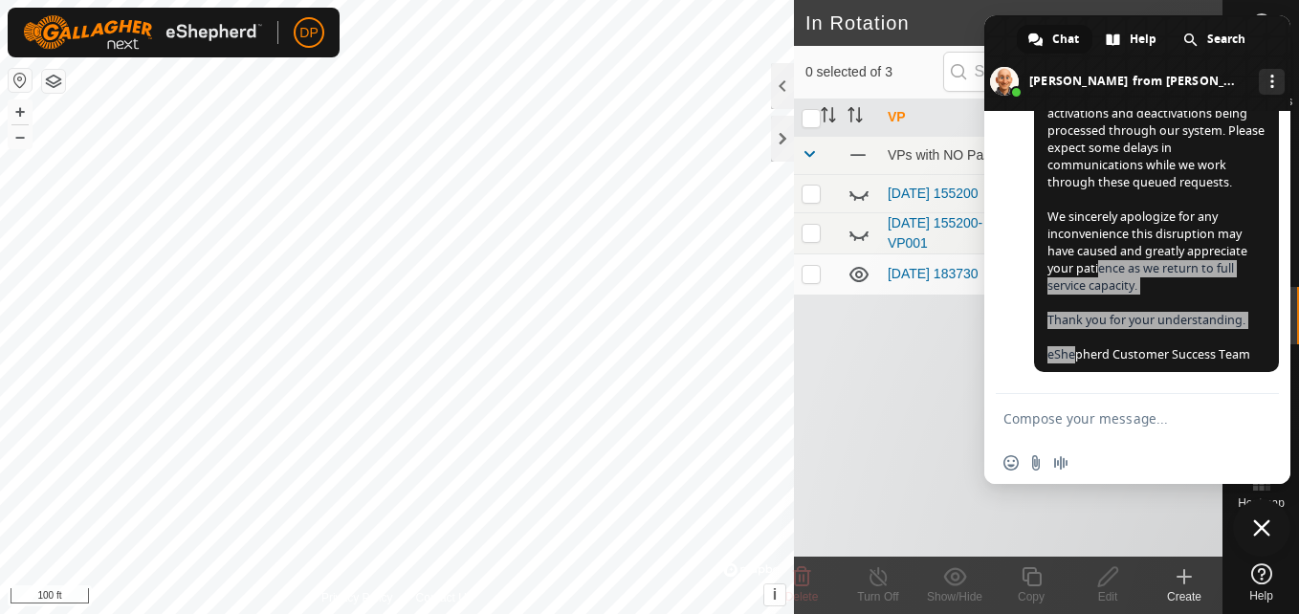
drag, startPoint x: 1097, startPoint y: 269, endPoint x: 1074, endPoint y: 356, distance: 90.0
click at [1074, 356] on span "[]() Hi All, We're pleased to confirm that the network interruption affecting c…" at bounding box center [1155, 139] width 217 height 447
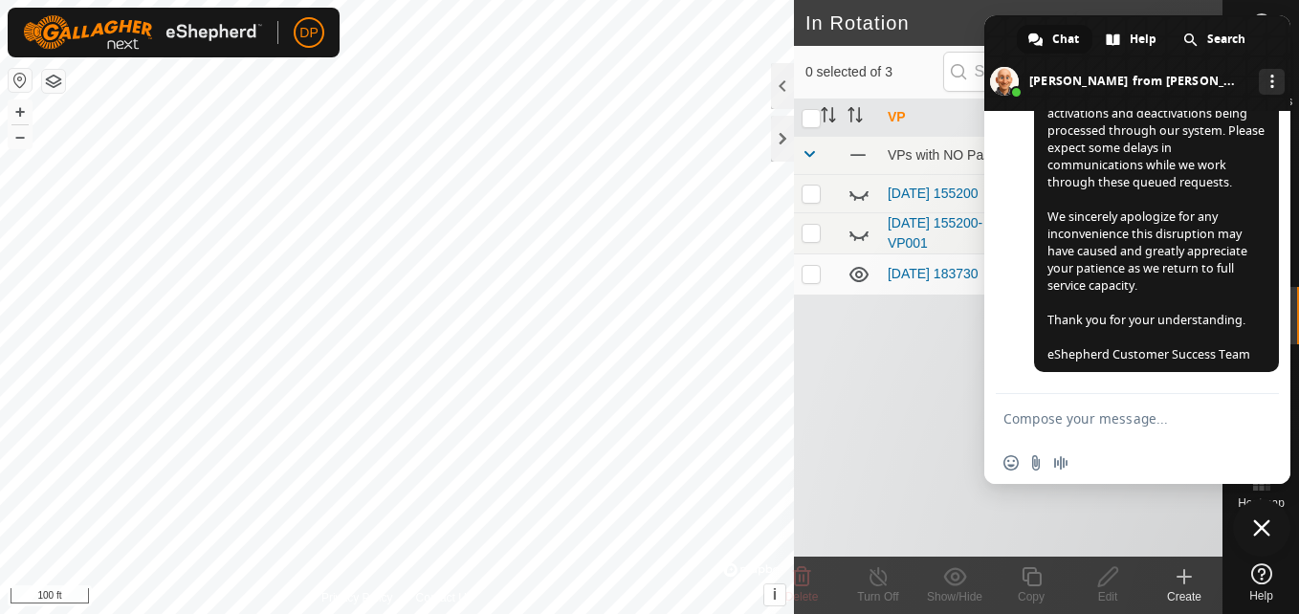
click at [1263, 13] on icon at bounding box center [1261, 22] width 23 height 23
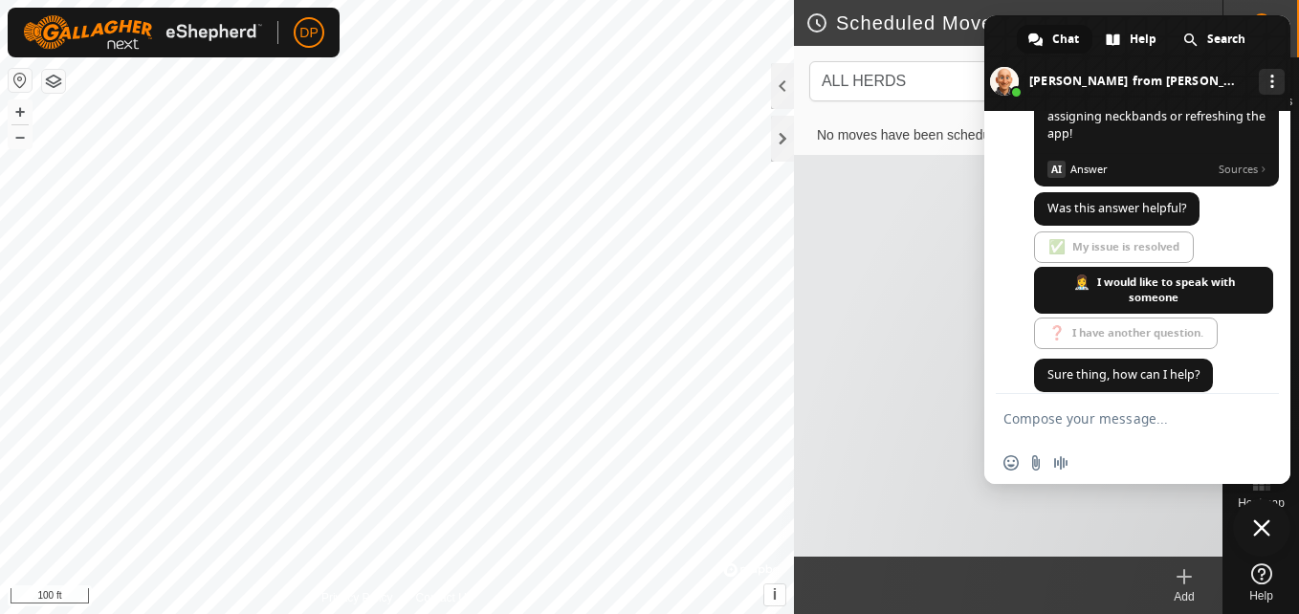
scroll to position [861, 0]
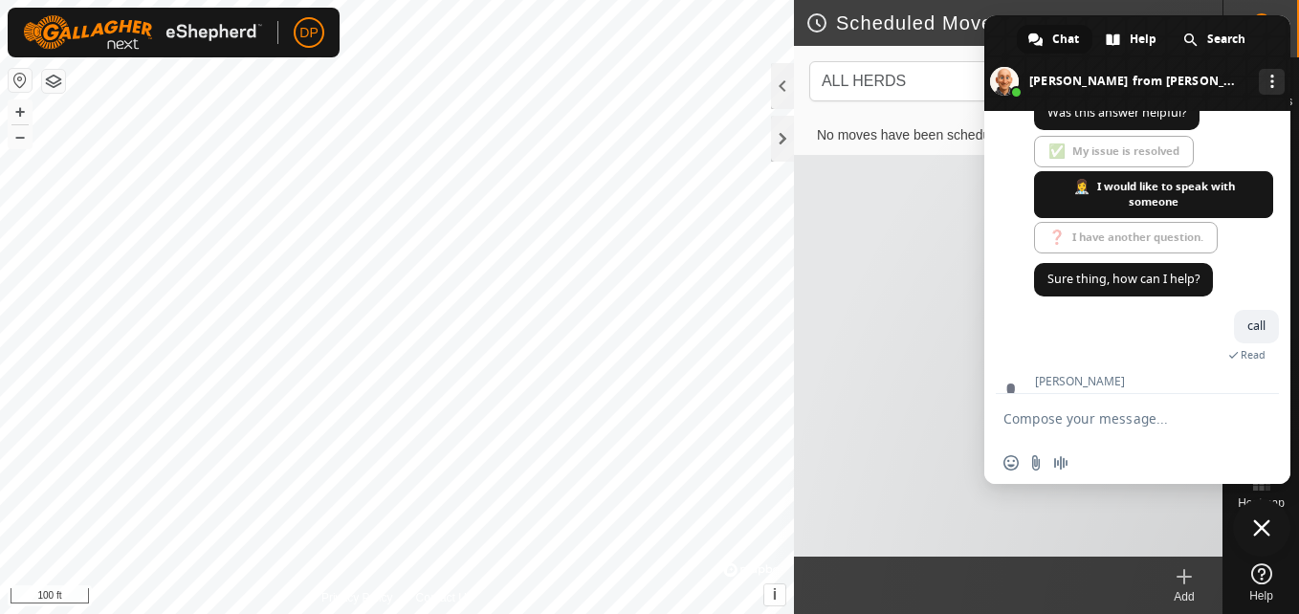
click at [1265, 523] on span "Close chat" at bounding box center [1261, 527] width 17 height 17
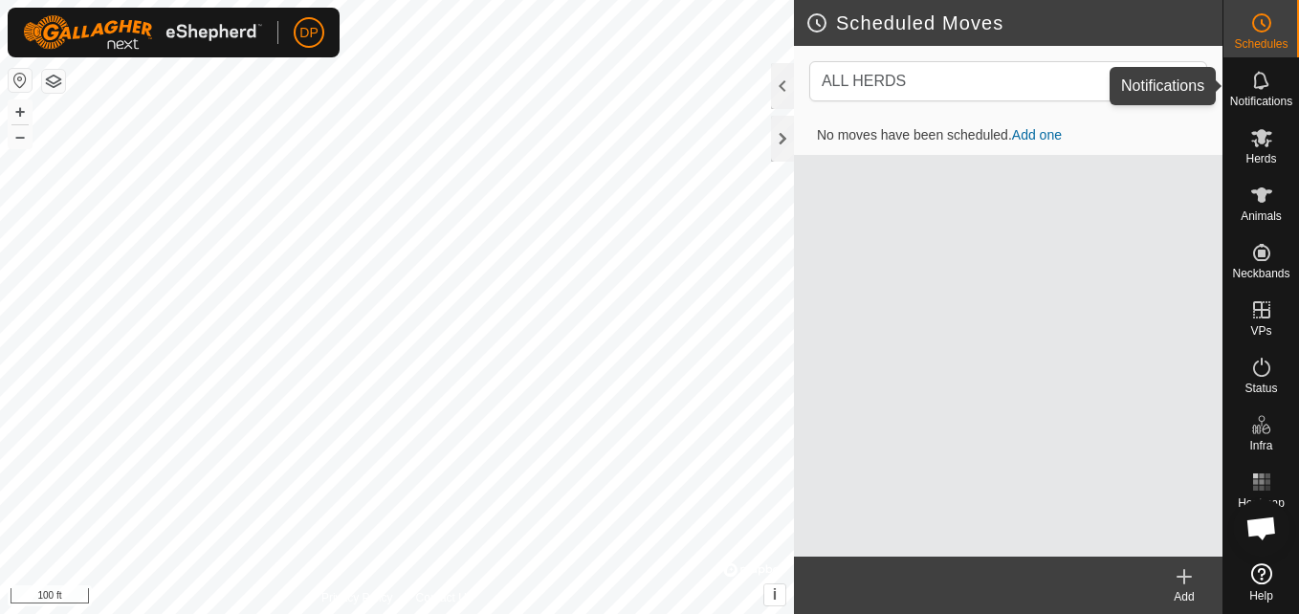
click at [1264, 76] on icon at bounding box center [1260, 80] width 15 height 18
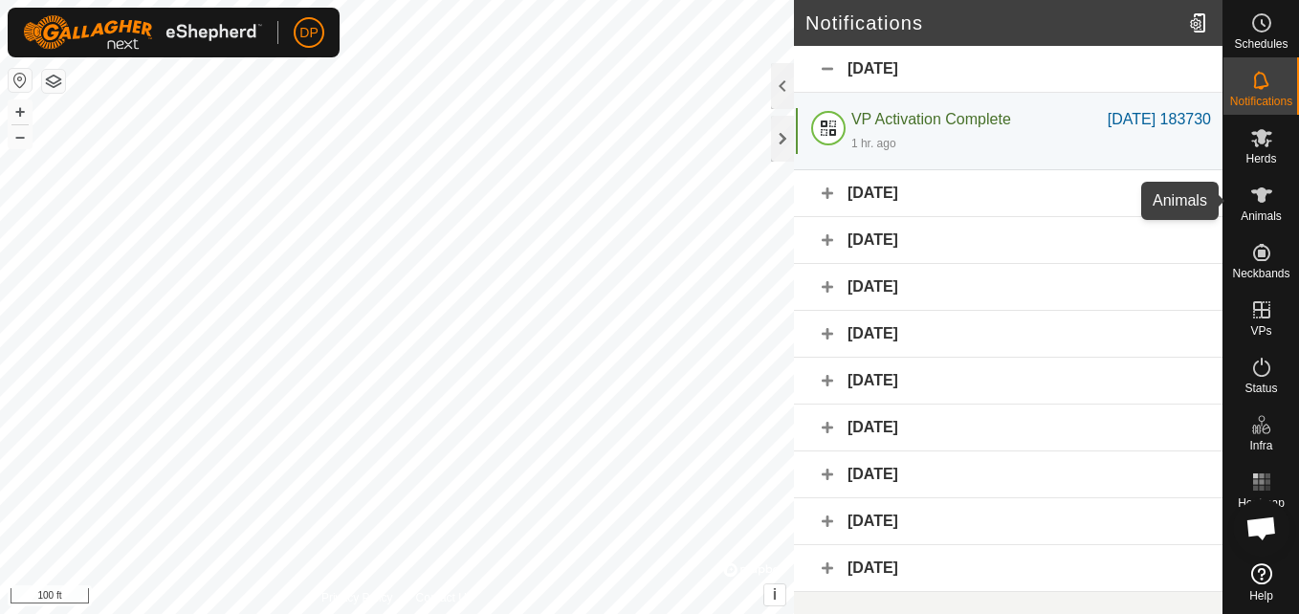
click at [1269, 195] on icon at bounding box center [1261, 195] width 23 height 23
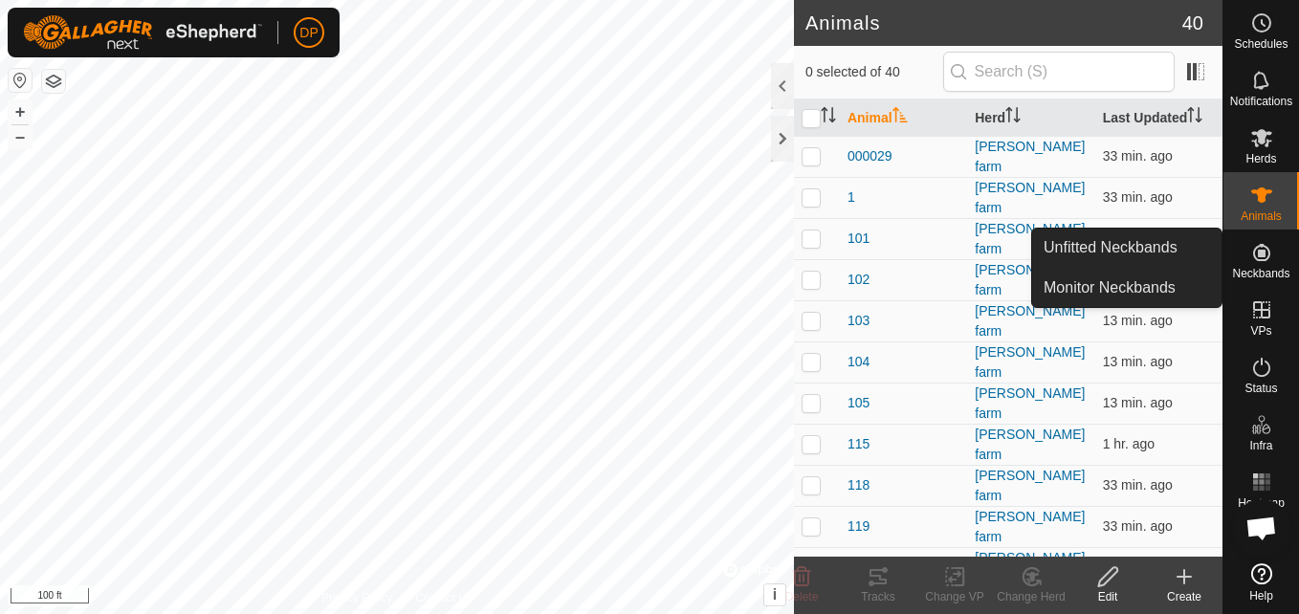
click at [1265, 255] on icon at bounding box center [1261, 252] width 23 height 23
click at [1200, 287] on link "Monitor Neckbands" at bounding box center [1126, 288] width 189 height 38
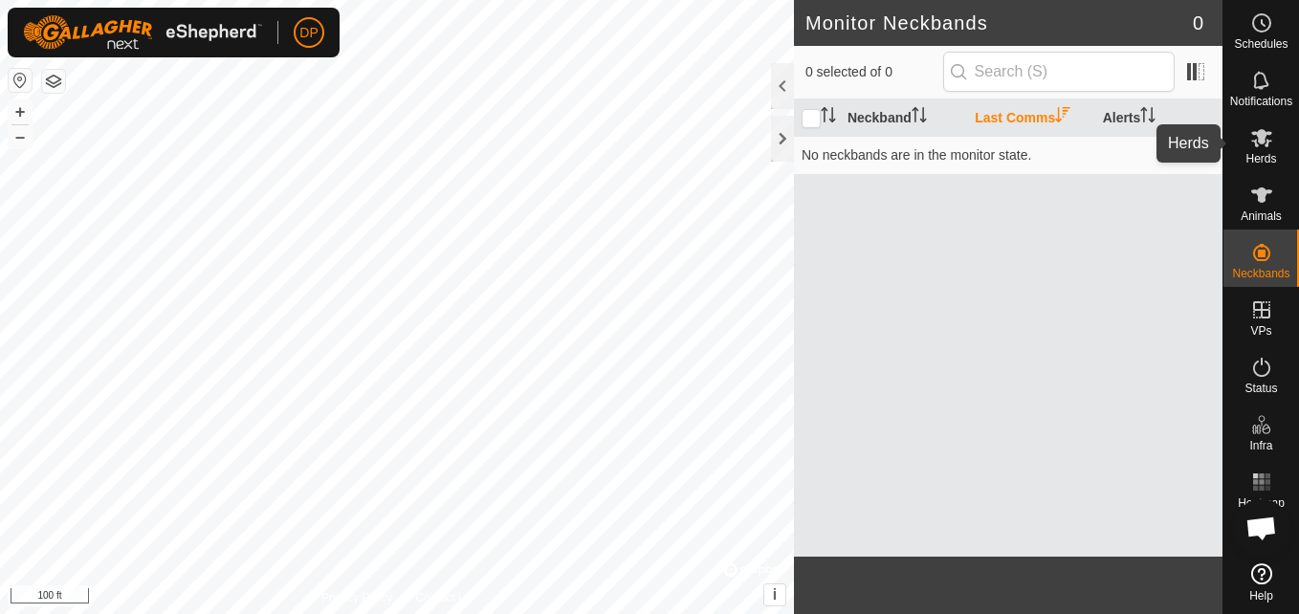
click at [1257, 130] on icon at bounding box center [1261, 137] width 23 height 23
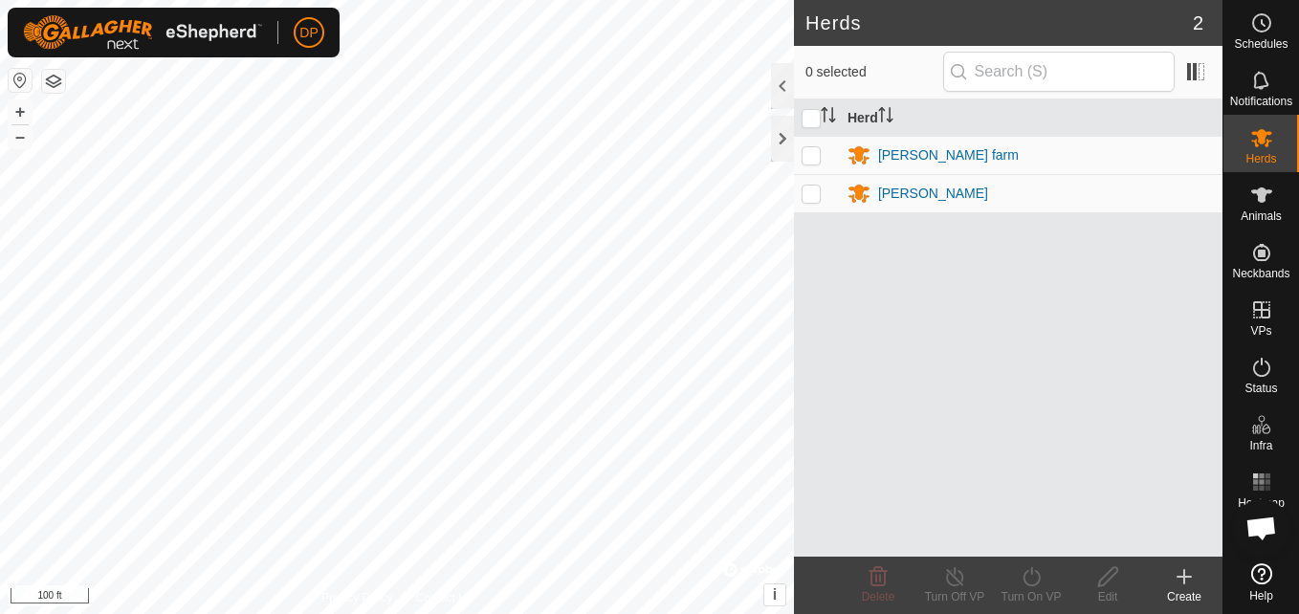
click at [808, 153] on p-checkbox at bounding box center [810, 154] width 19 height 15
checkbox input "true"
click at [816, 194] on p-checkbox at bounding box center [810, 193] width 19 height 15
checkbox input "true"
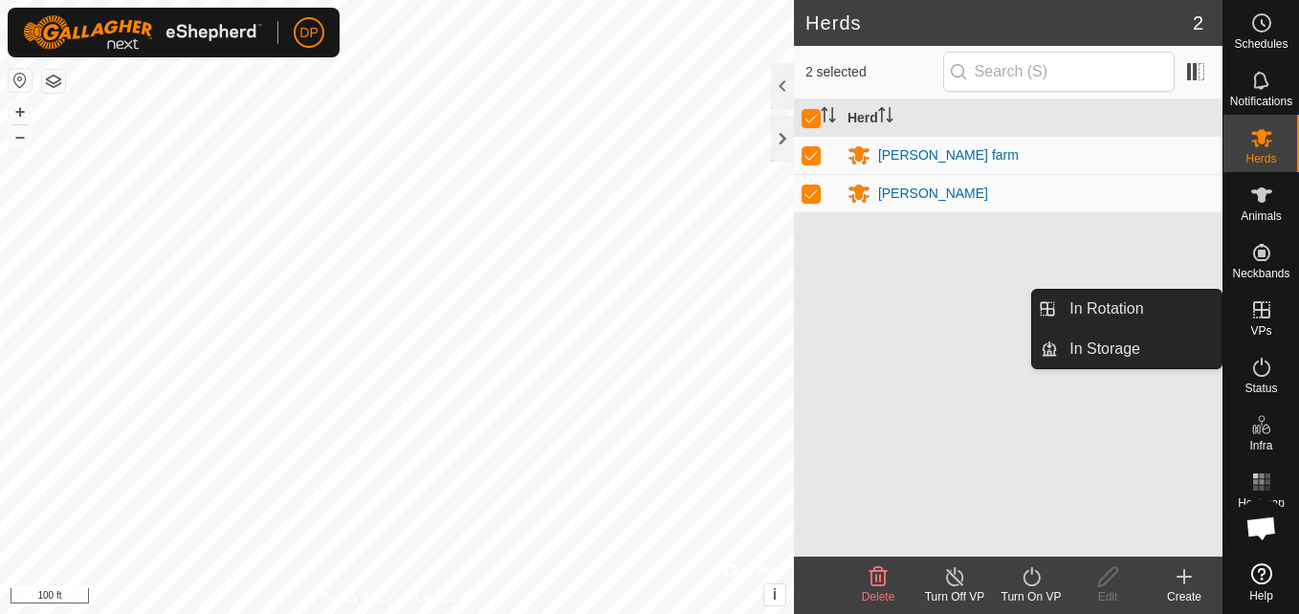
click at [1259, 311] on icon at bounding box center [1261, 309] width 17 height 17
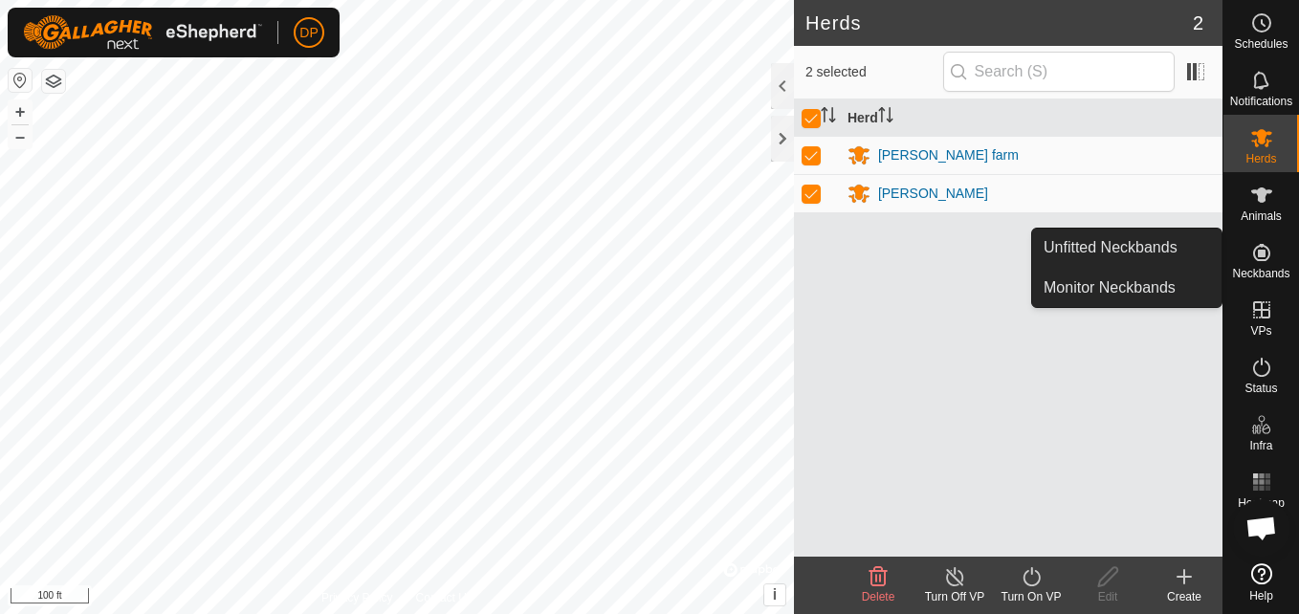
click at [1263, 247] on icon at bounding box center [1261, 252] width 17 height 17
click at [1180, 289] on link "Monitor Neckbands" at bounding box center [1126, 288] width 189 height 38
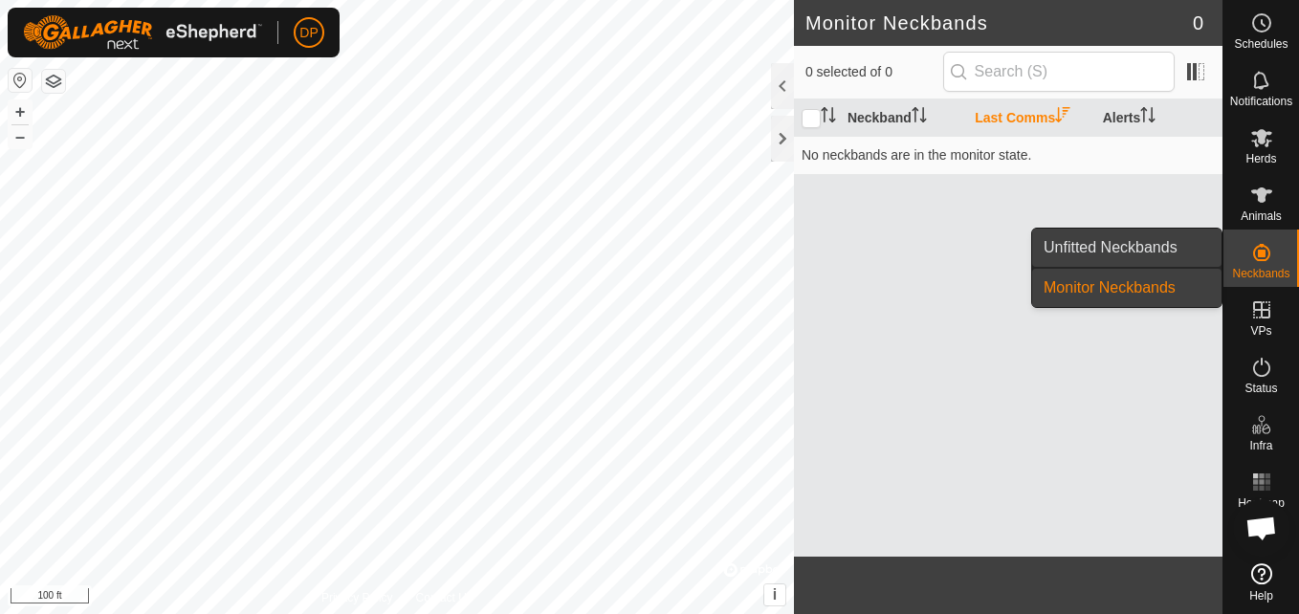
click at [1137, 241] on link "Unfitted Neckbands" at bounding box center [1126, 248] width 189 height 38
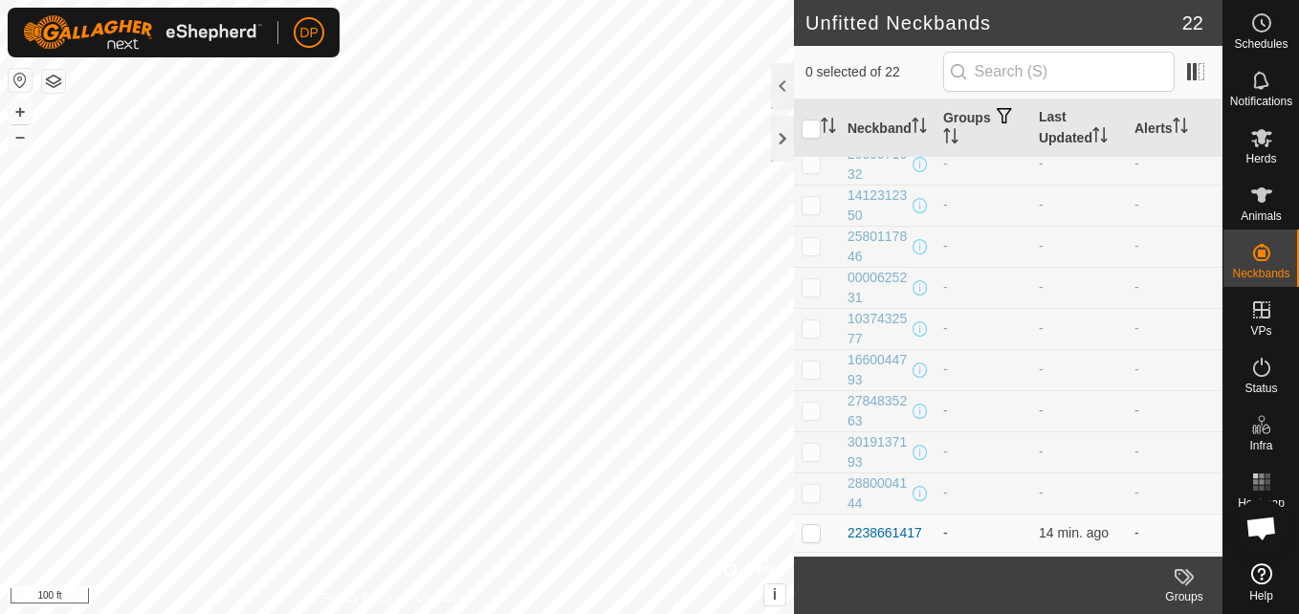
scroll to position [191, 0]
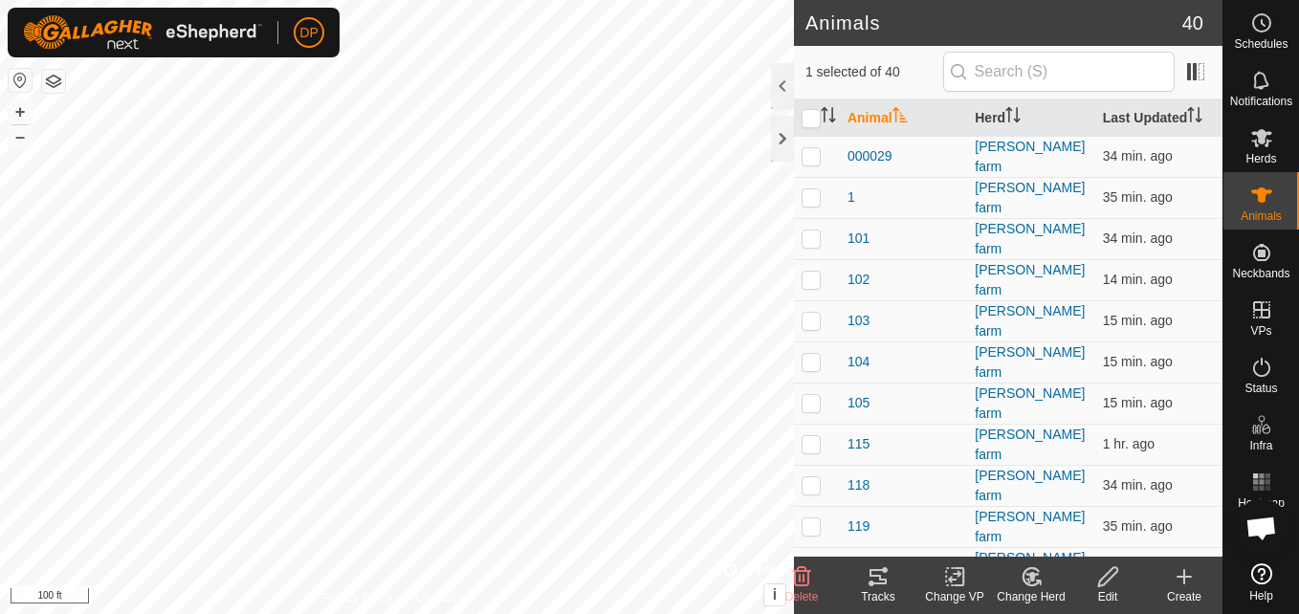
click at [874, 577] on icon at bounding box center [877, 576] width 17 height 15
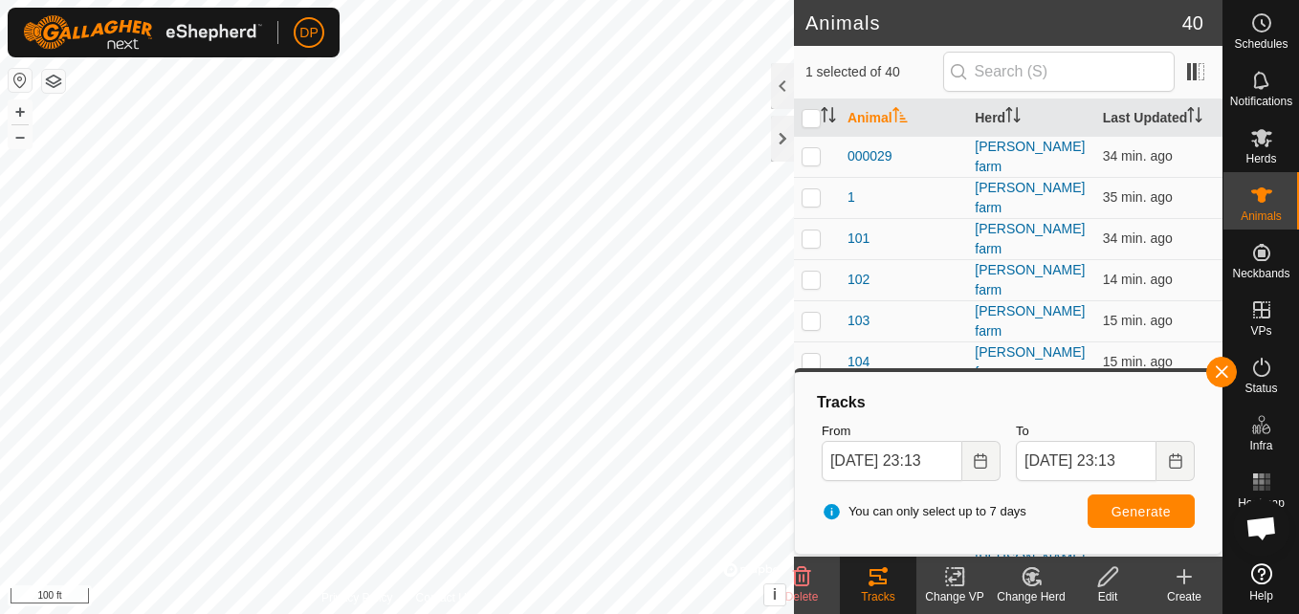
click at [682, 613] on html "DP Schedules Notifications Herds Animals Neckbands VPs Status Infra Heatmap Hel…" at bounding box center [649, 307] width 1299 height 614
click at [1221, 372] on button "button" at bounding box center [1221, 372] width 31 height 31
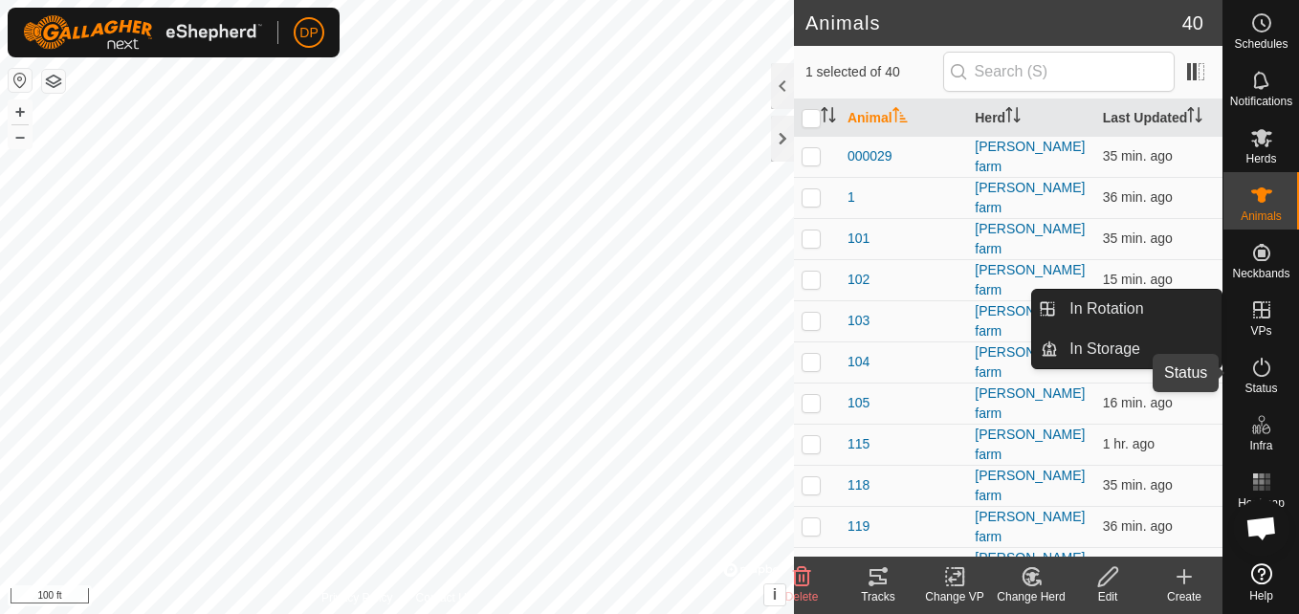
drag, startPoint x: 1257, startPoint y: 370, endPoint x: 1262, endPoint y: 308, distance: 62.4
click at [1258, 371] on icon at bounding box center [1261, 367] width 23 height 23
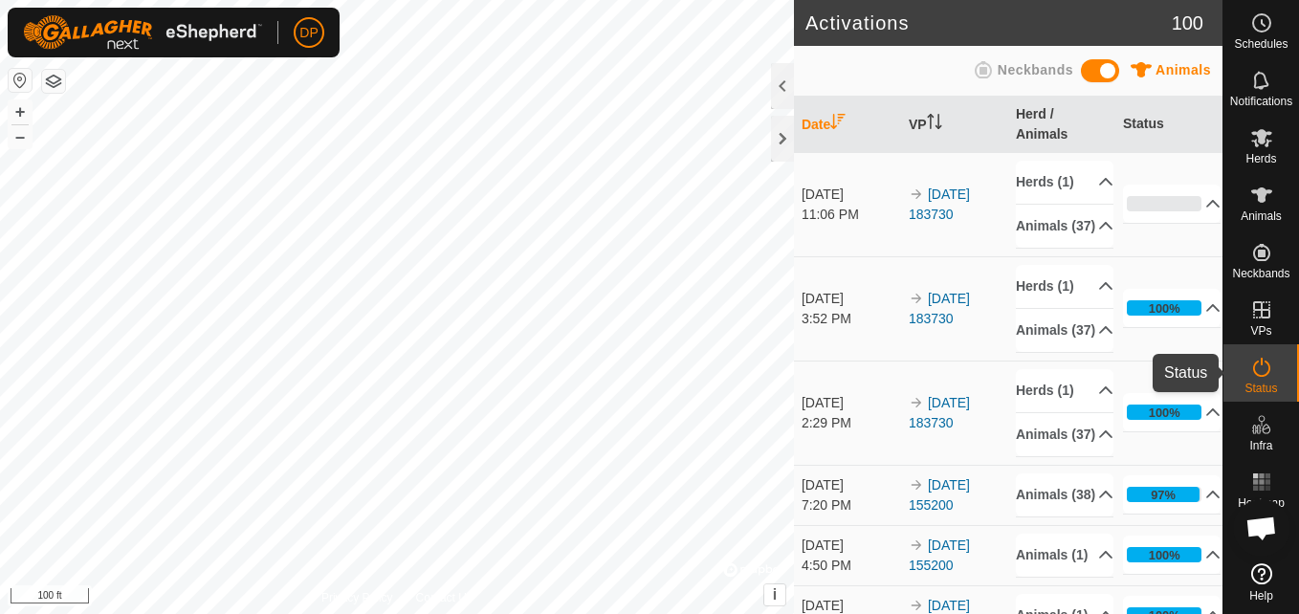
click at [1239, 369] on div "Status" at bounding box center [1261, 372] width 76 height 57
click at [1223, 375] on div "Status" at bounding box center [1261, 372] width 76 height 57
drag, startPoint x: 1231, startPoint y: 372, endPoint x: 1236, endPoint y: 362, distance: 11.6
drag, startPoint x: 1236, startPoint y: 362, endPoint x: 1122, endPoint y: 426, distance: 130.6
click at [1122, 361] on td "100% In Progress Pending 0 Sent 0 Completed Confirmed 37 Overridden 0 Cancelled…" at bounding box center [1168, 308] width 107 height 104
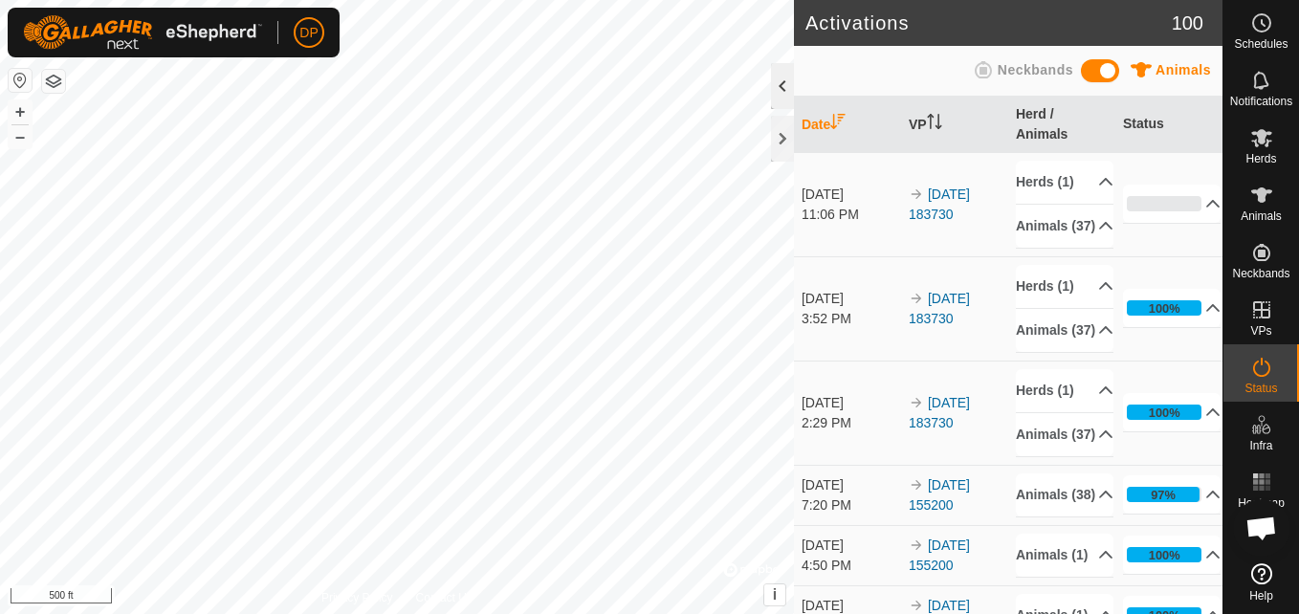
click at [785, 76] on div at bounding box center [782, 86] width 23 height 46
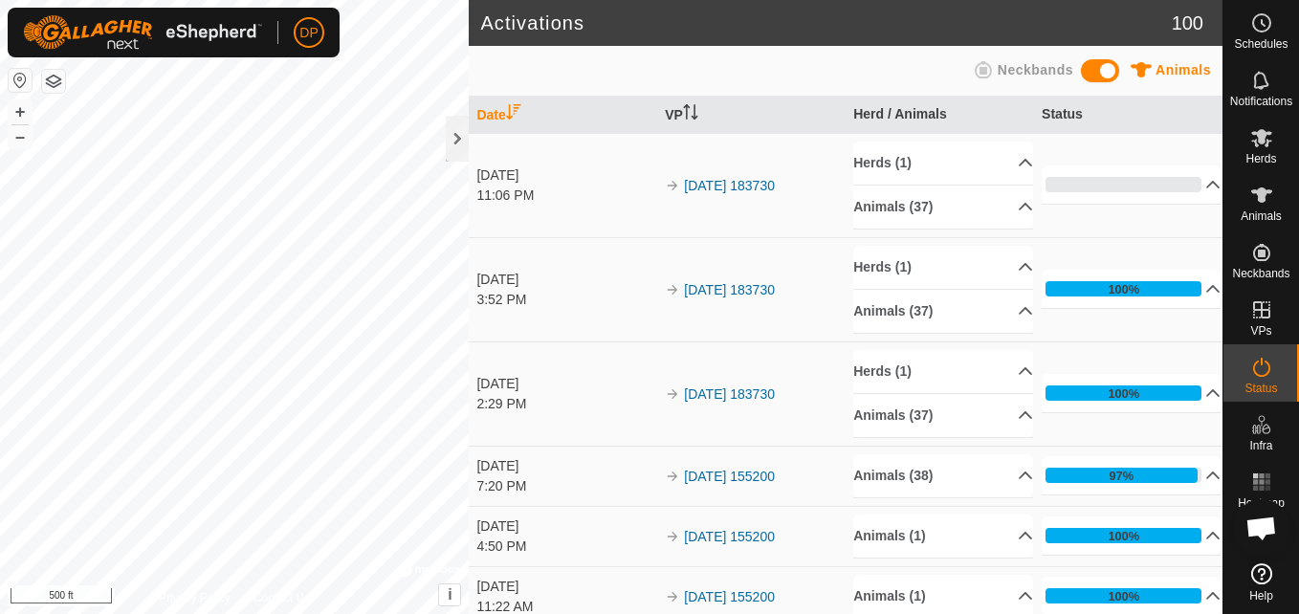
click at [1179, 68] on span "Animals" at bounding box center [1182, 69] width 55 height 15
drag, startPoint x: 1100, startPoint y: 67, endPoint x: 1143, endPoint y: 61, distance: 43.4
click at [1142, 62] on div "Animals Neckbands" at bounding box center [845, 70] width 731 height 37
click at [1092, 75] on span at bounding box center [1100, 70] width 38 height 23
click at [1118, 68] on span at bounding box center [1100, 70] width 38 height 23
